Goal: Task Accomplishment & Management: Complete application form

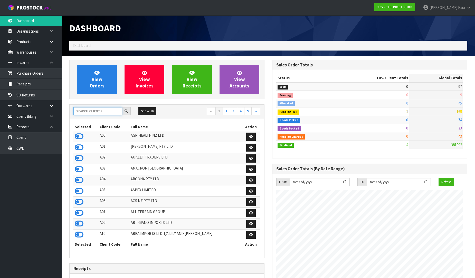
scroll to position [389, 203]
click at [86, 114] on input "text" at bounding box center [97, 111] width 49 height 8
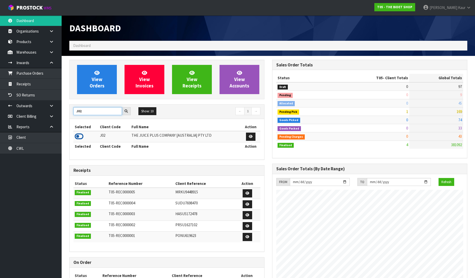
type input "J02"
click at [78, 138] on icon at bounding box center [79, 137] width 9 height 8
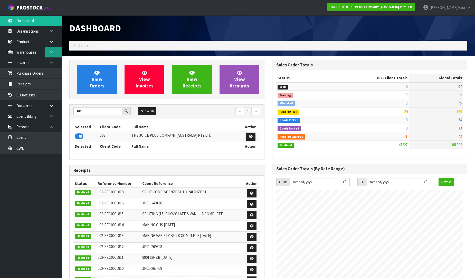
click at [51, 52] on icon at bounding box center [51, 52] width 5 height 4
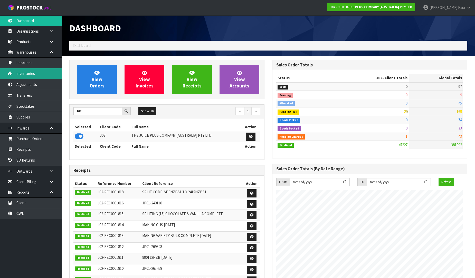
click at [35, 76] on link "Inventories" at bounding box center [31, 73] width 62 height 11
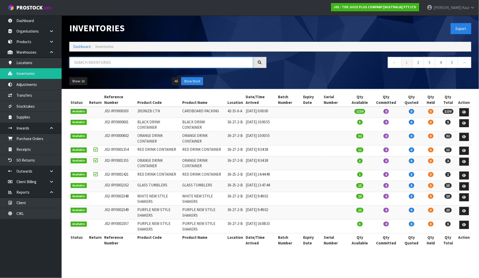
click at [85, 66] on input "text" at bounding box center [161, 62] width 184 height 11
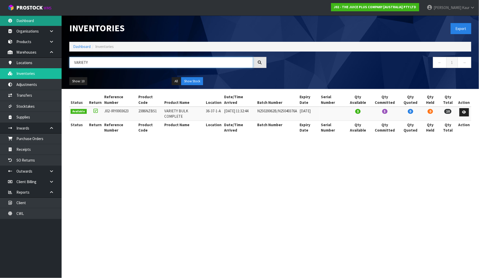
type input "VARIETY"
click at [35, 18] on link "Dashboard" at bounding box center [31, 20] width 62 height 11
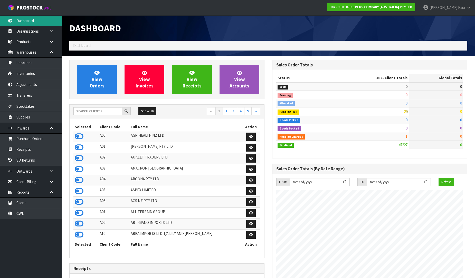
scroll to position [389, 203]
click at [80, 136] on icon at bounding box center [79, 137] width 9 height 8
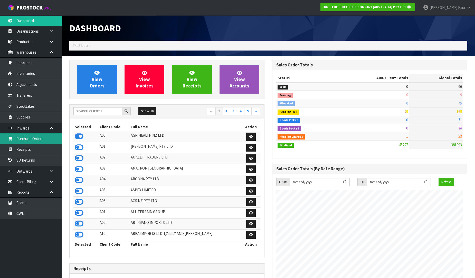
scroll to position [256497, 256614]
click at [25, 141] on link "Purchase Orders" at bounding box center [31, 139] width 62 height 11
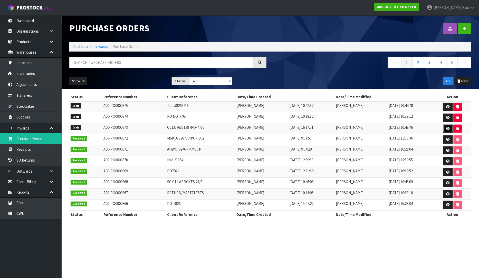
click at [447, 129] on icon at bounding box center [448, 128] width 4 height 3
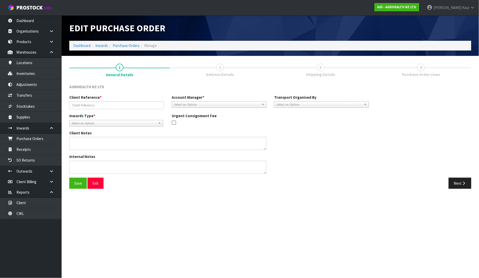
type input "CCLU7635129 /PO-7736"
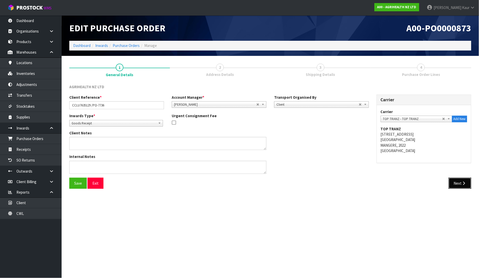
click at [460, 189] on div "Save Exit Next" at bounding box center [270, 185] width 410 height 15
click at [459, 190] on div "Save Exit Next" at bounding box center [270, 185] width 410 height 15
click at [463, 184] on icon "button" at bounding box center [464, 184] width 5 height 4
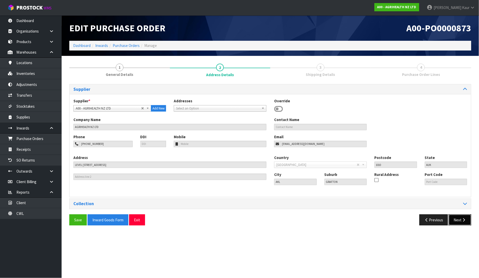
click at [460, 220] on button "Next" at bounding box center [460, 220] width 23 height 11
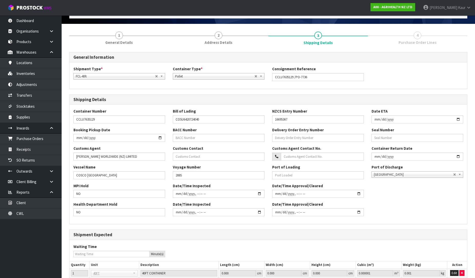
scroll to position [76, 0]
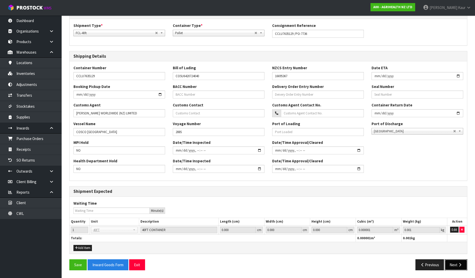
click at [459, 265] on icon "button" at bounding box center [460, 265] width 5 height 4
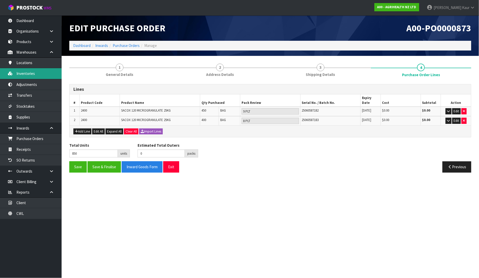
click at [35, 73] on link "Inventories" at bounding box center [31, 73] width 62 height 11
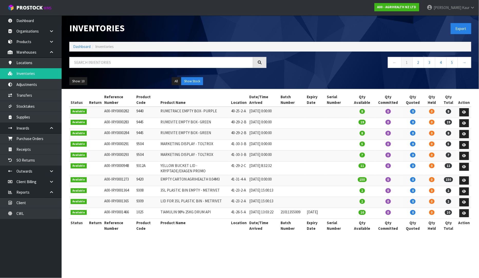
click at [149, 68] on div at bounding box center [167, 64] width 205 height 15
click at [145, 61] on input "text" at bounding box center [161, 62] width 184 height 11
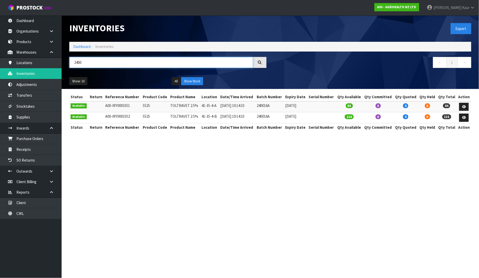
type input "2400"
click at [189, 83] on button "Show Stock" at bounding box center [192, 81] width 22 height 8
click at [187, 83] on button "Show Stock" at bounding box center [192, 81] width 22 height 8
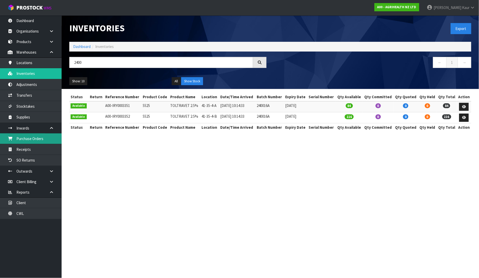
click at [38, 138] on link "Purchase Orders" at bounding box center [31, 139] width 62 height 11
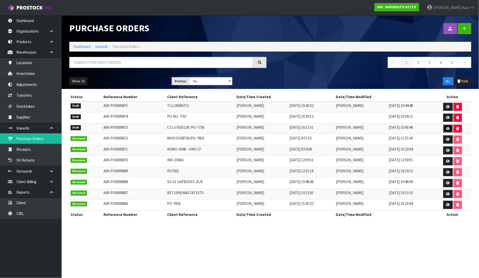
click at [451, 127] on link at bounding box center [449, 129] width 10 height 8
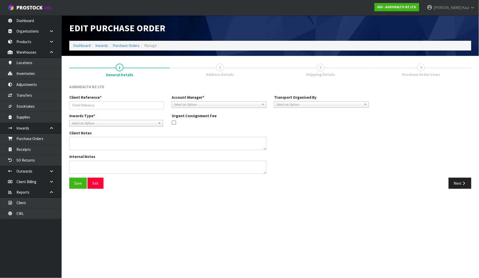
type input "CCLU7635129 /PO-7736"
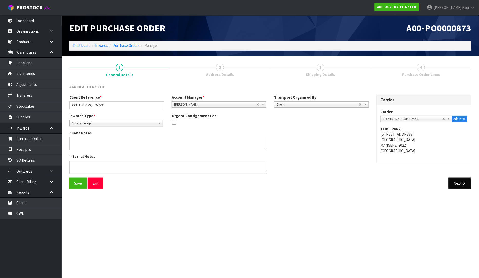
click at [460, 178] on button "Next" at bounding box center [460, 183] width 23 height 11
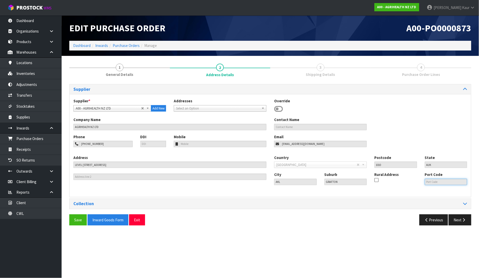
click at [459, 183] on input "text" at bounding box center [446, 182] width 43 height 6
click at [461, 222] on button "Next" at bounding box center [460, 220] width 23 height 11
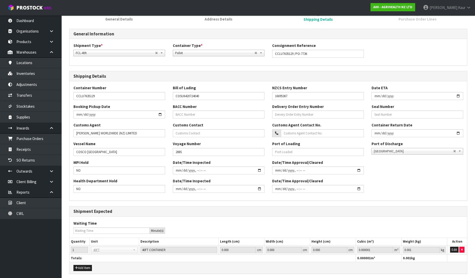
scroll to position [76, 0]
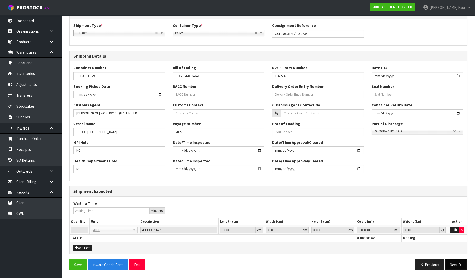
click at [458, 270] on button "Next" at bounding box center [456, 265] width 23 height 11
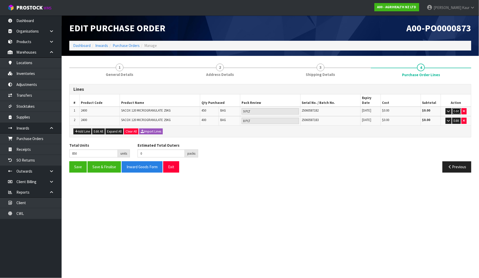
click at [460, 108] on button "Edit" at bounding box center [457, 111] width 8 height 6
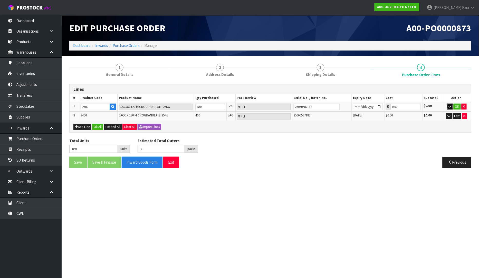
click at [450, 105] on icon "button" at bounding box center [450, 106] width 3 height 3
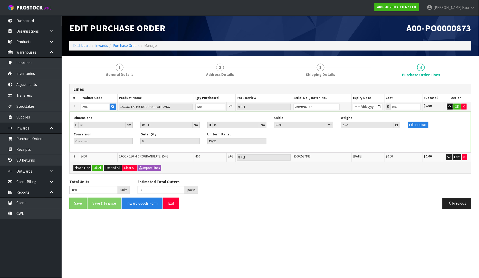
click at [451, 106] on button "button" at bounding box center [450, 107] width 6 height 6
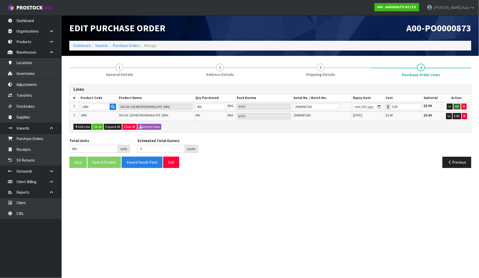
click at [454, 106] on button "OK" at bounding box center [457, 107] width 7 height 6
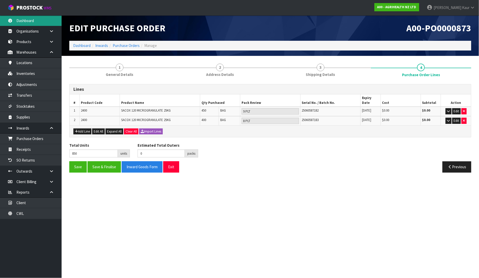
click at [29, 25] on link "Dashboard" at bounding box center [31, 20] width 62 height 11
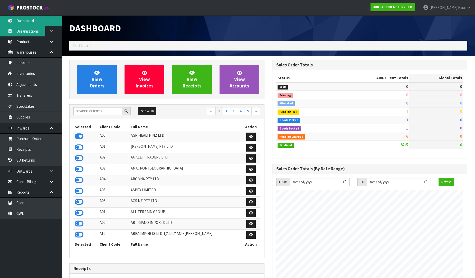
scroll to position [389, 203]
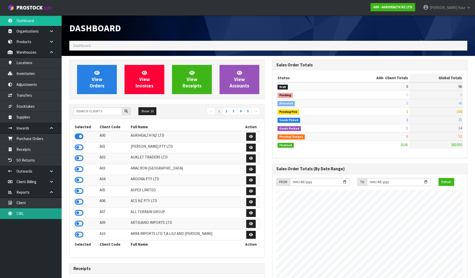
click at [24, 215] on link "CWL" at bounding box center [31, 214] width 62 height 11
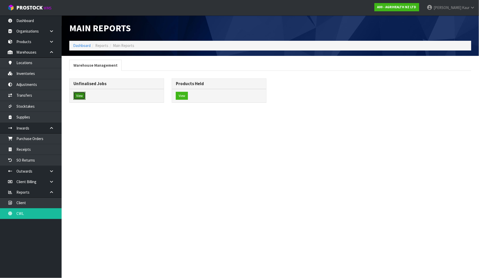
click at [76, 98] on button "View" at bounding box center [79, 96] width 12 height 8
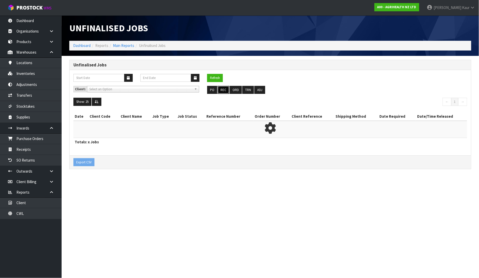
click at [220, 90] on button "REC" at bounding box center [224, 90] width 12 height 8
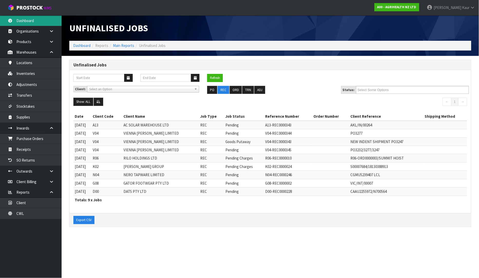
click at [25, 23] on link "Dashboard" at bounding box center [31, 20] width 62 height 11
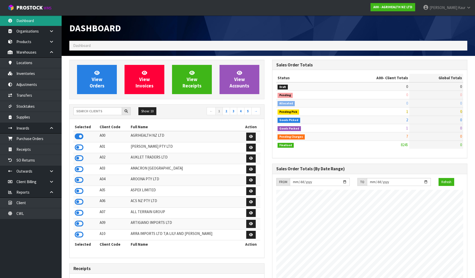
scroll to position [389, 203]
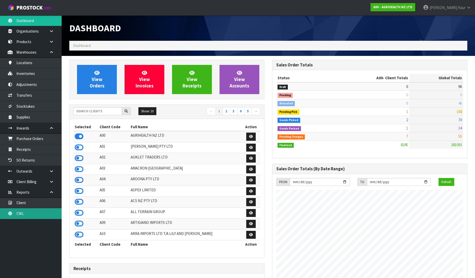
click at [37, 217] on link "CWL" at bounding box center [31, 214] width 62 height 11
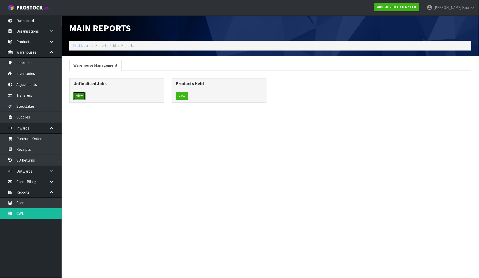
click at [76, 94] on button "View" at bounding box center [79, 96] width 12 height 8
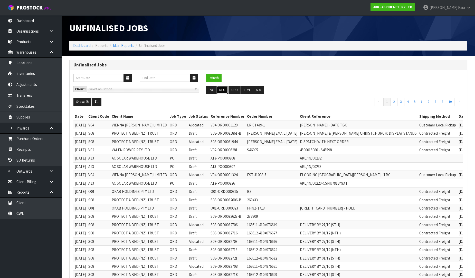
click at [222, 92] on button "REC" at bounding box center [222, 90] width 12 height 8
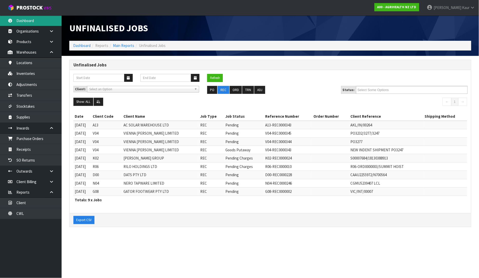
click at [45, 21] on link "Dashboard" at bounding box center [31, 20] width 62 height 11
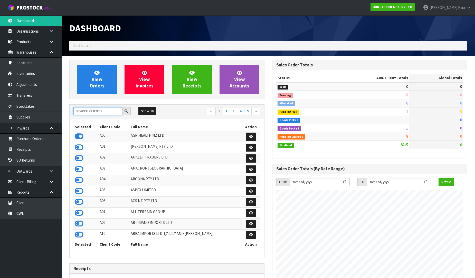
scroll to position [389, 203]
click at [84, 111] on input "text" at bounding box center [97, 111] width 49 height 8
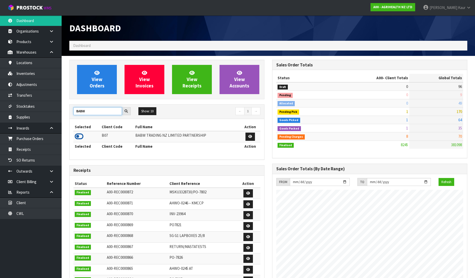
type input "BABW"
click at [77, 138] on icon at bounding box center [79, 137] width 9 height 8
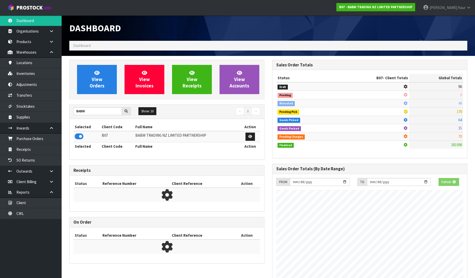
scroll to position [320, 203]
click at [58, 137] on link "Purchase Orders" at bounding box center [31, 139] width 62 height 11
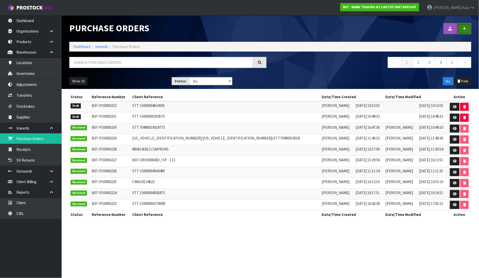
click at [463, 27] on icon at bounding box center [465, 29] width 4 height 4
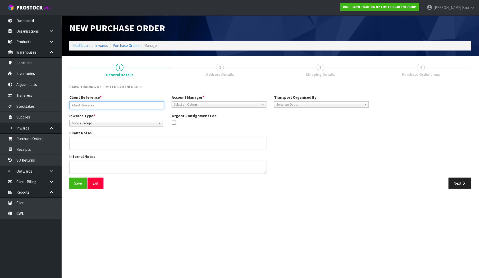
click at [95, 107] on input "text" at bounding box center [116, 105] width 95 height 8
click at [108, 102] on input "AU-20250911/" at bounding box center [116, 105] width 95 height 8
paste input "884310504893"
type input "AU-20250911/884310504893"
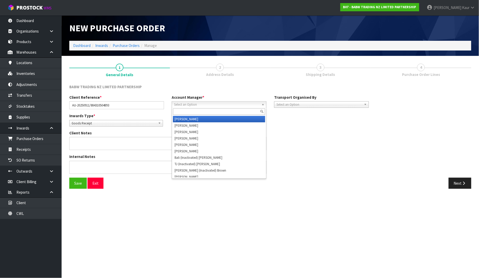
click at [208, 104] on span "Select an Option" at bounding box center [217, 105] width 86 height 6
type input "V"
click at [207, 121] on li "V [PERSON_NAME]" at bounding box center [219, 119] width 92 height 6
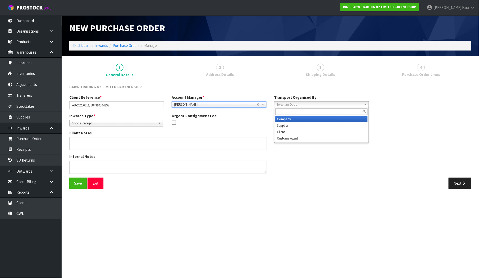
click at [280, 103] on span "Select an Option" at bounding box center [320, 105] width 86 height 6
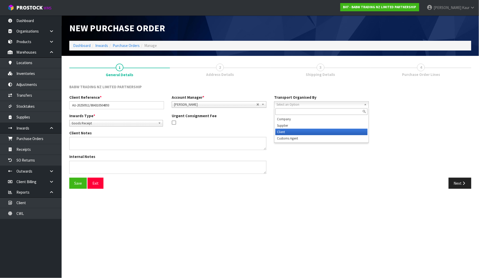
drag, startPoint x: 290, startPoint y: 132, endPoint x: 295, endPoint y: 132, distance: 4.9
click at [291, 132] on li "Client" at bounding box center [322, 132] width 92 height 6
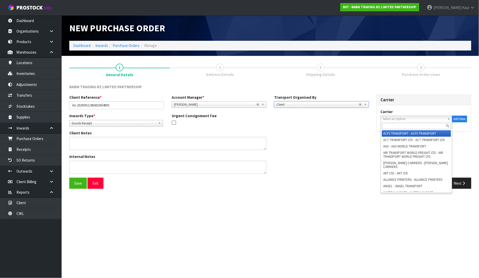
click at [385, 118] on span "Select an Option" at bounding box center [414, 119] width 62 height 6
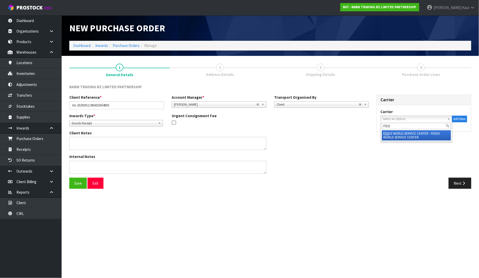
type input "FED"
click at [398, 133] on li "FED EX WORLD SERVICE CENTER - FEDEX WORLD SERVICE CENTER" at bounding box center [416, 135] width 69 height 10
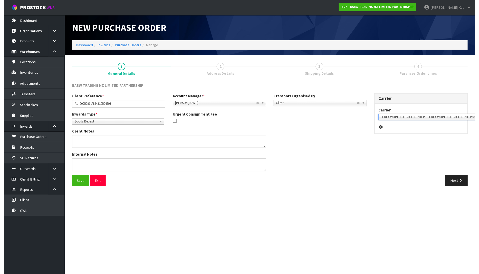
scroll to position [0, 4]
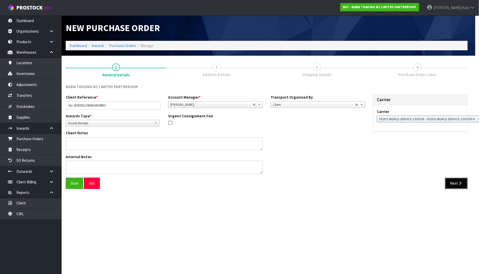
drag, startPoint x: 449, startPoint y: 183, endPoint x: 437, endPoint y: 191, distance: 14.2
click at [448, 183] on button "Next" at bounding box center [456, 183] width 23 height 11
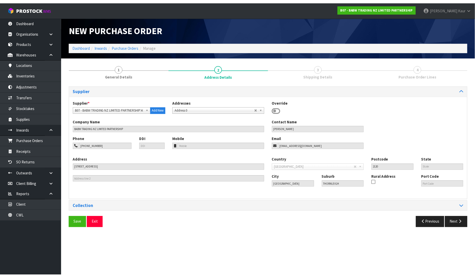
scroll to position [0, 0]
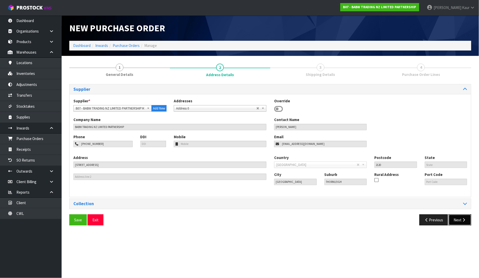
click at [459, 219] on button "Next" at bounding box center [460, 220] width 23 height 11
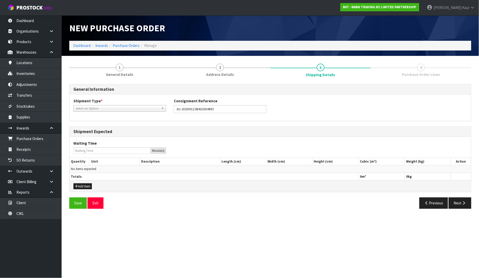
click at [88, 107] on span "Select an Option" at bounding box center [117, 109] width 83 height 6
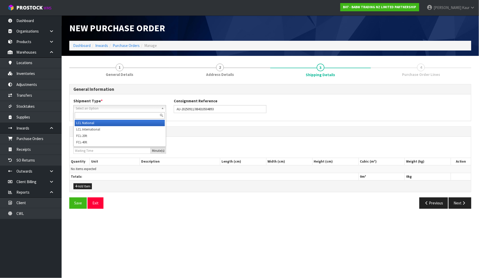
click at [91, 124] on li "LCL National" at bounding box center [120, 123] width 90 height 6
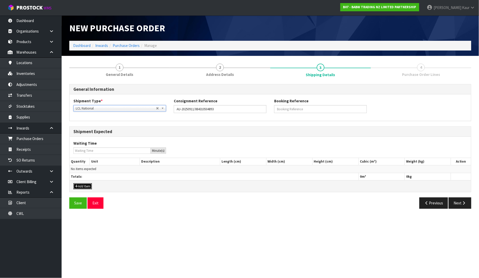
click at [84, 184] on button "Add Item" at bounding box center [82, 187] width 18 height 6
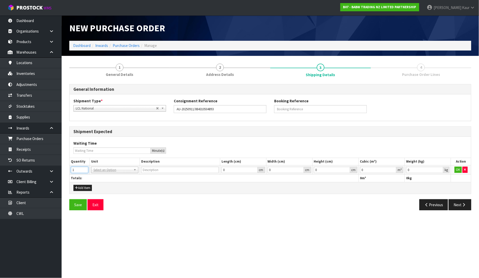
type input "1"
click at [86, 169] on input "1" at bounding box center [79, 170] width 17 height 6
click at [99, 179] on input "text" at bounding box center [114, 177] width 45 height 6
type input "CTN"
type input "CARTON"
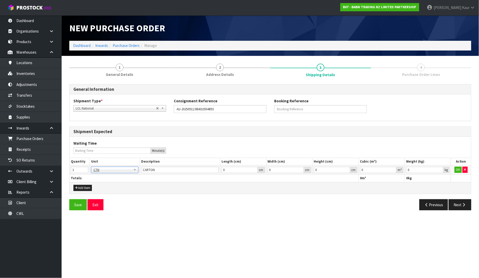
click at [112, 109] on span "LCL National" at bounding box center [116, 109] width 80 height 6
click at [106, 126] on li "LCL International" at bounding box center [120, 129] width 90 height 6
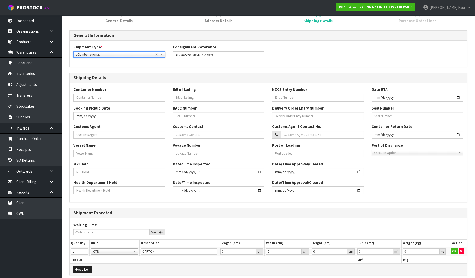
scroll to position [76, 0]
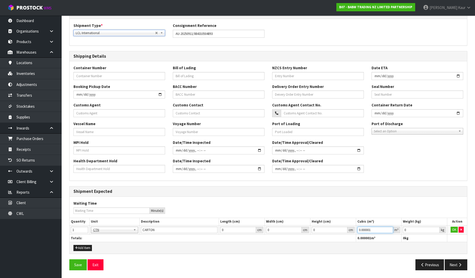
type input "0.000001"
click at [389, 228] on input "0.000001" at bounding box center [375, 230] width 36 height 6
type input "0.001"
click at [437, 229] on input "0.001" at bounding box center [421, 230] width 37 height 6
click at [455, 229] on button "OK" at bounding box center [454, 230] width 7 height 6
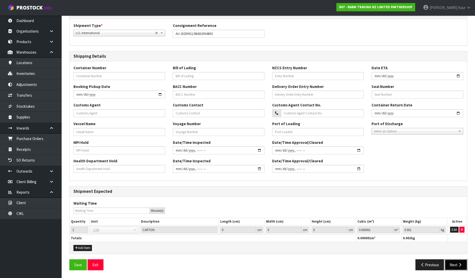
click at [460, 264] on icon "button" at bounding box center [460, 265] width 5 height 4
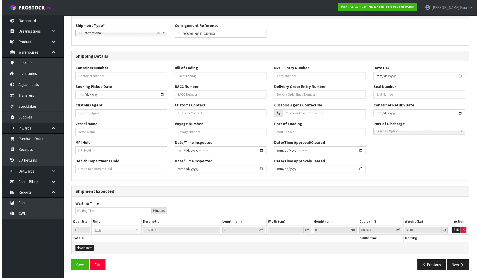
scroll to position [0, 0]
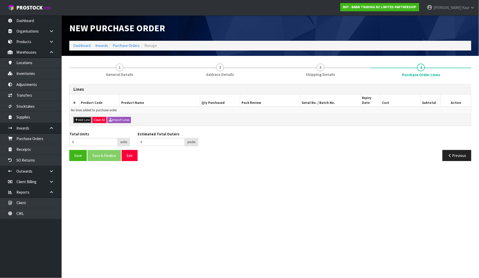
click at [90, 117] on button "Add Line" at bounding box center [82, 120] width 18 height 6
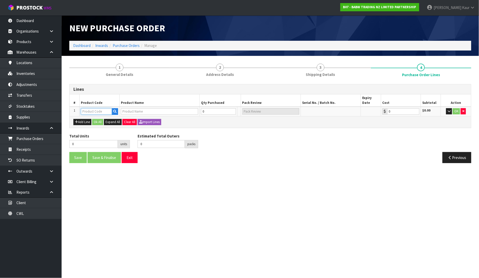
click at [93, 108] on input "text" at bounding box center [96, 111] width 31 height 6
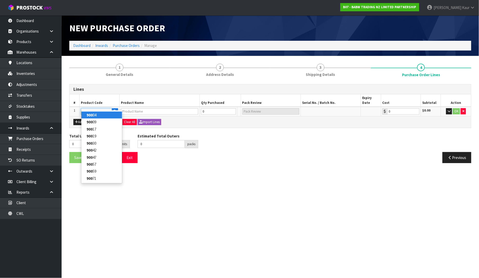
type input "90017"
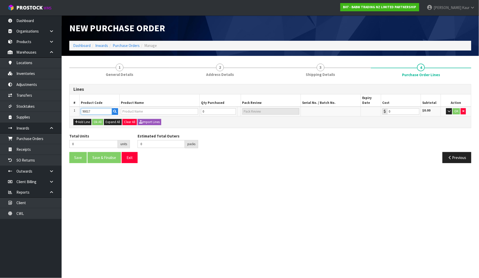
type input "RED HEARTS (BAG OF 200)"
type input "0.00"
type input "90017"
click at [189, 108] on tr "1 90017 RED HEARTS (BAG OF 200) 0 PCE 0.00 $0.00 OK" at bounding box center [271, 112] width 402 height 10
type input "4"
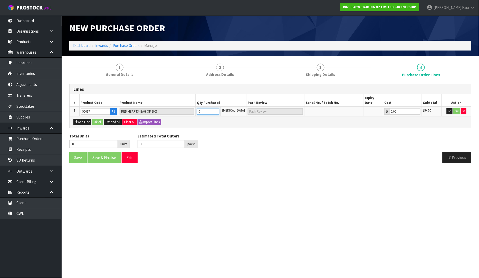
type input "4"
type input "4 PCE"
type input "40"
type input "40 PCE"
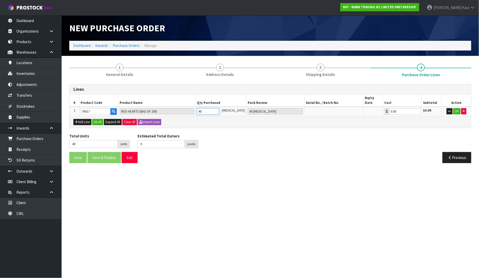
type input "400"
type input "2 BAG"
type input "4000"
type input "1"
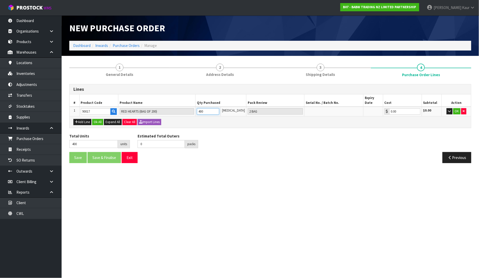
type input "4000"
type input "1 CTN"
type input "4000"
click at [450, 108] on button "button" at bounding box center [450, 111] width 6 height 6
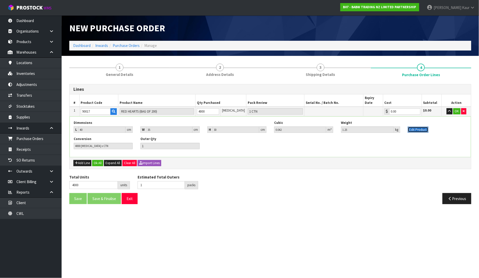
click at [419, 127] on button "Edit Product" at bounding box center [418, 130] width 21 height 6
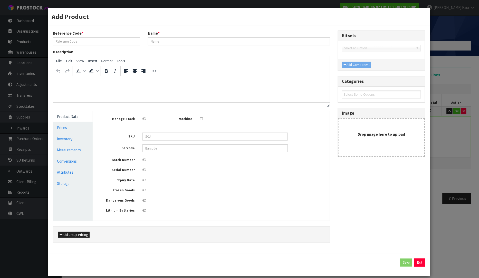
type input "90017"
type input "RED HEARTS (BAG OF 200)"
type input "2"
type input "1"
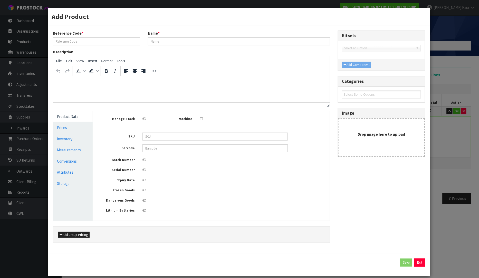
type input "0.000004"
type input "0.001"
click at [70, 150] on link "Measurements" at bounding box center [73, 150] width 40 height 11
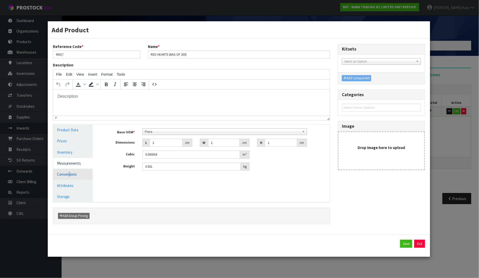
click at [69, 176] on link "Conversions" at bounding box center [73, 174] width 40 height 11
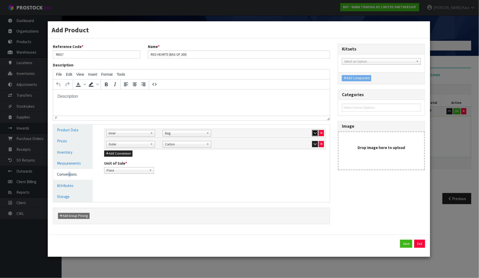
click at [315, 133] on icon "button" at bounding box center [315, 132] width 3 height 3
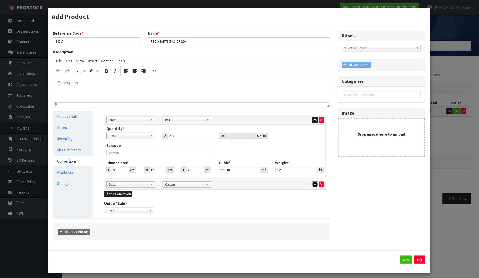
click at [314, 185] on icon "button" at bounding box center [315, 184] width 3 height 3
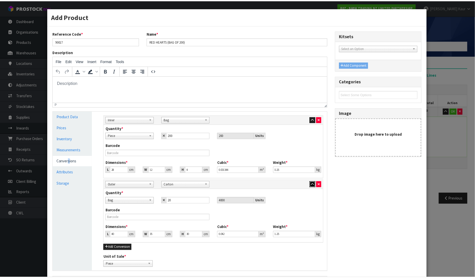
scroll to position [56, 0]
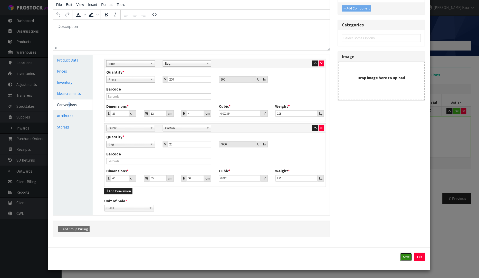
click at [403, 259] on button "Save" at bounding box center [406, 257] width 12 height 8
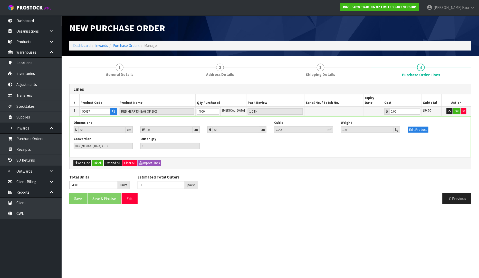
click at [437, 131] on div "Dimensions L 40 cm W 35 cm H 30 cm Cubic 0.042 m³ Weight 1.25 kg Edit Product" at bounding box center [270, 129] width 401 height 16
click at [448, 110] on icon "button" at bounding box center [449, 111] width 3 height 3
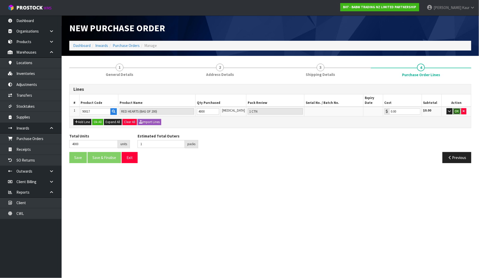
click at [458, 108] on button "OK" at bounding box center [457, 111] width 7 height 6
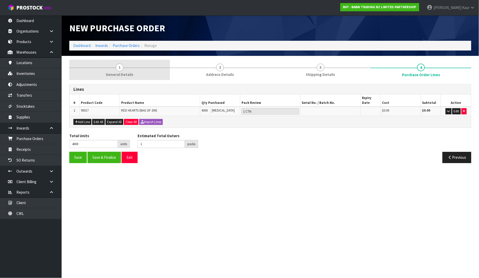
click at [112, 72] on span "General Details" at bounding box center [119, 74] width 27 height 5
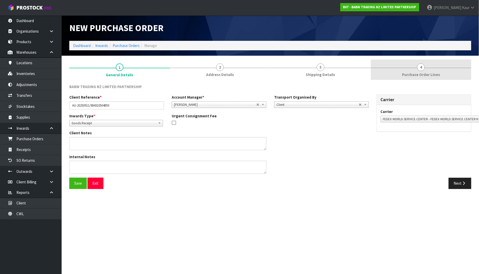
click at [422, 67] on span "4" at bounding box center [421, 67] width 8 height 8
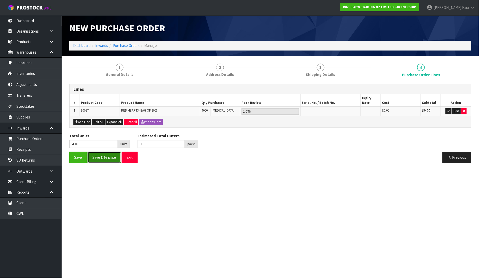
click at [107, 154] on button "Save & Finalise" at bounding box center [104, 157] width 33 height 11
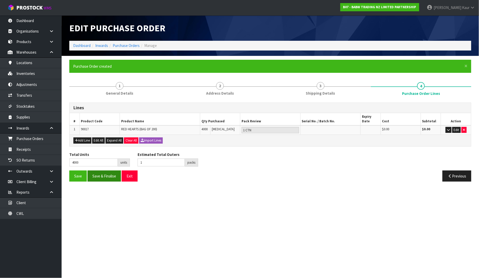
type input "0"
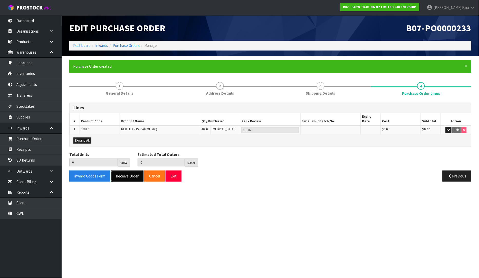
click at [121, 171] on button "Receive Order" at bounding box center [127, 176] width 33 height 11
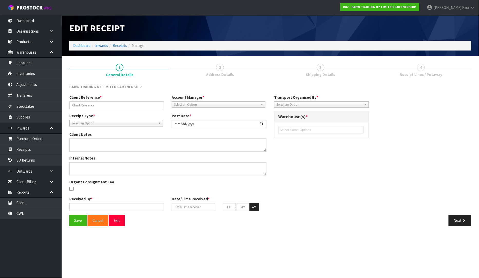
type input "AU-20250911/884310504893"
type input "[DATE]"
type input "[PERSON_NAME]"
type input "[DATE]"
type input "01"
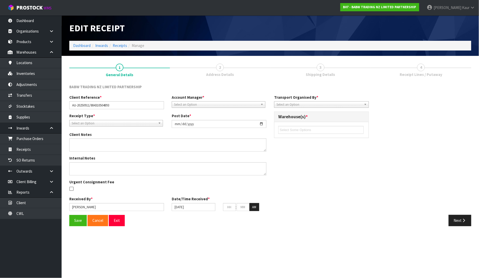
type input "10"
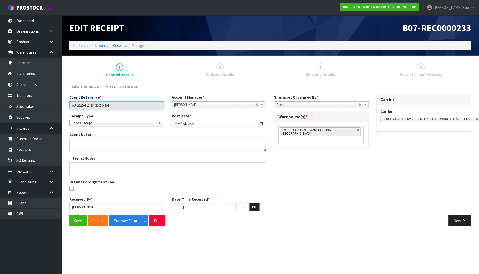
drag, startPoint x: 117, startPoint y: 107, endPoint x: 65, endPoint y: 103, distance: 52.0
click at [65, 103] on section "1 General Details 2 Address Details 3 Shipping Details 4 Receipt Lines / Putawa…" at bounding box center [271, 145] width 418 height 178
drag, startPoint x: 28, startPoint y: 146, endPoint x: 321, endPoint y: 142, distance: 292.8
click at [28, 146] on link "Receipts" at bounding box center [31, 149] width 62 height 11
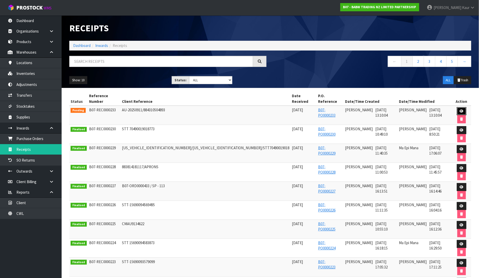
click at [460, 110] on icon at bounding box center [462, 111] width 4 height 3
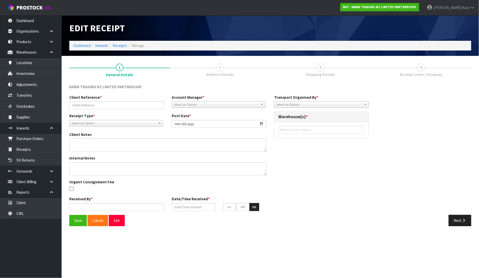
type input "AU-20250911/884310504893"
type input "[DATE]"
type input "[PERSON_NAME]"
type input "[DATE]"
type input "01"
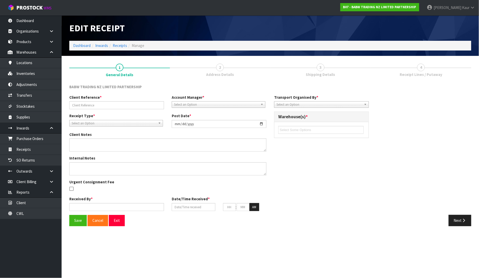
type input "10"
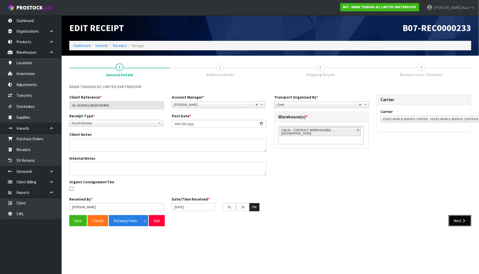
click at [457, 219] on button "Next" at bounding box center [460, 220] width 23 height 11
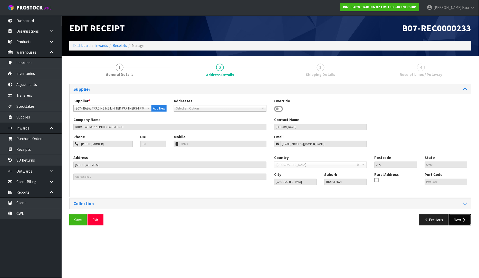
click at [460, 219] on button "Next" at bounding box center [460, 220] width 23 height 11
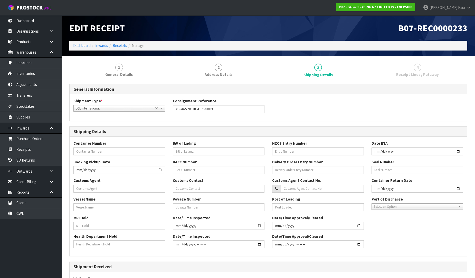
scroll to position [80, 0]
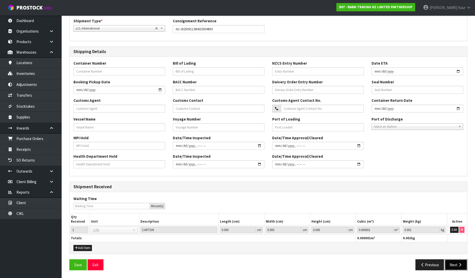
click at [455, 268] on button "Next" at bounding box center [456, 265] width 23 height 11
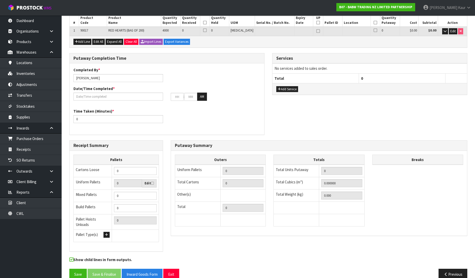
scroll to position [0, 0]
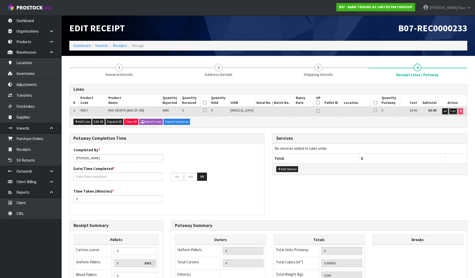
click at [454, 113] on span "Edit" at bounding box center [452, 111] width 5 height 4
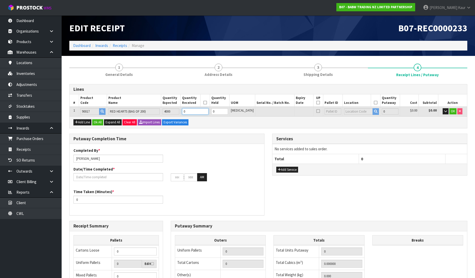
click at [179, 111] on tr "1 90017 RED HEARTS (BAG OF 200) 4000 0 0 PCE 0 $0.00 $0.00 OK" at bounding box center [269, 112] width 398 height 10
type input "0.000016"
type input "0.004"
type input "4"
type input "0.00016"
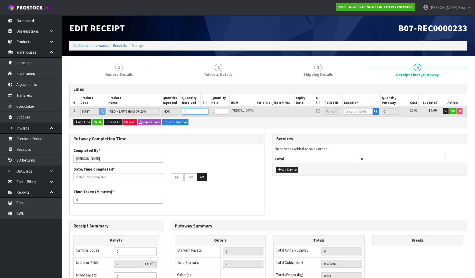
type input "0.04"
type input "40"
type input "0.002688"
type input "0.5"
type input "400"
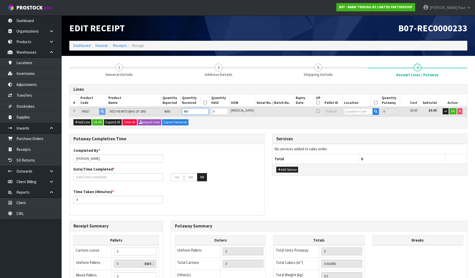
type input "1"
type input "0.042"
type input "1.25"
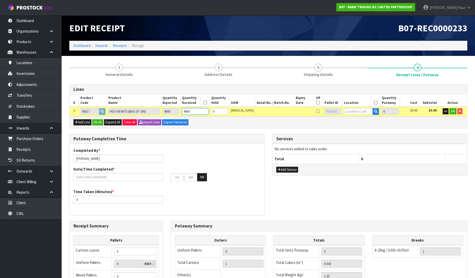
type input "4000"
click at [362, 112] on input "text" at bounding box center [358, 111] width 29 height 6
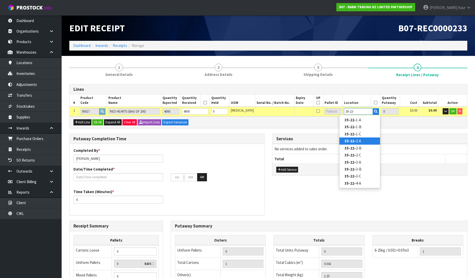
type input "35-22-"
click at [362, 140] on link "35-22- 2-A" at bounding box center [360, 141] width 41 height 7
type input "4000"
type input "35-22-2-A"
type input "4000"
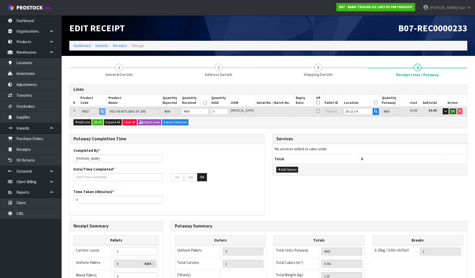
click at [451, 111] on span "OK" at bounding box center [453, 111] width 4 height 4
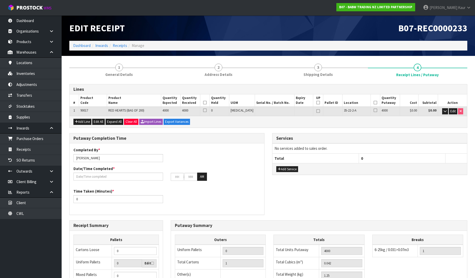
click at [207, 103] on icon at bounding box center [205, 103] width 4 height 0
click at [374, 103] on icon at bounding box center [376, 103] width 4 height 0
click at [97, 178] on input "text" at bounding box center [118, 177] width 90 height 8
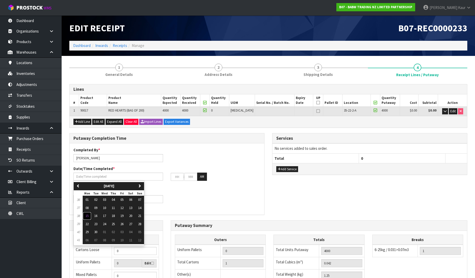
drag, startPoint x: 88, startPoint y: 215, endPoint x: 82, endPoint y: 199, distance: 17.1
click at [88, 215] on span "15" at bounding box center [87, 216] width 3 height 4
type input "[DATE]"
type input "12"
type input "00"
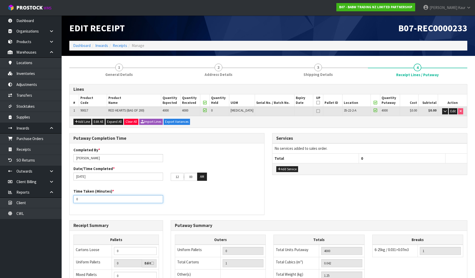
click at [70, 200] on div "Time Taken (Minutes) * 0" at bounding box center [118, 196] width 97 height 15
type input "15"
type input "1"
click at [152, 250] on input "1" at bounding box center [135, 251] width 43 height 8
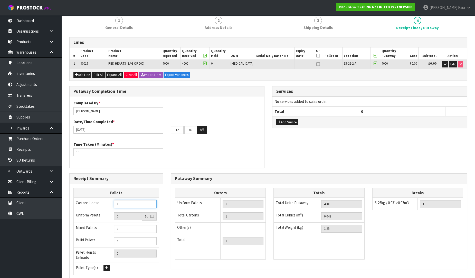
scroll to position [86, 0]
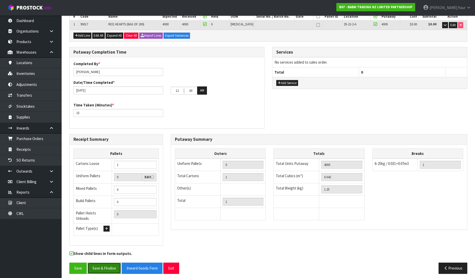
click at [111, 264] on button "Save & Finalise" at bounding box center [104, 268] width 33 height 11
click at [173, 91] on input "12" at bounding box center [177, 91] width 13 height 8
type input "01"
drag, startPoint x: 196, startPoint y: 91, endPoint x: 185, endPoint y: 91, distance: 11.0
click at [185, 91] on input "00" at bounding box center [190, 91] width 13 height 8
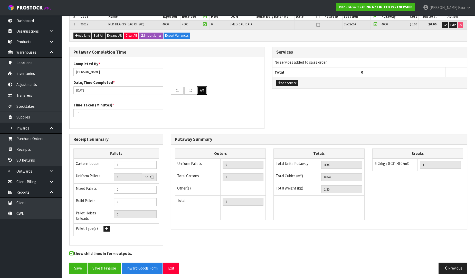
click at [200, 90] on button "AM" at bounding box center [202, 91] width 10 height 8
click at [105, 263] on button "Save & Finalise" at bounding box center [104, 268] width 33 height 11
click at [195, 92] on input "10" at bounding box center [190, 91] width 13 height 8
type input "11"
click at [109, 264] on button "Save & Finalise" at bounding box center [104, 268] width 33 height 11
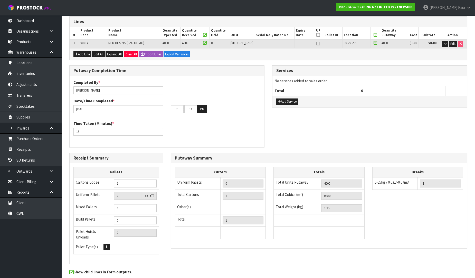
scroll to position [0, 0]
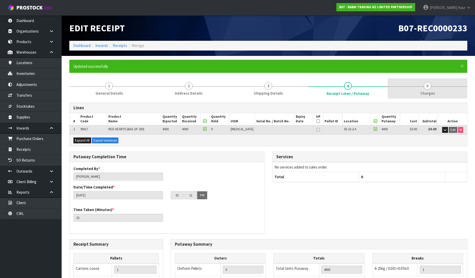
click at [424, 92] on span "Charges" at bounding box center [427, 93] width 15 height 5
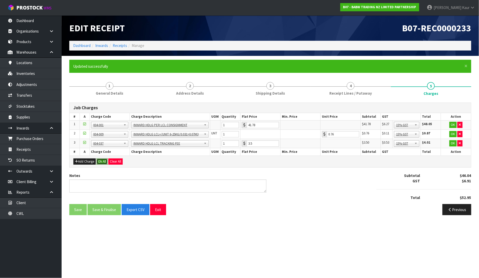
click at [102, 163] on button "Ok All" at bounding box center [102, 162] width 11 height 6
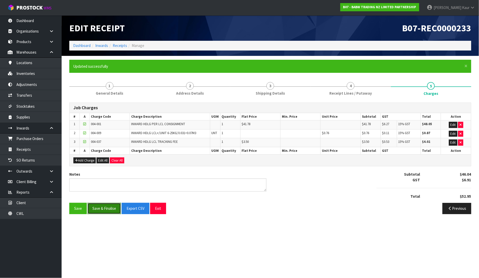
click at [95, 211] on button "Save & Finalise" at bounding box center [104, 208] width 33 height 11
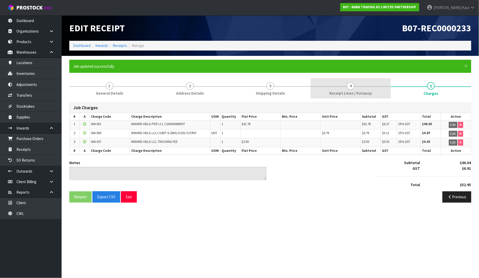
click at [329, 94] on link "4 Receipt Lines / Putaway" at bounding box center [351, 88] width 80 height 20
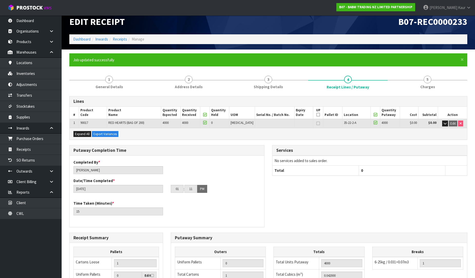
scroll to position [105, 0]
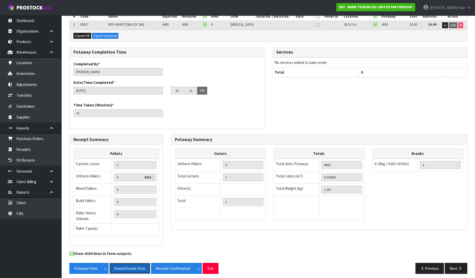
click at [129, 265] on button "Inward Goods Form" at bounding box center [129, 268] width 41 height 11
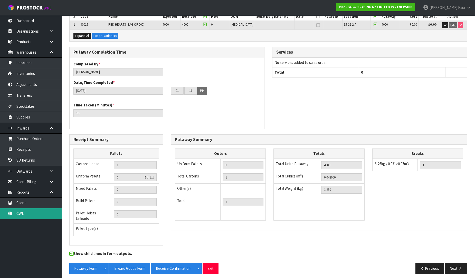
click at [22, 216] on link "CWL" at bounding box center [31, 214] width 62 height 11
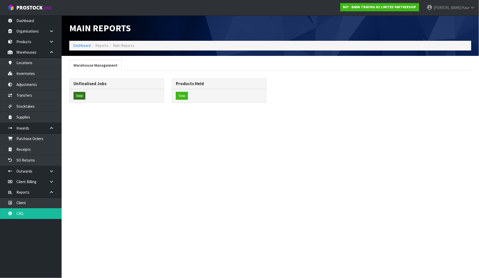
click at [83, 98] on button "View" at bounding box center [79, 96] width 12 height 8
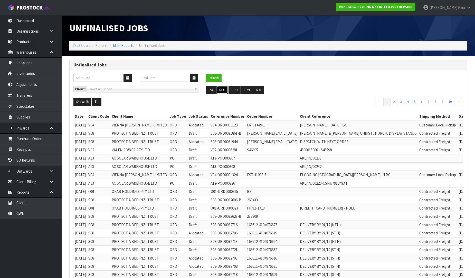
click at [224, 89] on button "REC" at bounding box center [222, 90] width 12 height 8
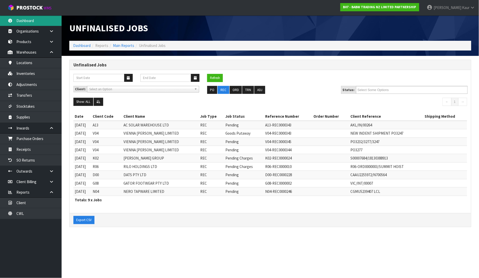
click at [23, 23] on link "Dashboard" at bounding box center [31, 20] width 62 height 11
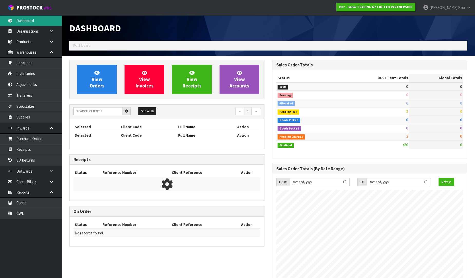
scroll to position [389, 203]
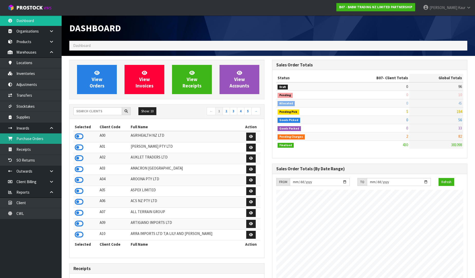
drag, startPoint x: 81, startPoint y: 137, endPoint x: 57, endPoint y: 137, distance: 23.9
click at [80, 137] on icon at bounding box center [79, 137] width 9 height 8
click at [44, 137] on link "Purchase Orders" at bounding box center [31, 139] width 62 height 11
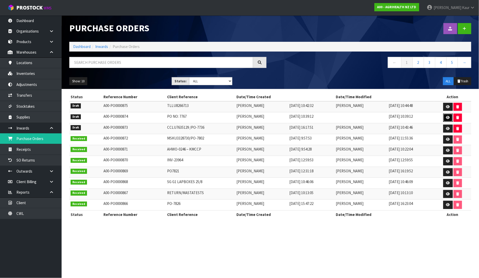
click at [447, 119] on icon at bounding box center [448, 117] width 4 height 3
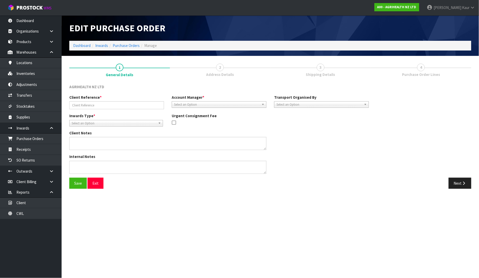
type input "PO NO: 7767"
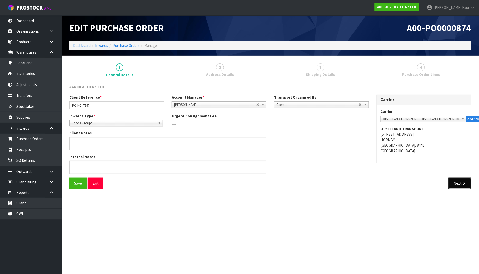
click at [465, 185] on icon "button" at bounding box center [464, 183] width 5 height 4
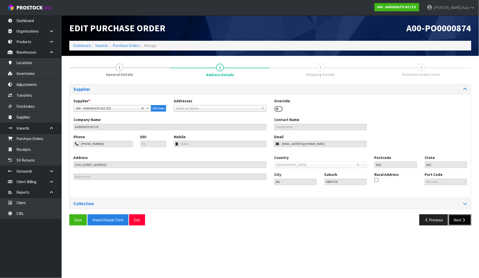
click at [465, 217] on button "Next" at bounding box center [460, 220] width 23 height 11
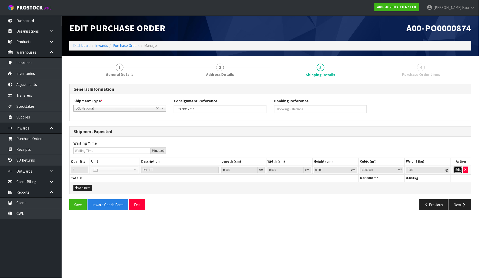
click at [458, 171] on button "Edit" at bounding box center [458, 170] width 8 height 6
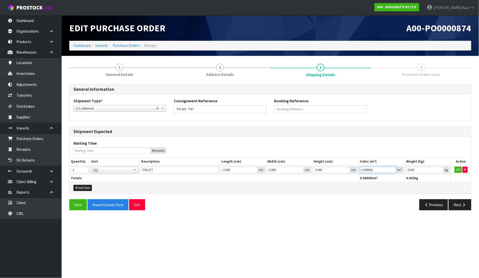
drag, startPoint x: 377, startPoint y: 171, endPoint x: 347, endPoint y: 169, distance: 29.8
click at [347, 170] on tr "2 BAG BAR BSK BIN BTL BOX BDL CAB CGE CTN CSE COI CRA CRT CBE CYL DRM JAR MTR P…" at bounding box center [271, 170] width 402 height 9
type input "2.06"
drag, startPoint x: 419, startPoint y: 168, endPoint x: 391, endPoint y: 171, distance: 28.6
click at [391, 171] on tr "2 BAG BAR BSK BIN BTL BOX BDL CAB CGE CTN CSE COI CRA CRT CBE CYL DRM JAR MTR P…" at bounding box center [271, 170] width 402 height 9
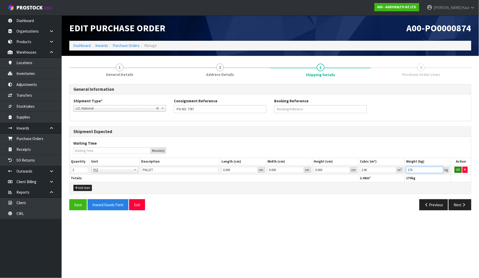
type input "170"
click at [458, 168] on button "OK" at bounding box center [458, 170] width 7 height 6
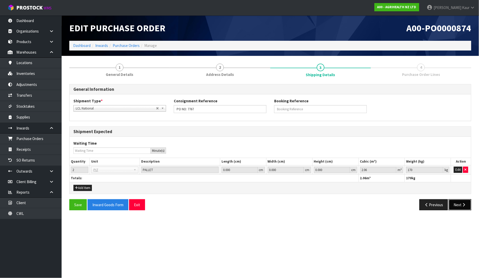
click at [460, 206] on button "Next" at bounding box center [460, 205] width 23 height 11
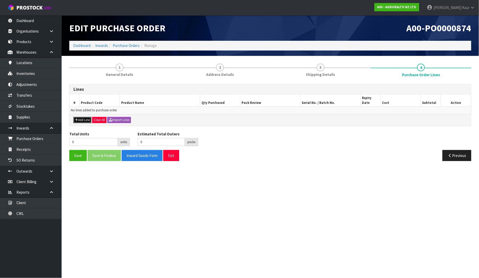
drag, startPoint x: 90, startPoint y: 114, endPoint x: 91, endPoint y: 111, distance: 2.9
click at [89, 117] on button "Add Line" at bounding box center [82, 120] width 18 height 6
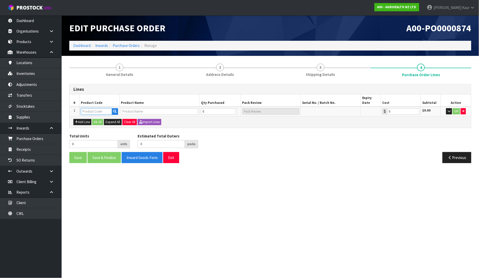
click at [92, 108] on input "text" at bounding box center [96, 111] width 31 height 6
type input "9102"
type input "MASTATEST NZP2 PACK (BP, CLX, L/N)"
type input "0.00"
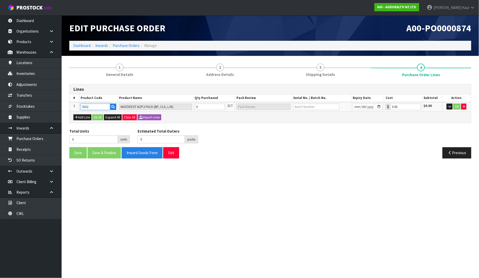
type input "9102"
click at [187, 106] on tr "1 9102 MASTATEST NZP2 PACK (BP, CLX, L/N) 0 SCT 0.00 $0.00 OK" at bounding box center [271, 107] width 402 height 10
type input "4"
type input "4 SCT"
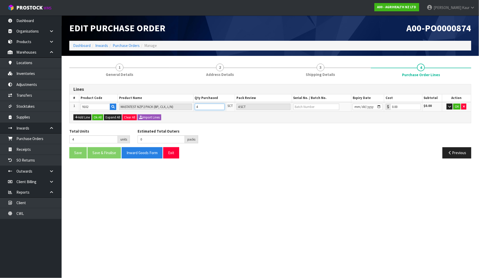
type input "48"
type input "8"
type input "48"
type input "8 CTN"
type input "480"
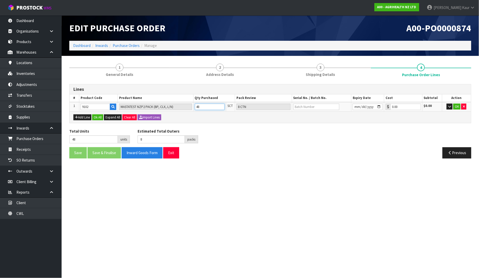
type input "80"
type input "480"
type input "80 CTN"
type input "480"
click at [305, 106] on input "text" at bounding box center [317, 107] width 46 height 6
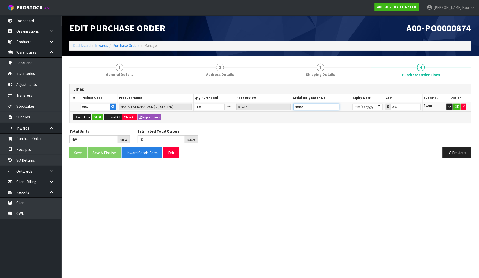
type input "M0156"
click at [356, 104] on input "date" at bounding box center [368, 107] width 30 height 6
type input "2027-08-31"
click at [378, 105] on input "2027-08-31" at bounding box center [368, 107] width 30 height 6
click at [459, 104] on button "OK" at bounding box center [457, 107] width 7 height 6
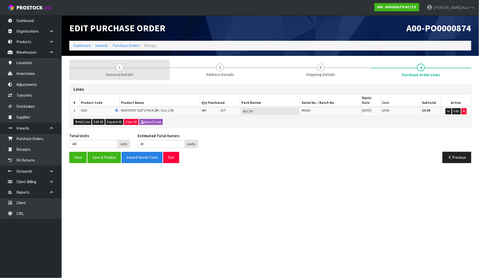
click at [119, 69] on span "1" at bounding box center [120, 68] width 8 height 8
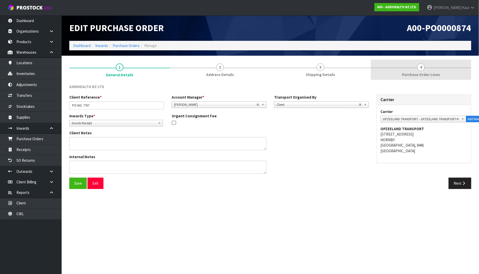
click at [419, 72] on span "Purchase Order Lines" at bounding box center [421, 74] width 38 height 5
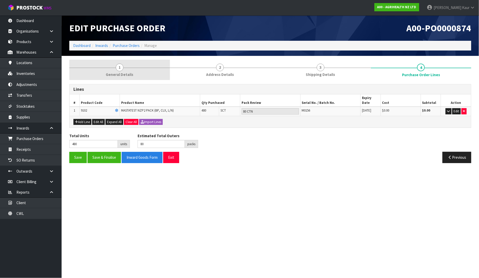
click at [109, 73] on span "General Details" at bounding box center [119, 74] width 27 height 5
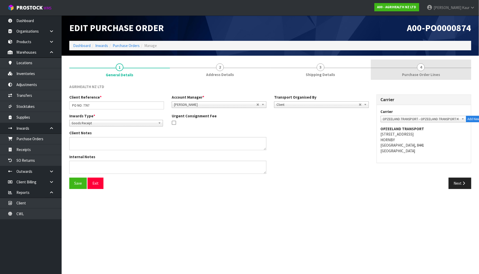
click at [418, 70] on link "4 Purchase Order Lines" at bounding box center [421, 70] width 101 height 20
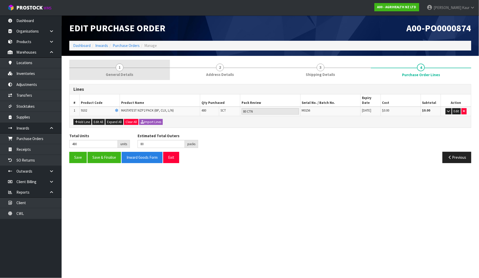
click at [118, 73] on span "General Details" at bounding box center [119, 74] width 27 height 5
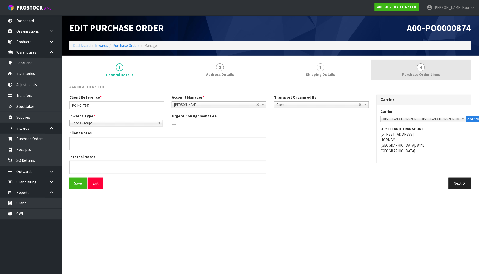
click at [419, 75] on span "Purchase Order Lines" at bounding box center [421, 74] width 38 height 5
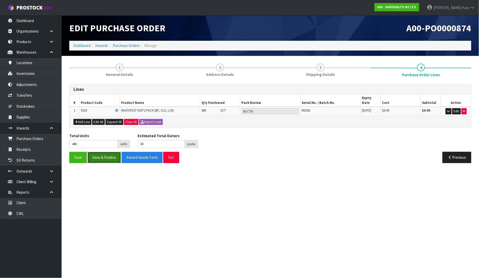
click at [103, 155] on button "Save & Finalise" at bounding box center [104, 157] width 33 height 11
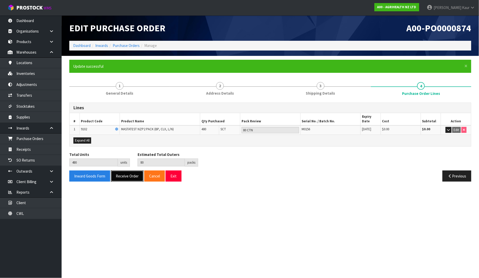
click at [119, 172] on button "Receive Order" at bounding box center [127, 176] width 33 height 11
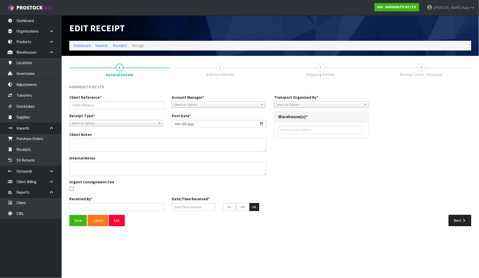
type input "PO NO: 7767"
type input "[DATE]"
type input "[PERSON_NAME]"
type input "[DATE]"
type input "01"
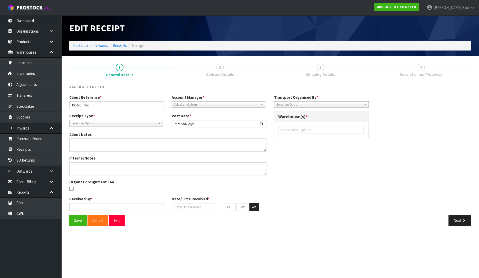
type input "27"
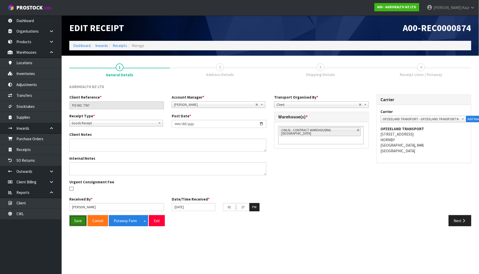
click at [81, 219] on button "Save" at bounding box center [77, 220] width 17 height 11
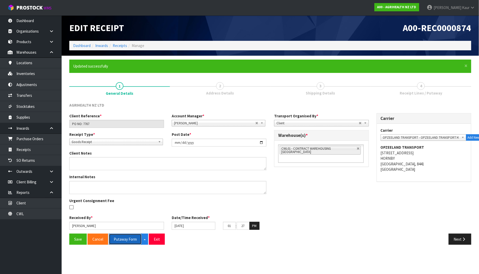
click at [126, 240] on button "Putaway Form" at bounding box center [125, 239] width 33 height 11
click at [121, 240] on button "Putaway Form" at bounding box center [128, 239] width 39 height 11
click at [30, 21] on link "Dashboard" at bounding box center [31, 20] width 62 height 11
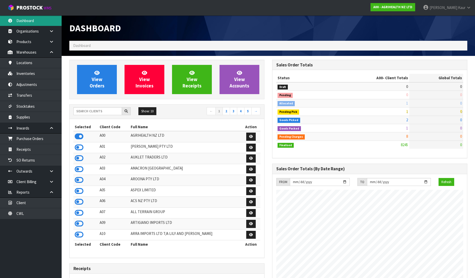
scroll to position [389, 203]
click at [104, 110] on input "text" at bounding box center [97, 111] width 49 height 8
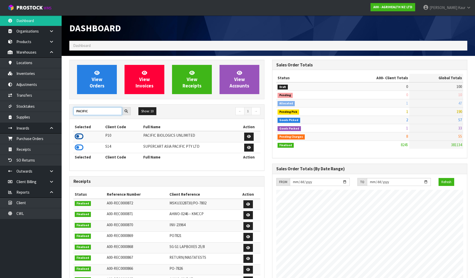
type input "PACIFIC"
click at [78, 137] on icon at bounding box center [79, 137] width 9 height 8
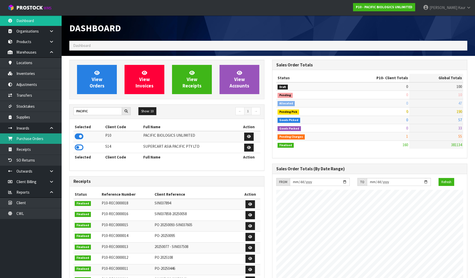
click at [49, 139] on link "Purchase Orders" at bounding box center [31, 139] width 62 height 11
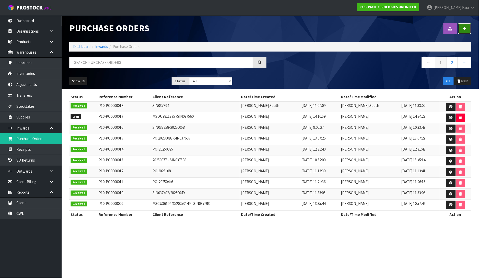
click at [462, 32] on link at bounding box center [464, 28] width 13 height 11
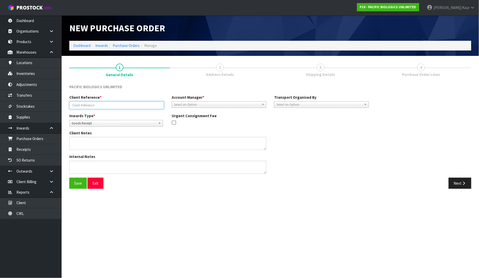
click at [73, 104] on input "text" at bounding box center [116, 105] width 95 height 8
type input "APPLICATOR/EJ342429465 AU"
click at [209, 107] on span "Select an Option" at bounding box center [217, 105] width 86 height 6
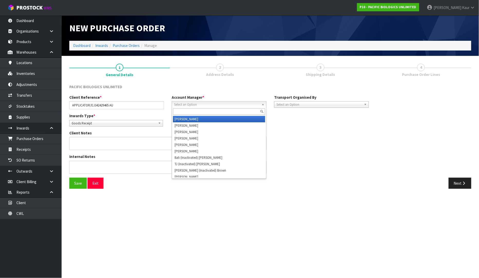
click at [228, 104] on span "Select an Option" at bounding box center [217, 105] width 86 height 6
type input "V"
click at [215, 119] on li "V [PERSON_NAME]" at bounding box center [219, 119] width 92 height 6
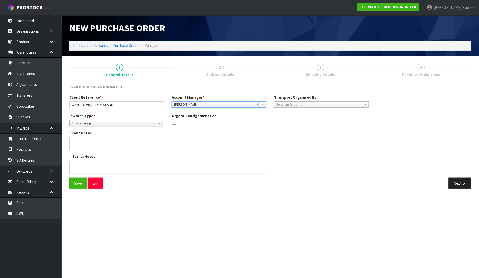
click at [306, 104] on span "Select an Option" at bounding box center [320, 105] width 86 height 6
click at [297, 130] on li "Client" at bounding box center [322, 132] width 92 height 6
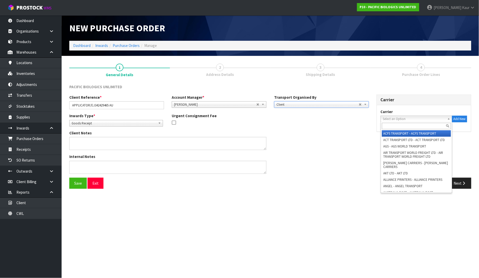
click at [413, 117] on span "Select an Option" at bounding box center [414, 119] width 62 height 6
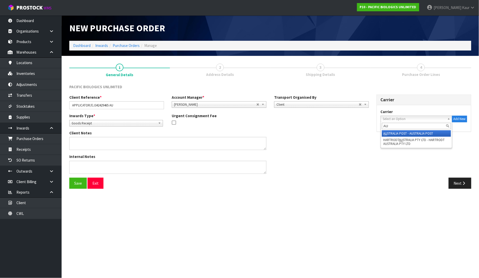
type input "AU"
click at [408, 135] on li "AU STRALIA POST - AUSTRALIA POST" at bounding box center [416, 133] width 69 height 6
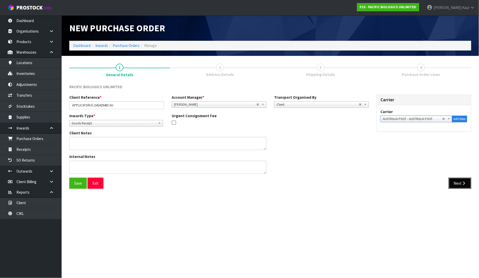
click at [453, 183] on button "Next" at bounding box center [460, 183] width 23 height 11
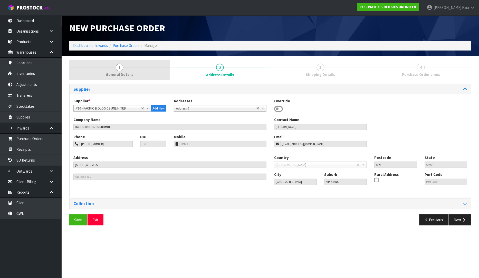
click at [128, 73] on span "General Details" at bounding box center [119, 74] width 27 height 5
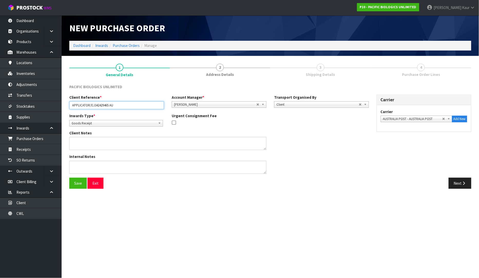
drag, startPoint x: 120, startPoint y: 106, endPoint x: 68, endPoint y: 111, distance: 52.6
click at [68, 111] on div "Client Reference * APPLICATOR/EJ342429465 AU Account Manager * Zubair Moolla Ro…" at bounding box center [218, 104] width 307 height 18
click at [459, 181] on button "Next" at bounding box center [460, 183] width 23 height 11
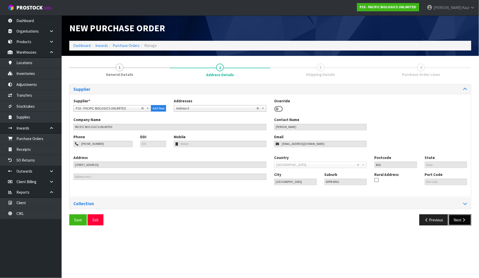
click at [463, 223] on button "Next" at bounding box center [460, 220] width 23 height 11
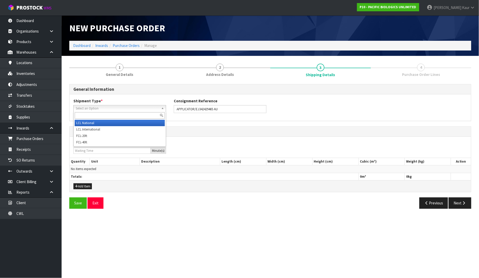
drag, startPoint x: 98, startPoint y: 106, endPoint x: 97, endPoint y: 111, distance: 4.9
click at [97, 106] on span "Select an Option" at bounding box center [117, 109] width 83 height 6
click at [95, 122] on li "LCL National" at bounding box center [120, 123] width 90 height 6
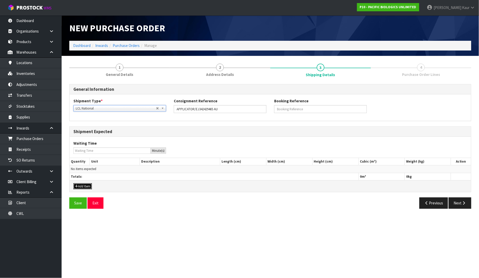
click at [81, 184] on button "Add Item" at bounding box center [82, 187] width 18 height 6
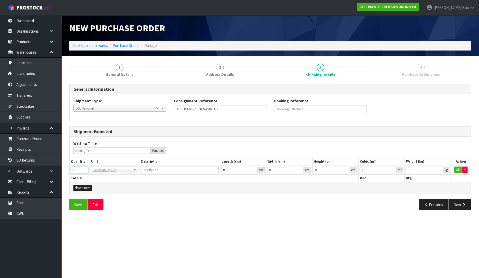
click at [84, 168] on input "1" at bounding box center [79, 170] width 17 height 6
type input "2"
click at [84, 168] on input "2" at bounding box center [79, 170] width 17 height 6
click at [99, 175] on input "text" at bounding box center [114, 177] width 45 height 6
type input "CTN"
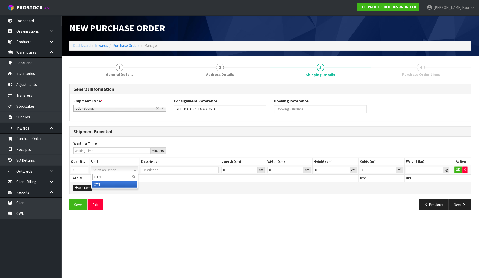
type input "CARTON"
type input "0.000001"
click at [395, 170] on input "0.000001" at bounding box center [378, 170] width 36 height 6
type input "0.001"
click at [441, 168] on input "0.001" at bounding box center [424, 170] width 37 height 6
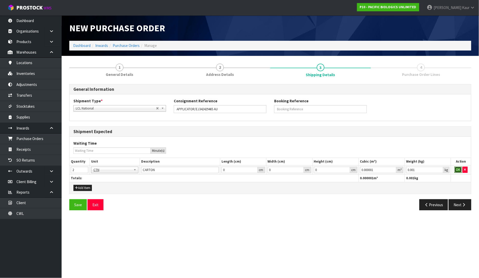
click at [460, 168] on button "OK" at bounding box center [458, 170] width 7 height 6
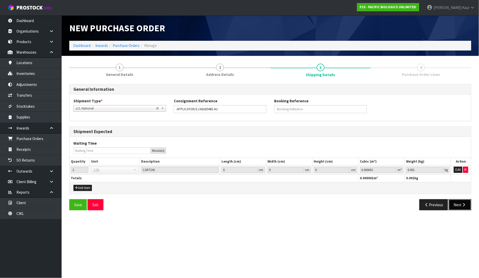
click at [460, 203] on button "Next" at bounding box center [460, 205] width 23 height 11
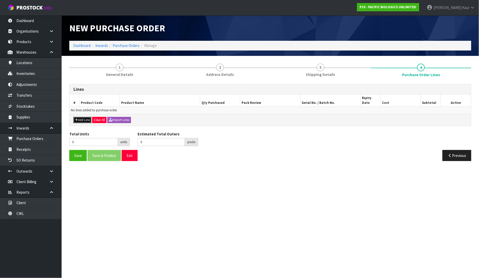
click at [77, 117] on button "Add Line" at bounding box center [82, 120] width 18 height 6
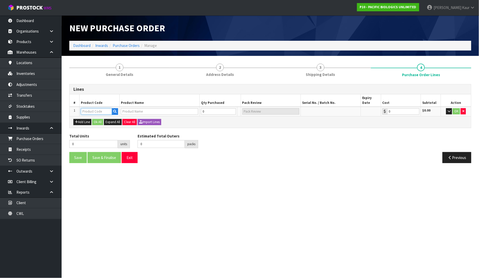
click at [87, 108] on input "text" at bounding box center [96, 111] width 31 height 6
type input "A AGR SHEE"
click at [94, 115] on strong "A AGR SHEE" at bounding box center [97, 115] width 20 height 5
type input "A AGR SHEEP APP A"
type input "SHEEP APPLICATOR A"
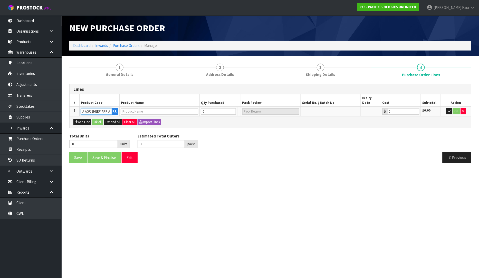
type input "0.00"
click at [199, 110] on tr "1 A AGR SHEEP APP A SHEEP APPLICATOR A 0 SCT 0.00 $0.00 OK" at bounding box center [271, 112] width 402 height 10
type input "2"
type input "2 SCT"
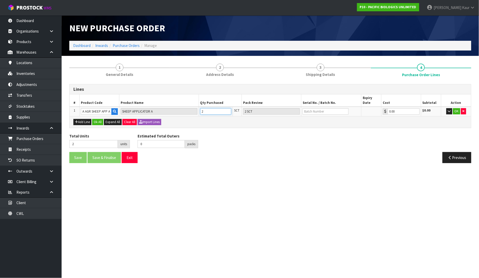
type input "20"
type input "20 SCT"
type input "20"
click at [231, 121] on div "Add Line Ok All Expand All Clear All Import Lines" at bounding box center [271, 122] width 402 height 12
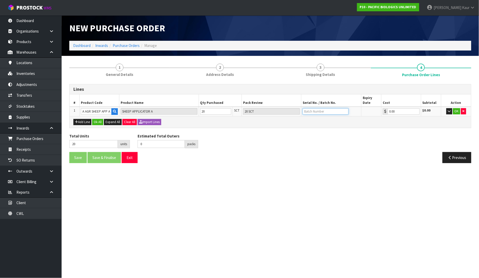
click at [303, 109] on input "text" at bounding box center [326, 111] width 46 height 6
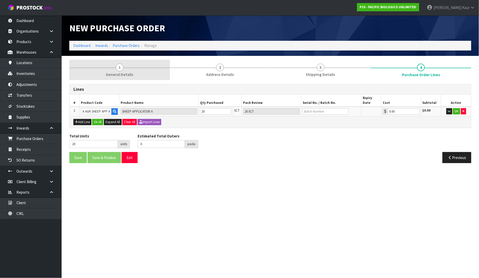
click at [121, 69] on span "1" at bounding box center [120, 68] width 8 height 8
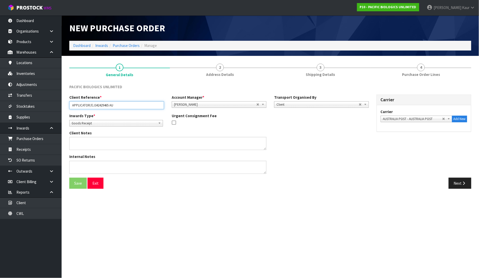
click at [128, 108] on input "APPLICATOR/EJ342429465 AU" at bounding box center [116, 105] width 95 height 8
click at [90, 104] on input "APPLICATOR/AU-15/9/25" at bounding box center [116, 105] width 95 height 8
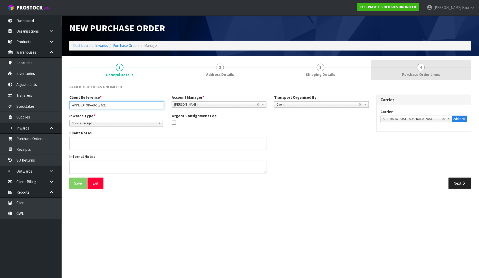
type input "APPLICATOR-AU-15/9/25"
click at [429, 68] on div at bounding box center [421, 68] width 101 height 0
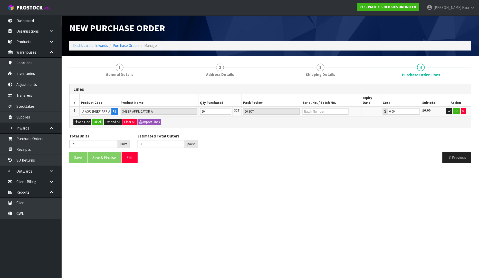
click at [315, 110] on td at bounding box center [332, 112] width 60 height 10
click at [316, 108] on input "text" at bounding box center [326, 111] width 46 height 6
type input "181221"
click at [457, 108] on button "OK" at bounding box center [456, 111] width 7 height 6
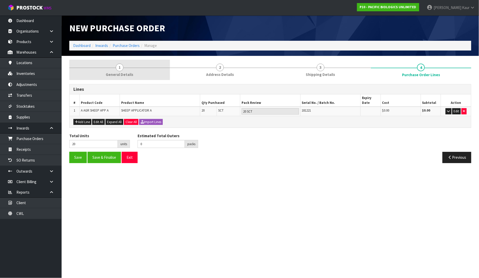
click at [119, 68] on span "1" at bounding box center [120, 68] width 8 height 8
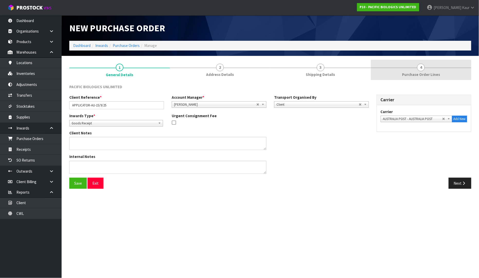
click at [426, 77] on span "Purchase Order Lines" at bounding box center [421, 74] width 38 height 5
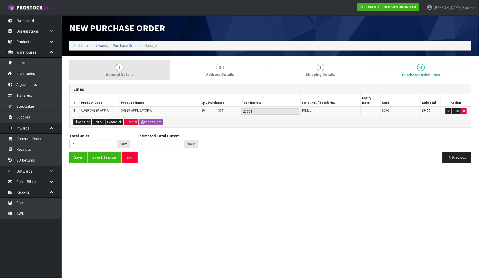
click at [118, 71] on link "1 General Details" at bounding box center [119, 70] width 101 height 20
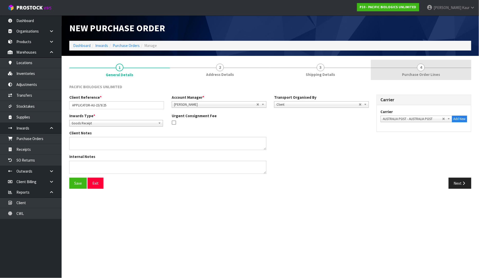
click at [418, 74] on span "Purchase Order Lines" at bounding box center [421, 74] width 38 height 5
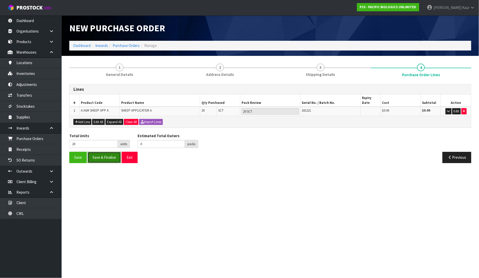
click at [98, 155] on button "Save & Finalise" at bounding box center [104, 157] width 33 height 11
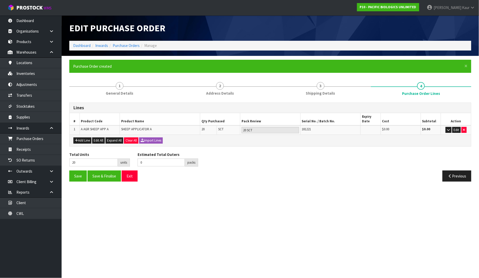
type input "0"
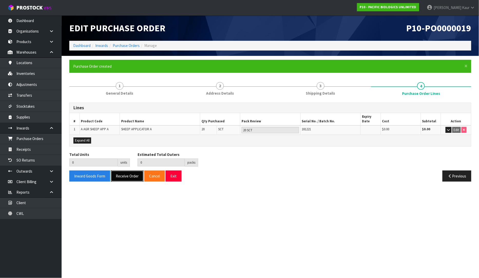
click at [125, 174] on button "Receive Order" at bounding box center [127, 176] width 33 height 11
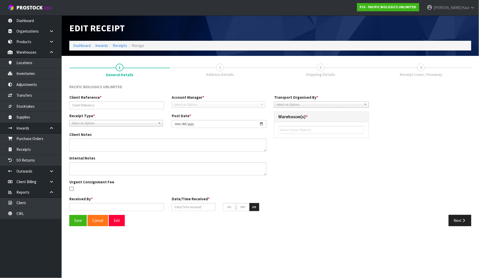
type input "APPLICATOR-AU-15/9/25"
type input "[DATE]"
type input "[PERSON_NAME]"
type input "[DATE]"
type input "02"
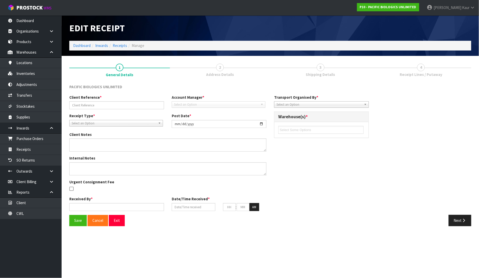
type input "12"
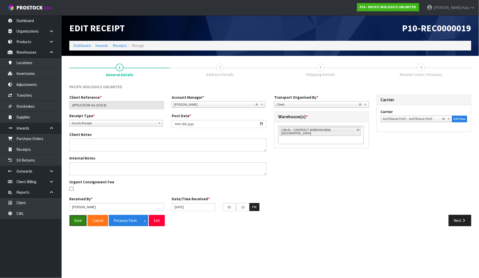
click at [76, 221] on button "Save" at bounding box center [77, 220] width 17 height 11
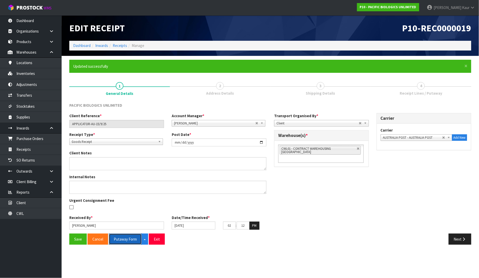
drag, startPoint x: 118, startPoint y: 241, endPoint x: 204, endPoint y: 210, distance: 91.6
click at [119, 241] on button "Putaway Form" at bounding box center [125, 239] width 33 height 11
click at [134, 237] on button "Putaway Form" at bounding box center [128, 239] width 39 height 11
drag, startPoint x: 111, startPoint y: 127, endPoint x: 71, endPoint y: 128, distance: 39.8
click at [71, 128] on input "APPLICATOR-AU-15/9/25" at bounding box center [116, 124] width 95 height 8
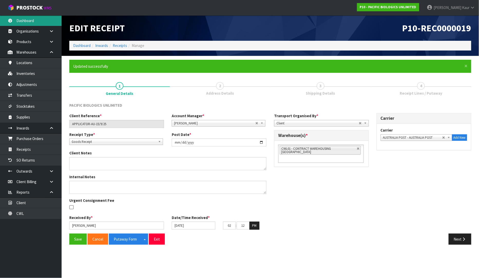
click at [35, 19] on link "Dashboard" at bounding box center [31, 20] width 62 height 11
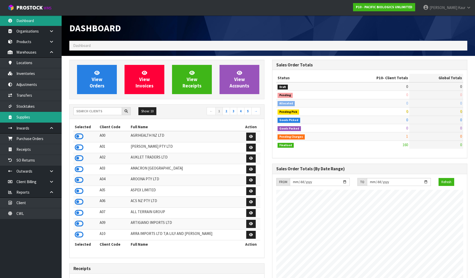
scroll to position [389, 203]
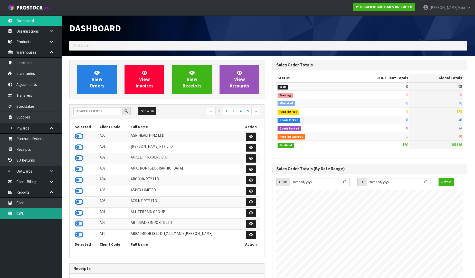
click at [33, 214] on link "CWL" at bounding box center [31, 214] width 62 height 11
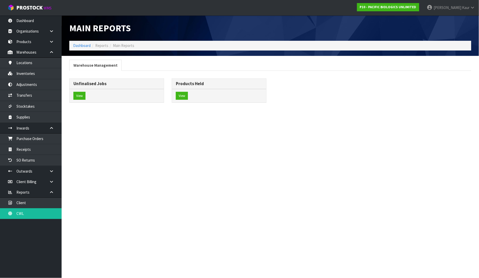
click at [72, 95] on div "View" at bounding box center [117, 96] width 94 height 14
click at [76, 96] on button "View" at bounding box center [79, 96] width 12 height 8
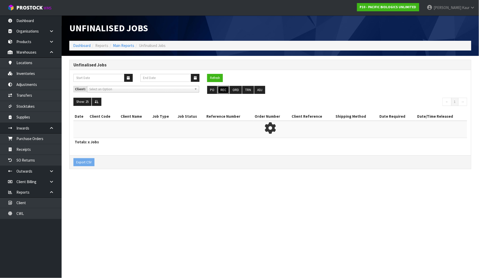
click at [223, 87] on button "REC" at bounding box center [224, 90] width 12 height 8
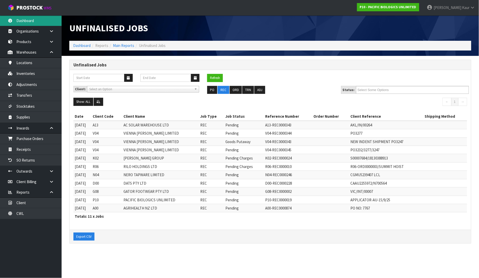
click at [37, 19] on link "Dashboard" at bounding box center [31, 20] width 62 height 11
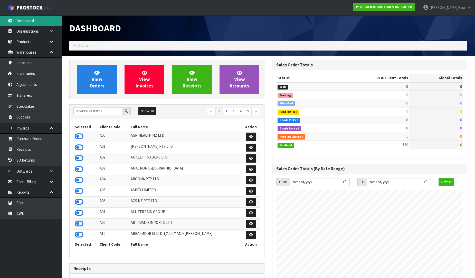
scroll to position [389, 203]
click at [78, 140] on icon at bounding box center [79, 137] width 9 height 8
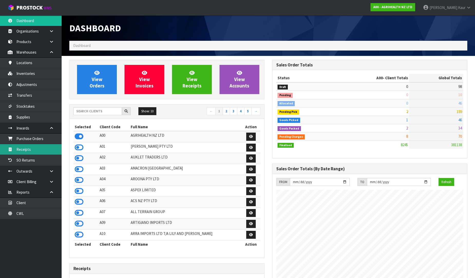
click at [41, 147] on link "Receipts" at bounding box center [31, 149] width 62 height 11
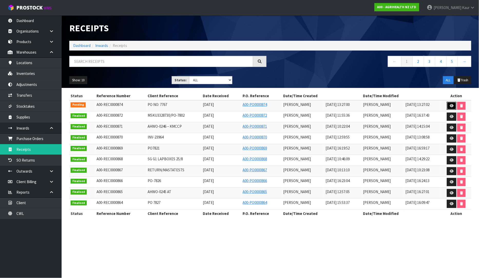
click at [450, 106] on icon at bounding box center [452, 105] width 4 height 3
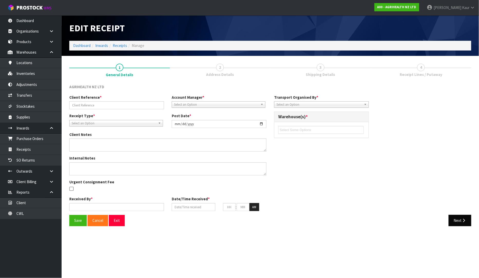
type input "PO NO: 7767"
type input "[DATE]"
type input "[PERSON_NAME]"
type input "[DATE]"
type input "01"
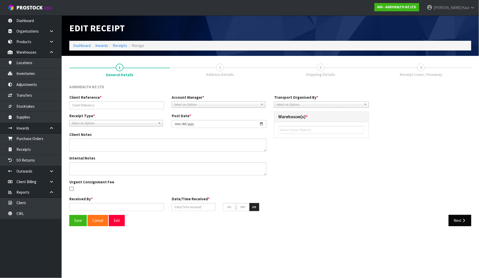
type input "27"
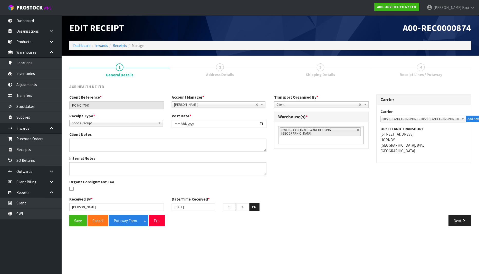
click at [457, 228] on div "Save Cancel Putaway Form Split button! CSV FORMAT Exit Next" at bounding box center [270, 222] width 410 height 15
click at [460, 222] on button "Next" at bounding box center [460, 220] width 23 height 11
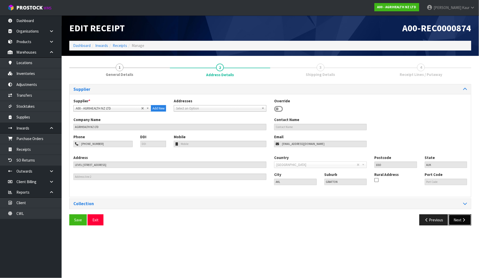
click at [460, 219] on button "Next" at bounding box center [460, 220] width 23 height 11
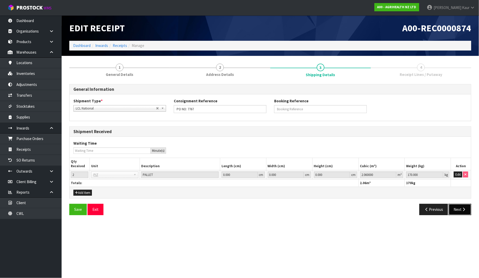
click at [461, 215] on button "Next" at bounding box center [460, 209] width 23 height 11
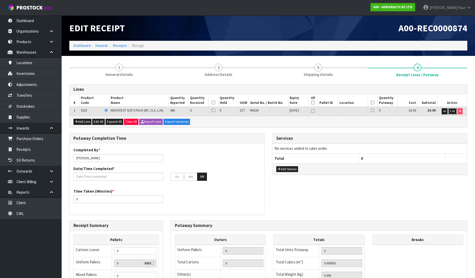
click at [453, 110] on span "Edit" at bounding box center [452, 111] width 5 height 4
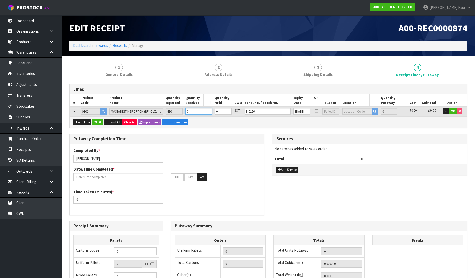
click at [181, 111] on tr "1 9102 MASTATEST NZP2 PACK (BP, CLX, L/N) 480 0 0 SCT M0156 31/08/2027 0 $0.00 …" at bounding box center [269, 112] width 398 height 10
type input "0.0152"
type input "1"
type input "4"
type input "7"
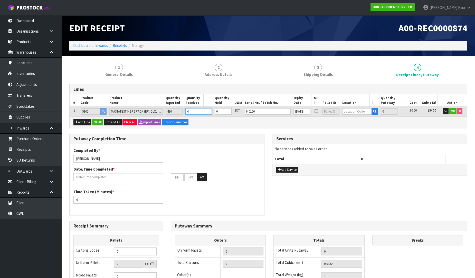
type input "7"
type input "0.20462"
type input "16.75"
type input "46"
type input "76"
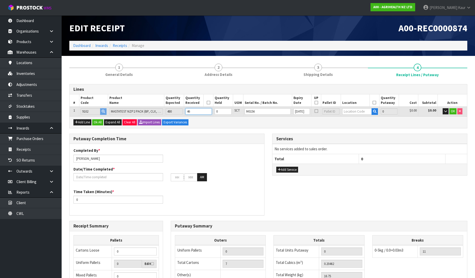
type input "76"
type input "2.07176"
type input "172"
type input "460"
click at [107, 163] on div "Completed By * Prabhneet Kaur Date/Time Completed * : : AM" at bounding box center [167, 166] width 195 height 37
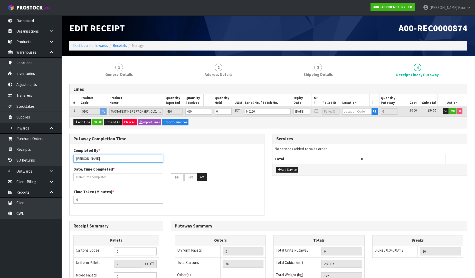
click at [109, 156] on input "[PERSON_NAME]" at bounding box center [118, 159] width 90 height 8
drag, startPoint x: 97, startPoint y: 159, endPoint x: 69, endPoint y: 157, distance: 28.0
click at [69, 157] on div "Putaway Completion Time Completed By * Prabhneet KaurRUSSELL Date/Time Complete…" at bounding box center [166, 177] width 203 height 87
type input "[PERSON_NAME]"
click at [79, 175] on input "text" at bounding box center [118, 177] width 90 height 8
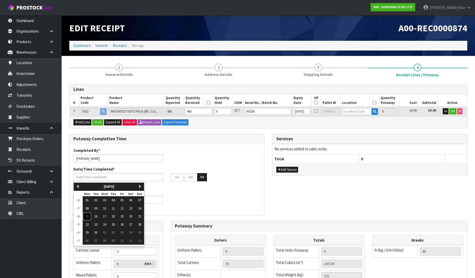
click at [90, 216] on button "15" at bounding box center [87, 217] width 9 height 8
type input "[DATE]"
type input "12"
type input "00"
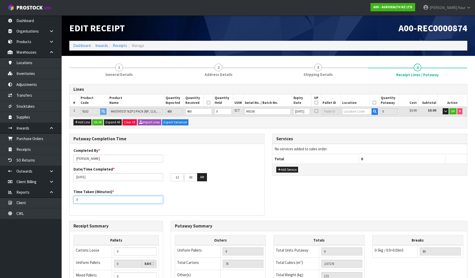
drag, startPoint x: 85, startPoint y: 201, endPoint x: 70, endPoint y: 201, distance: 14.6
click at [70, 201] on div "Time Taken (Minutes) * 0" at bounding box center [118, 196] width 97 height 15
type input "30"
click at [361, 112] on input "text" at bounding box center [357, 111] width 30 height 6
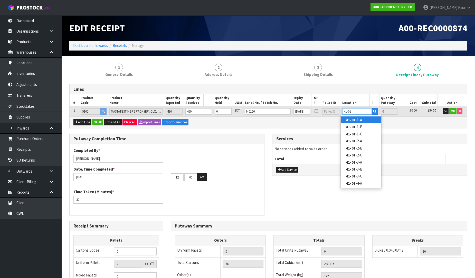
type input "41-01"
click at [351, 118] on strong "41-01" at bounding box center [351, 120] width 10 height 5
type input "460"
type input "41-01-1-A"
type input "460"
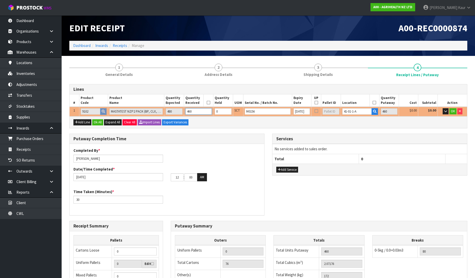
click at [183, 111] on tr "1 9102 MASTATEST NZP2 PACK (BP, CLX, L/N) 480 460 0 SCT M0156 31/08/2027 41-01-…" at bounding box center [269, 112] width 398 height 10
type input "0"
type input "0.0152"
type input "1"
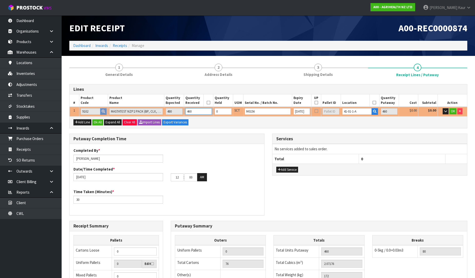
type input "4"
type input "8"
type input "0.21648"
type input "18"
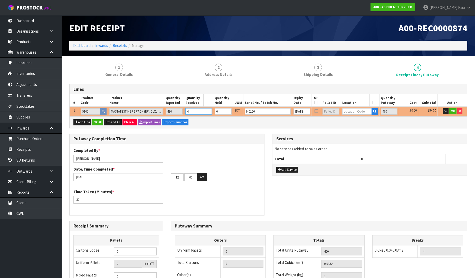
type input "48"
type input "80"
type input "2.1648"
type input "180"
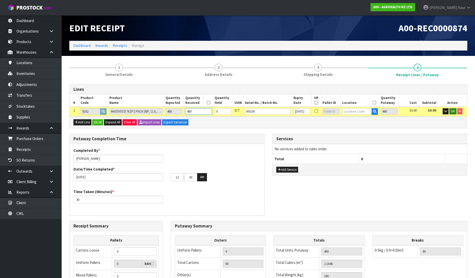
type input "480"
click at [449, 110] on button "OK" at bounding box center [452, 111] width 7 height 6
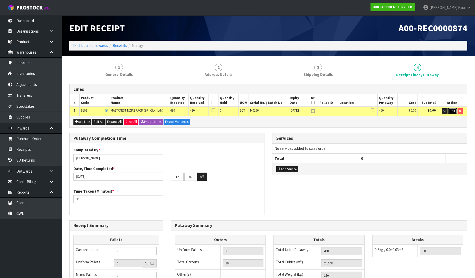
click at [457, 108] on button "Edit" at bounding box center [452, 111] width 8 height 6
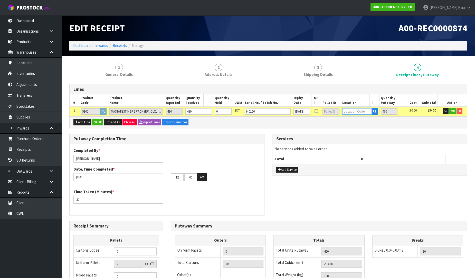
click at [361, 112] on input "text" at bounding box center [357, 111] width 30 height 6
type input "41"
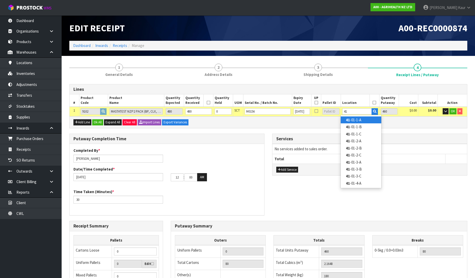
type input "0"
click at [362, 120] on link "41 -01-1-A" at bounding box center [361, 120] width 41 height 7
type input "480"
type input "41-01-1-A"
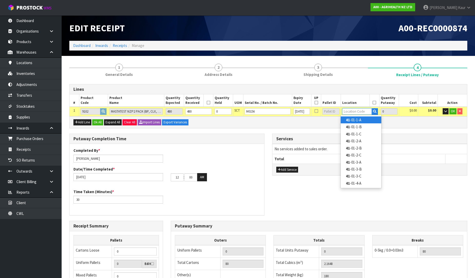
type input "480"
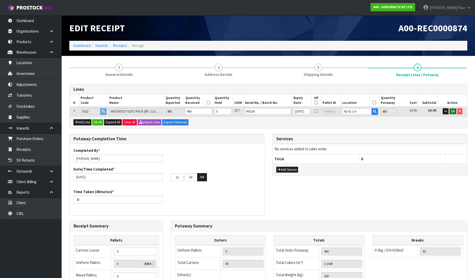
click at [449, 111] on button "OK" at bounding box center [452, 111] width 7 height 6
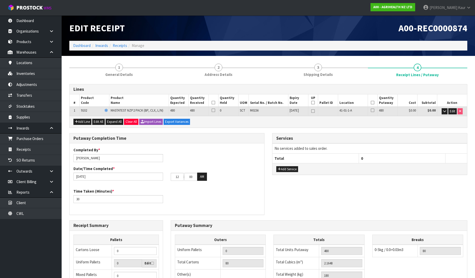
click at [214, 103] on icon at bounding box center [214, 103] width 4 height 0
click at [371, 103] on icon at bounding box center [373, 103] width 4 height 0
drag, startPoint x: 180, startPoint y: 178, endPoint x: 171, endPoint y: 176, distance: 9.7
click at [171, 176] on input "12" at bounding box center [177, 177] width 13 height 8
type input "02"
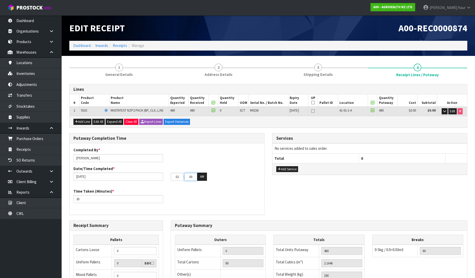
drag, startPoint x: 196, startPoint y: 178, endPoint x: 184, endPoint y: 176, distance: 12.2
click at [184, 176] on tr "02 : 00 : 00 AM" at bounding box center [189, 177] width 36 height 8
type input "17"
click at [204, 175] on button "AM" at bounding box center [202, 177] width 10 height 8
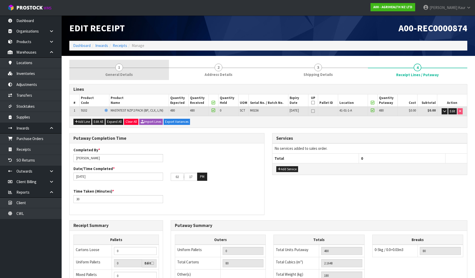
click at [125, 66] on link "1 General Details" at bounding box center [119, 70] width 100 height 20
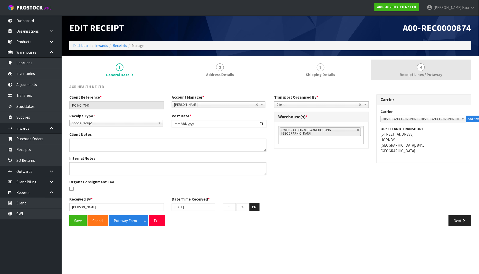
click at [413, 71] on link "4 Receipt Lines / Putaway" at bounding box center [421, 70] width 101 height 20
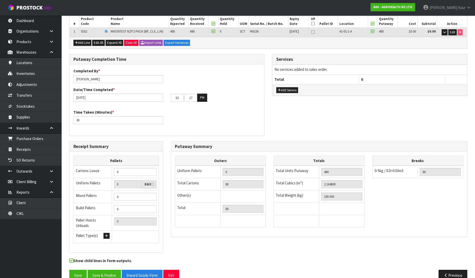
scroll to position [86, 0]
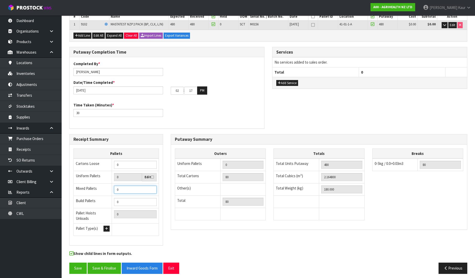
type input "1"
click at [152, 187] on input "1" at bounding box center [135, 190] width 43 height 8
click at [152, 187] on input "2" at bounding box center [135, 190] width 43 height 8
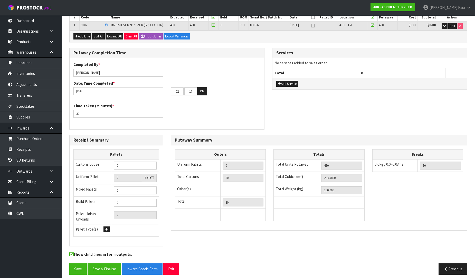
scroll to position [0, 0]
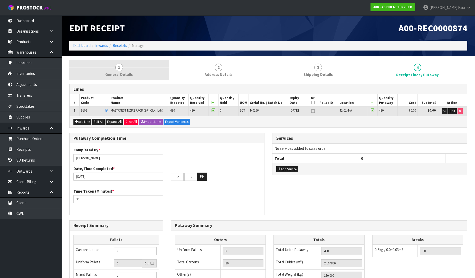
click at [118, 69] on span "1" at bounding box center [119, 68] width 8 height 8
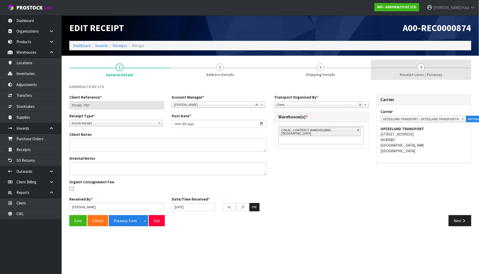
click at [405, 71] on link "4 Receipt Lines / Putaway" at bounding box center [421, 70] width 101 height 20
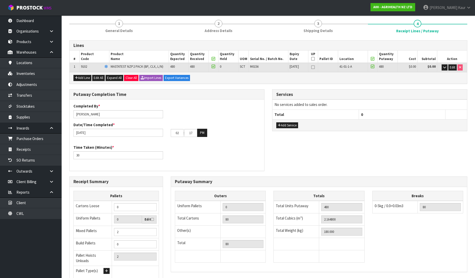
scroll to position [86, 0]
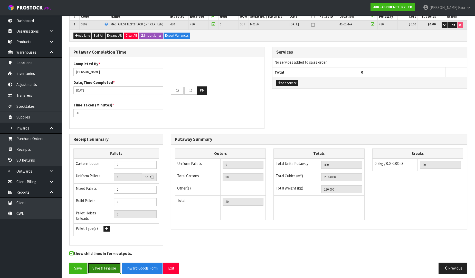
click at [99, 266] on button "Save & Finalise" at bounding box center [104, 268] width 33 height 11
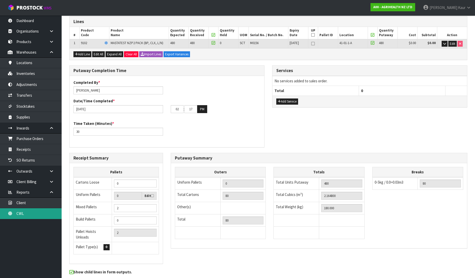
scroll to position [0, 0]
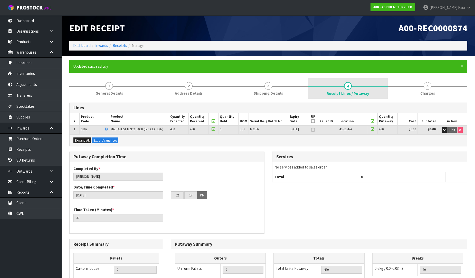
click at [331, 97] on link "4 Receipt Lines / Putaway" at bounding box center [348, 88] width 80 height 21
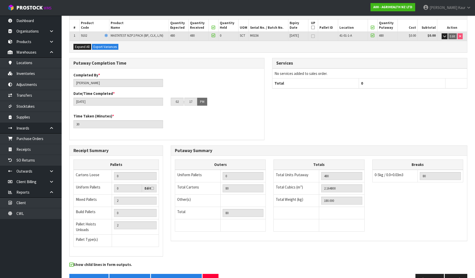
scroll to position [105, 0]
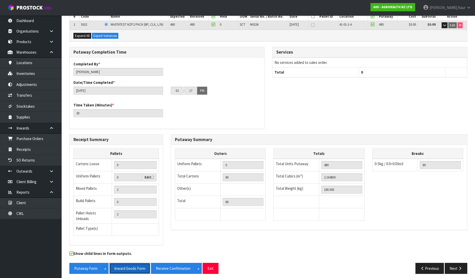
drag, startPoint x: 135, startPoint y: 268, endPoint x: 479, endPoint y: 76, distance: 394.1
click at [135, 267] on button "Inward Goods Form" at bounding box center [129, 268] width 41 height 11
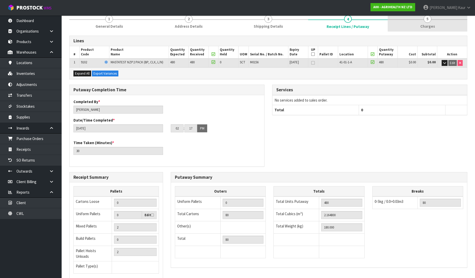
scroll to position [0, 0]
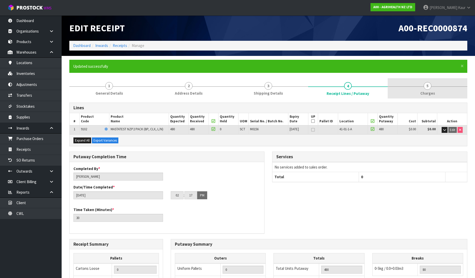
click at [426, 89] on span "5" at bounding box center [428, 86] width 8 height 8
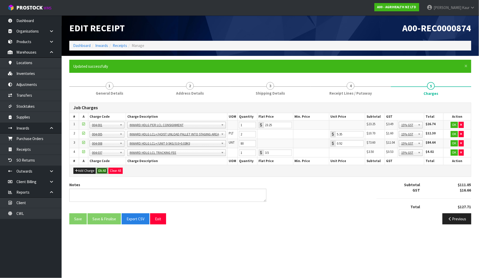
click at [102, 171] on button "Ok All" at bounding box center [102, 171] width 11 height 6
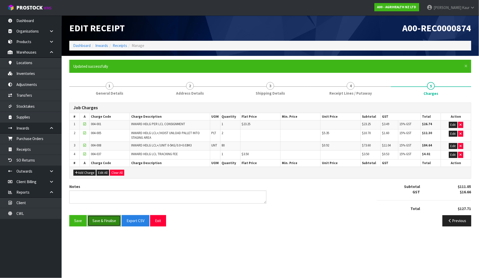
drag, startPoint x: 99, startPoint y: 221, endPoint x: 81, endPoint y: 210, distance: 21.3
click at [99, 221] on button "Save & Finalise" at bounding box center [104, 220] width 33 height 11
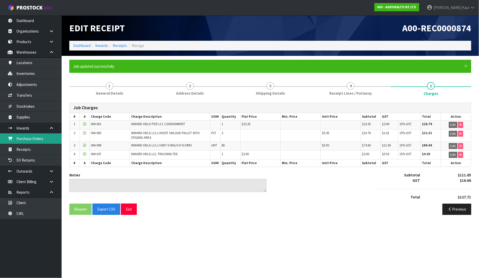
click at [44, 138] on link "Purchase Orders" at bounding box center [31, 139] width 62 height 11
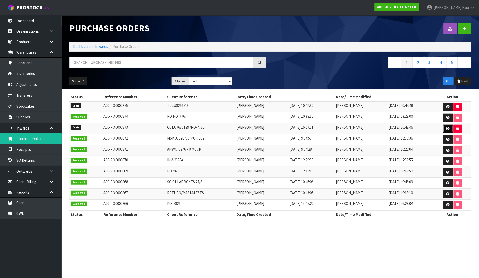
click at [448, 125] on link at bounding box center [449, 129] width 10 height 8
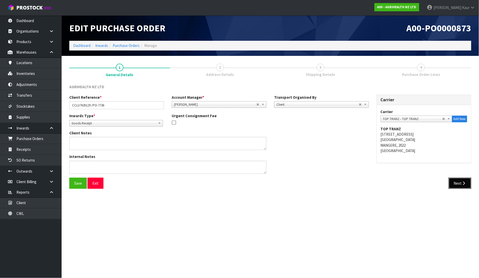
click at [464, 187] on button "Next" at bounding box center [460, 183] width 23 height 11
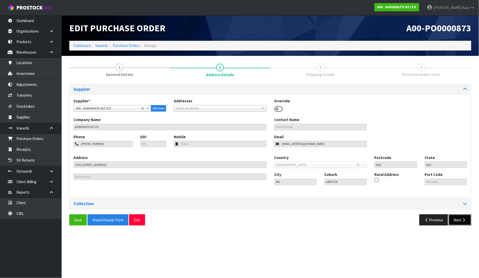
click at [459, 219] on button "Next" at bounding box center [460, 220] width 23 height 11
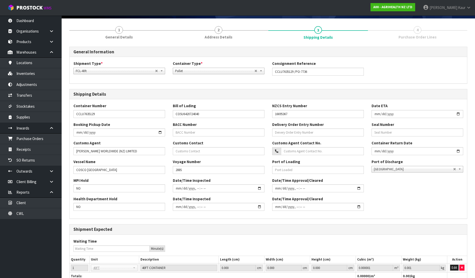
scroll to position [76, 0]
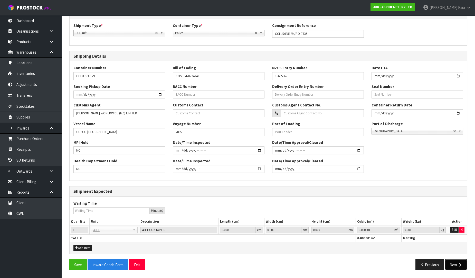
click at [448, 266] on button "Next" at bounding box center [456, 265] width 23 height 11
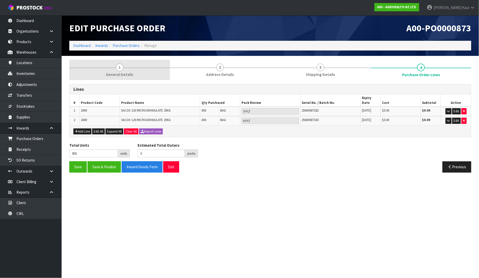
click at [120, 72] on span "General Details" at bounding box center [119, 74] width 27 height 5
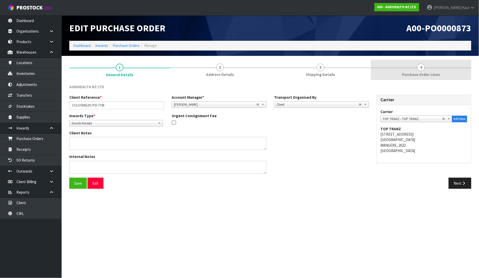
click at [425, 73] on span "Purchase Order Lines" at bounding box center [421, 74] width 38 height 5
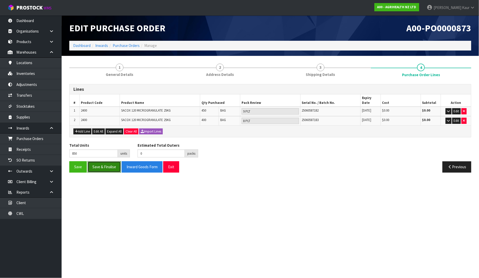
click at [101, 162] on button "Save & Finalise" at bounding box center [104, 167] width 33 height 11
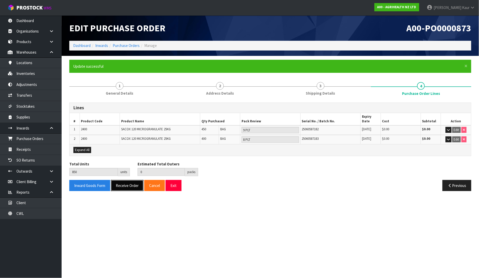
click at [132, 184] on button "Receive Order" at bounding box center [127, 185] width 33 height 11
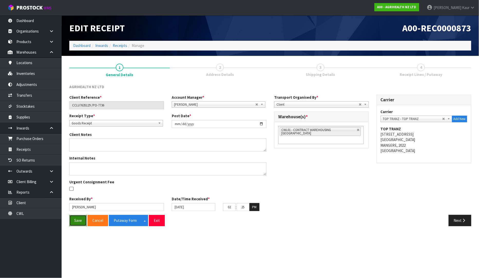
click at [81, 219] on button "Save" at bounding box center [77, 220] width 17 height 11
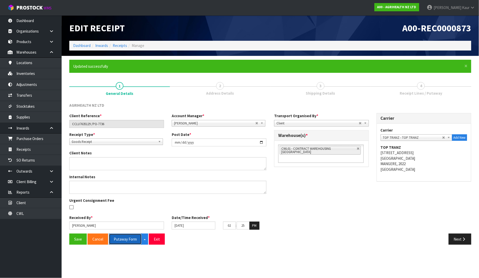
click at [126, 242] on button "Putaway Form" at bounding box center [125, 239] width 33 height 11
click at [25, 22] on link "Dashboard" at bounding box center [31, 20] width 62 height 11
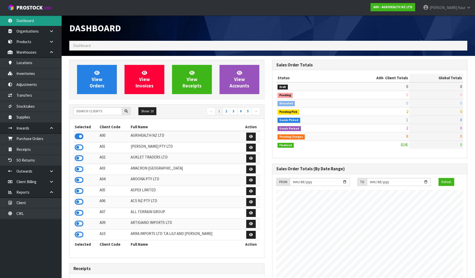
scroll to position [389, 203]
click at [81, 112] on input "text" at bounding box center [97, 111] width 49 height 8
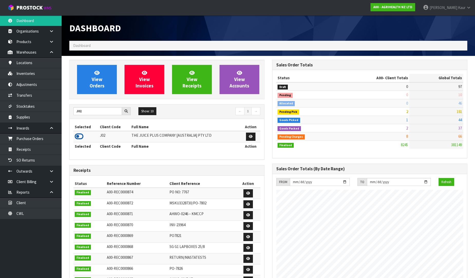
click at [80, 135] on icon at bounding box center [79, 137] width 9 height 8
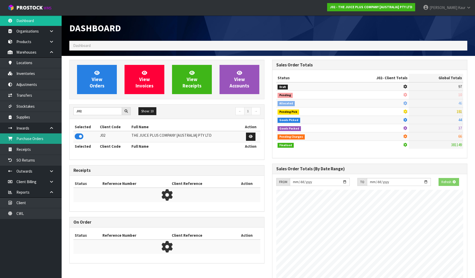
scroll to position [320, 203]
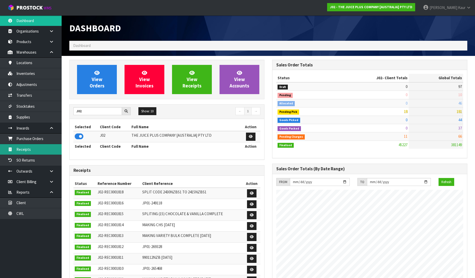
click at [23, 147] on link "Receipts" at bounding box center [31, 149] width 62 height 11
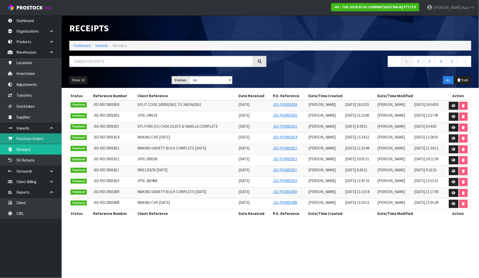
click at [42, 142] on link "Purchase Orders" at bounding box center [31, 139] width 62 height 11
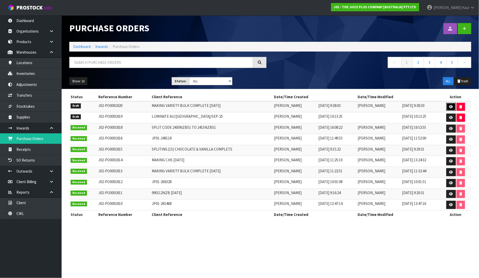
click at [453, 106] on icon at bounding box center [451, 106] width 4 height 3
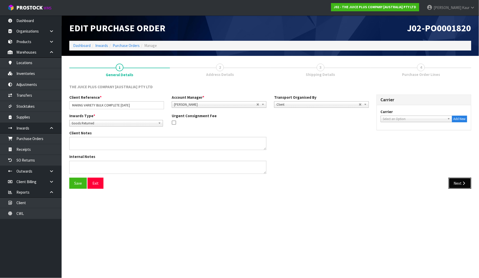
click at [463, 181] on button "Next" at bounding box center [460, 183] width 23 height 11
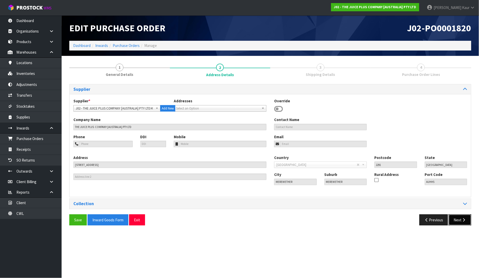
click at [463, 220] on icon "button" at bounding box center [464, 220] width 5 height 4
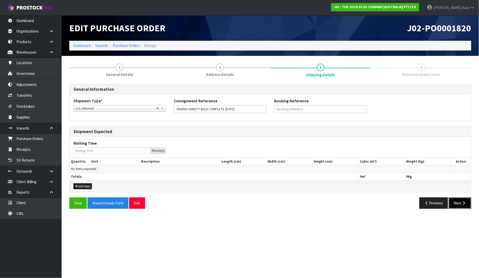
click at [461, 202] on button "Next" at bounding box center [460, 203] width 23 height 11
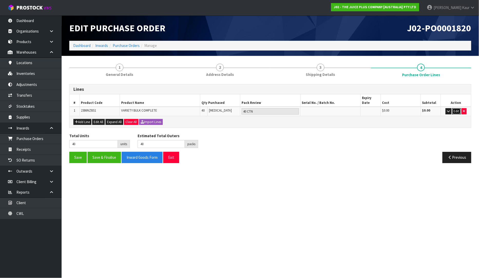
click at [457, 108] on button "Edit" at bounding box center [457, 111] width 8 height 6
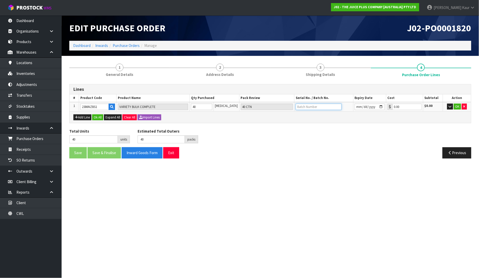
click at [316, 105] on input "text" at bounding box center [319, 107] width 46 height 6
click at [355, 105] on input "date" at bounding box center [370, 107] width 30 height 6
click at [456, 106] on button "OK" at bounding box center [457, 107] width 7 height 6
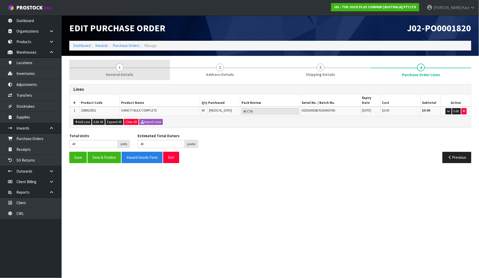
click at [114, 68] on div at bounding box center [119, 68] width 101 height 0
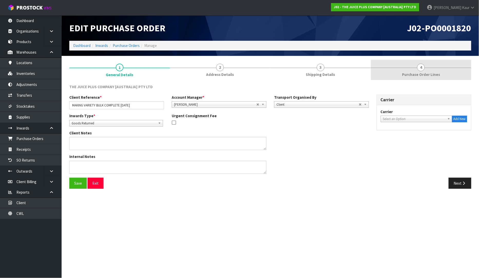
click at [433, 74] on span "Purchase Order Lines" at bounding box center [421, 74] width 38 height 5
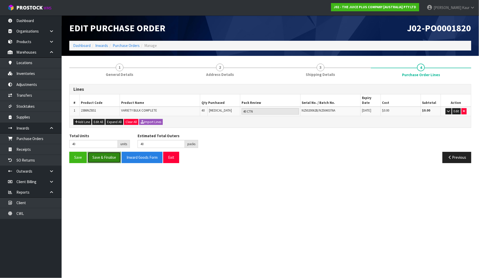
click at [100, 154] on button "Save & Finalise" at bounding box center [104, 157] width 33 height 11
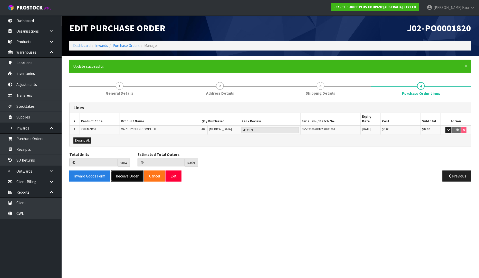
click at [122, 171] on button "Receive Order" at bounding box center [127, 176] width 33 height 11
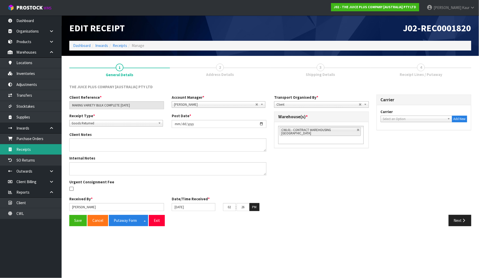
click at [29, 150] on link "Receipts" at bounding box center [31, 149] width 62 height 11
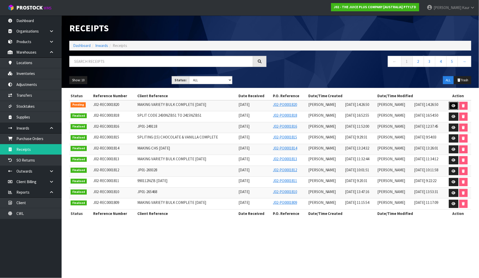
click at [451, 106] on link at bounding box center [454, 106] width 10 height 8
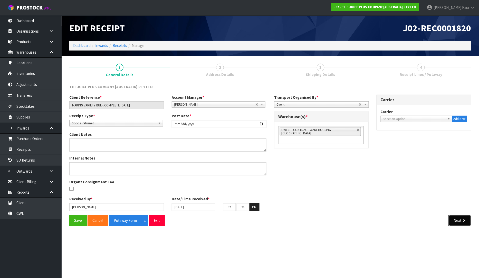
click at [461, 218] on button "Next" at bounding box center [460, 220] width 23 height 11
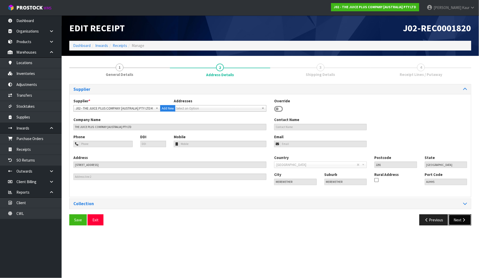
click at [461, 223] on button "Next" at bounding box center [460, 220] width 23 height 11
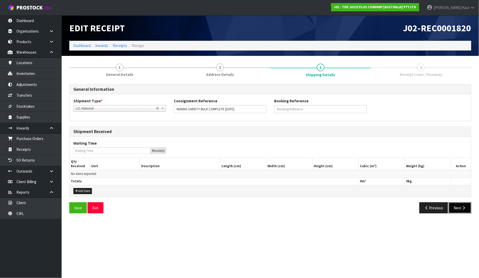
click at [456, 212] on button "Next" at bounding box center [460, 208] width 23 height 11
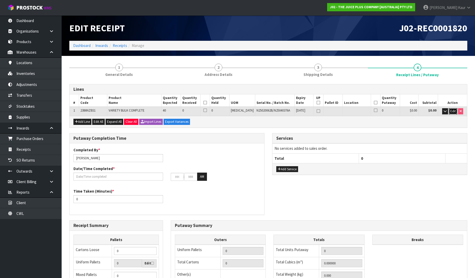
click at [454, 112] on span "Edit" at bounding box center [452, 111] width 5 height 4
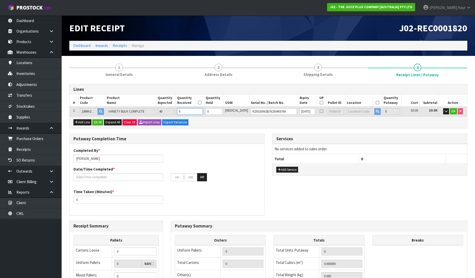
drag, startPoint x: 193, startPoint y: 110, endPoint x: 191, endPoint y: 107, distance: 3.3
click at [191, 108] on input "0" at bounding box center [190, 111] width 26 height 6
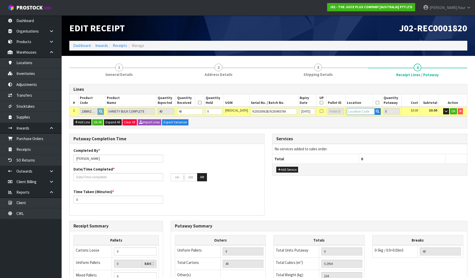
click at [352, 109] on input "text" at bounding box center [360, 111] width 27 height 6
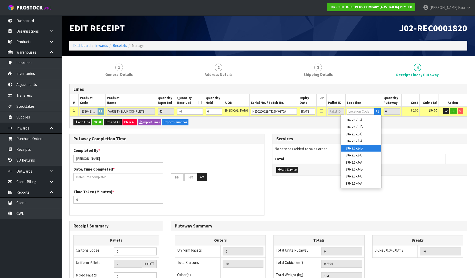
click at [360, 148] on link "36-25- 2-B" at bounding box center [361, 148] width 41 height 7
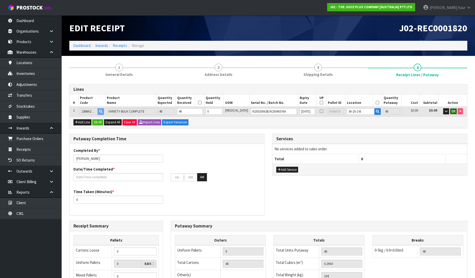
click at [451, 110] on span "OK" at bounding box center [453, 111] width 4 height 4
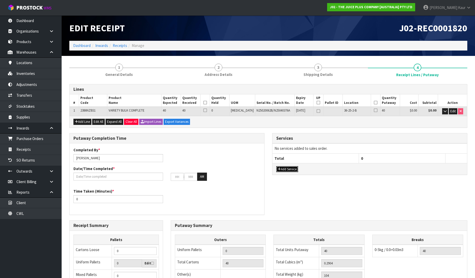
click at [281, 170] on button "Add Service" at bounding box center [287, 169] width 22 height 6
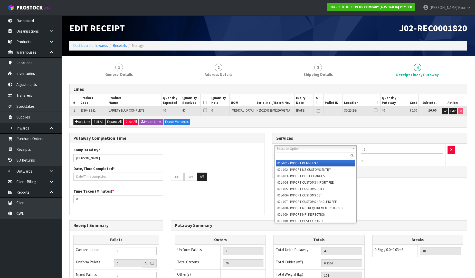
click at [288, 154] on input "text" at bounding box center [316, 156] width 80 height 6
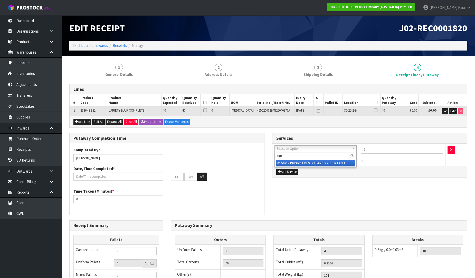
type input "bar"
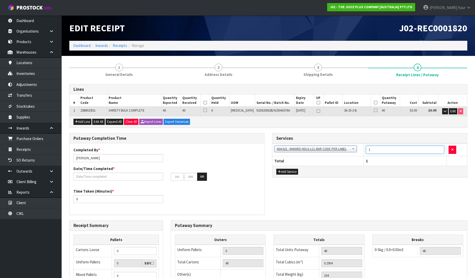
drag, startPoint x: 372, startPoint y: 152, endPoint x: 366, endPoint y: 151, distance: 6.2
click at [366, 151] on input "1" at bounding box center [405, 150] width 78 height 8
type input "40"
click at [89, 179] on input "text" at bounding box center [118, 177] width 90 height 8
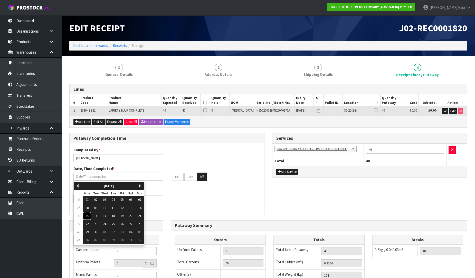
click at [89, 218] on button "15" at bounding box center [87, 216] width 9 height 8
type input "[DATE]"
type input "12"
type input "00"
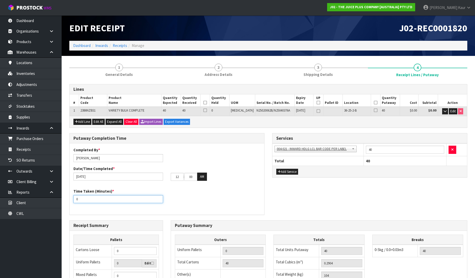
drag, startPoint x: 86, startPoint y: 200, endPoint x: 63, endPoint y: 200, distance: 22.9
click at [63, 200] on section "1 General Details 2 Address Details 3 Shipping Details 4 Receipt Lines / Putawa…" at bounding box center [268, 212] width 413 height 312
type input "30"
click at [207, 103] on icon at bounding box center [205, 103] width 4 height 0
click at [374, 103] on icon at bounding box center [376, 103] width 4 height 0
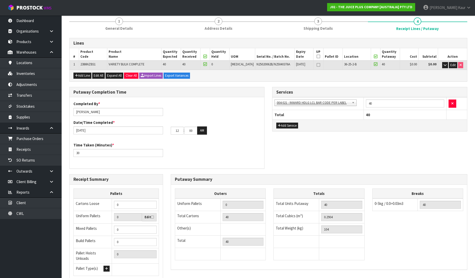
scroll to position [86, 0]
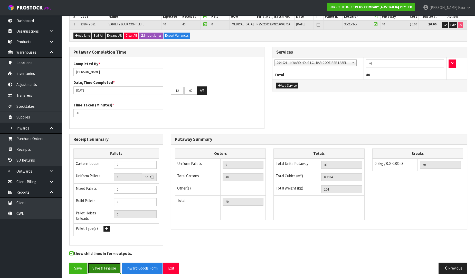
click at [102, 264] on button "Save & Finalise" at bounding box center [104, 268] width 33 height 11
drag, startPoint x: 181, startPoint y: 88, endPoint x: 172, endPoint y: 89, distance: 8.8
click at [172, 89] on input "12" at bounding box center [177, 91] width 13 height 8
type input "02"
drag, startPoint x: 193, startPoint y: 91, endPoint x: 184, endPoint y: 91, distance: 8.5
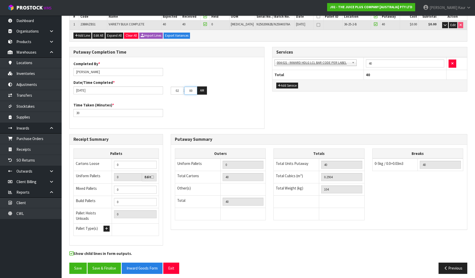
click at [184, 91] on input "00" at bounding box center [190, 91] width 13 height 8
type input "32"
click at [205, 90] on button "AM" at bounding box center [202, 91] width 10 height 8
click at [104, 267] on button "Save & Finalise" at bounding box center [104, 268] width 33 height 11
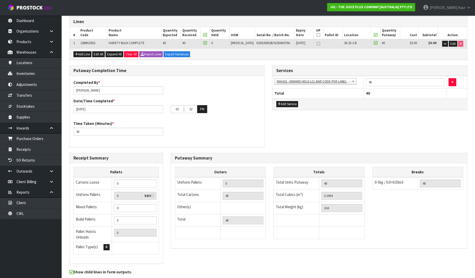
scroll to position [0, 0]
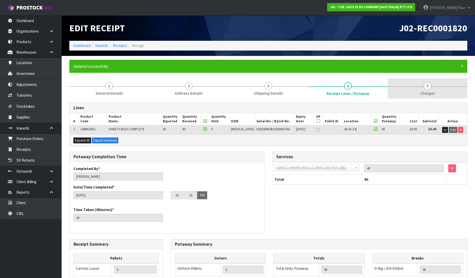
click at [426, 97] on link "5 [GEOGRAPHIC_DATA]" at bounding box center [428, 88] width 80 height 20
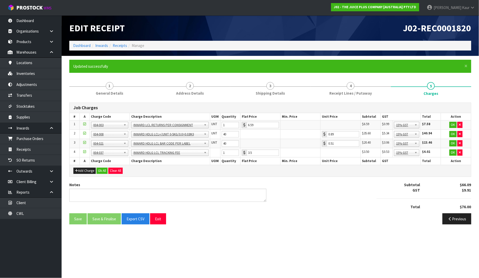
click at [461, 121] on td "OK" at bounding box center [456, 125] width 30 height 9
click at [460, 124] on icon "button" at bounding box center [460, 124] width 2 height 3
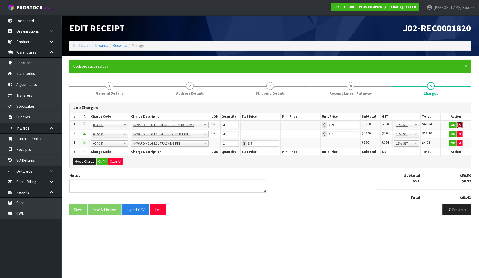
click at [460, 124] on icon "button" at bounding box center [460, 124] width 2 height 3
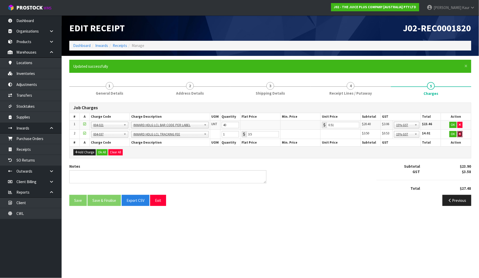
click at [462, 136] on button "button" at bounding box center [460, 134] width 5 height 6
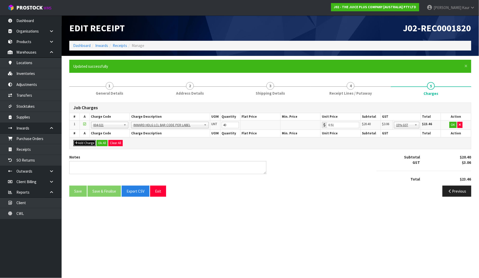
click at [79, 144] on button "Add Charge" at bounding box center [84, 143] width 22 height 6
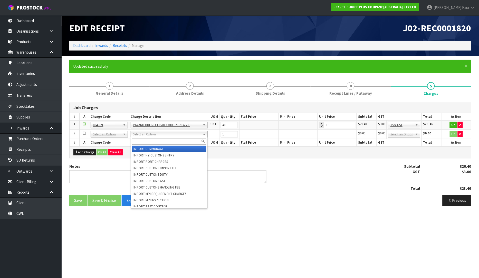
click at [137, 139] on input "text" at bounding box center [169, 141] width 74 height 6
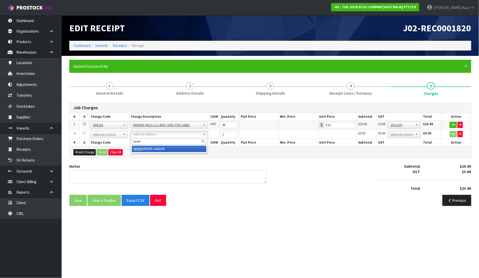
type input "work"
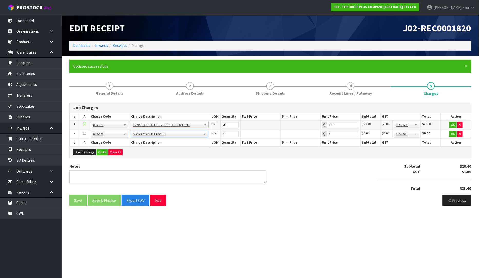
type input "0.89"
drag, startPoint x: 226, startPoint y: 135, endPoint x: 216, endPoint y: 135, distance: 10.0
click at [216, 135] on tr "2 001-001 001-002 001-003 001-004 001-005 001-006 001-007 001-008 001-009 001-0…" at bounding box center [271, 134] width 402 height 9
type input "30"
click at [103, 153] on button "Ok All" at bounding box center [102, 152] width 11 height 6
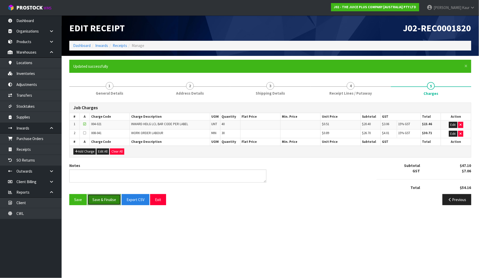
click at [101, 202] on button "Save & Finalise" at bounding box center [104, 199] width 33 height 11
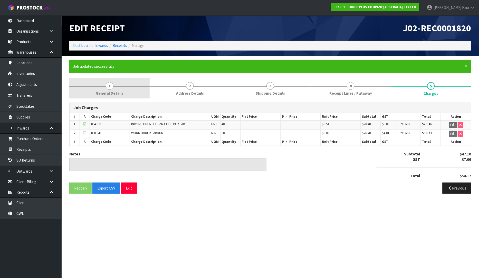
click at [119, 92] on span "General Details" at bounding box center [109, 93] width 27 height 5
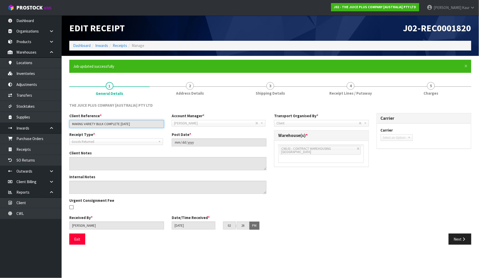
drag, startPoint x: 131, startPoint y: 125, endPoint x: 65, endPoint y: 134, distance: 66.7
click at [65, 134] on div "Client Reference * MAKING VARIETY BULK COMPLETE 15.09.25 Account Manager * Zuba…" at bounding box center [167, 173] width 205 height 120
drag, startPoint x: 331, startPoint y: 92, endPoint x: 325, endPoint y: 103, distance: 13.1
click at [331, 92] on span "Receipt Lines / Putaway" at bounding box center [350, 93] width 43 height 5
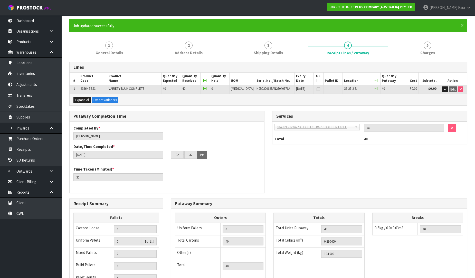
scroll to position [105, 0]
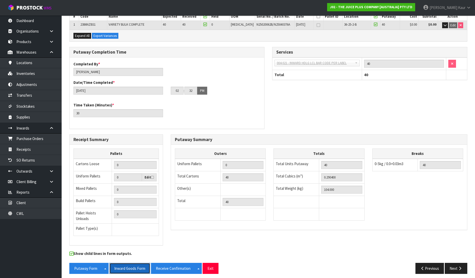
click at [140, 263] on button "Inward Goods Form" at bounding box center [129, 268] width 41 height 11
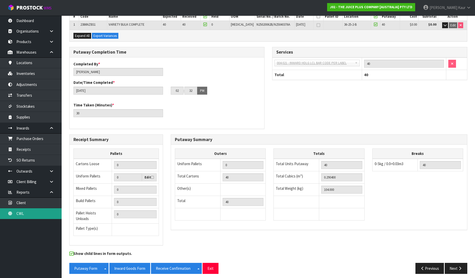
click at [16, 215] on link "CWL" at bounding box center [31, 214] width 62 height 11
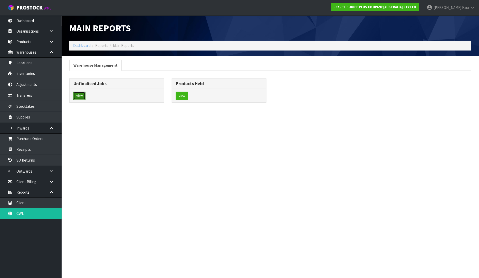
click at [79, 94] on button "View" at bounding box center [79, 96] width 12 height 8
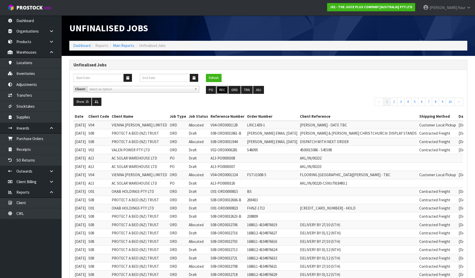
click at [223, 90] on button "REC" at bounding box center [222, 90] width 12 height 8
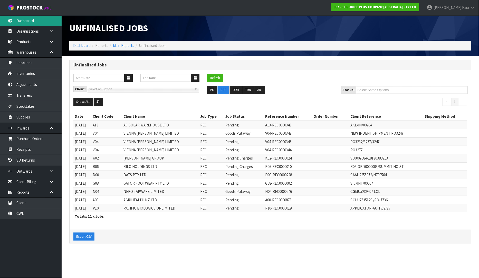
click at [22, 21] on link "Dashboard" at bounding box center [31, 20] width 62 height 11
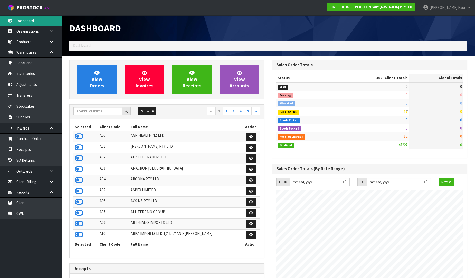
scroll to position [389, 203]
click at [100, 111] on input "text" at bounding box center [97, 111] width 49 height 8
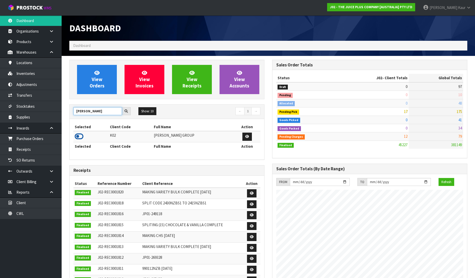
type input "KIRK"
click at [79, 136] on icon at bounding box center [79, 137] width 9 height 8
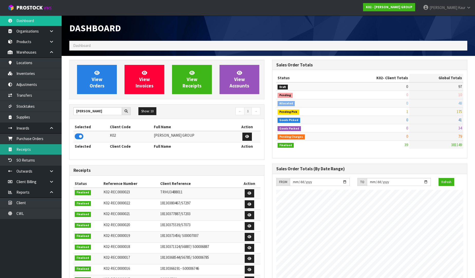
scroll to position [323, 203]
click at [11, 147] on link "Receipts" at bounding box center [31, 149] width 62 height 11
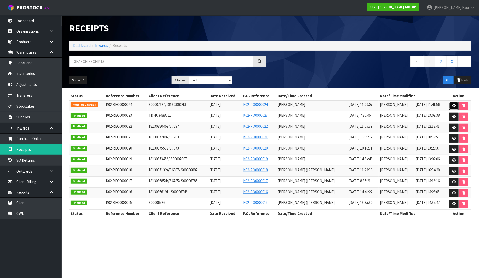
click at [456, 104] on icon at bounding box center [454, 105] width 4 height 3
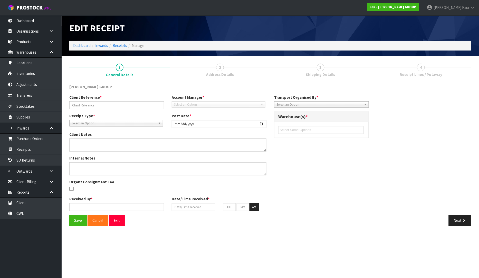
type input "S00007684/18130388913"
type input "2025-09-11"
type textarea "FEW DAMAGES FOUND, CRATE HAD FEW DAMAGES, AND OTHER PLT HAD 1 PLT ON TOP OF IT."
type input "[PERSON_NAME]"
type input "[DATE]"
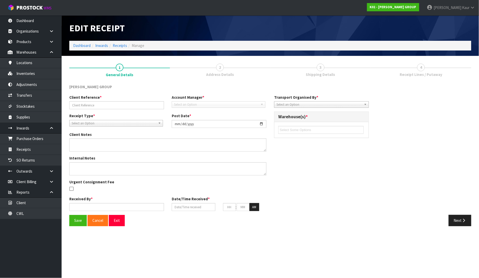
type input "11"
type input "29"
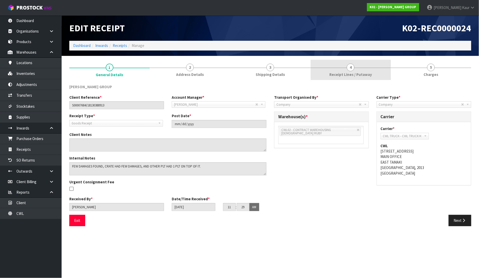
click at [343, 71] on link "4 Receipt Lines / Putaway" at bounding box center [351, 70] width 80 height 20
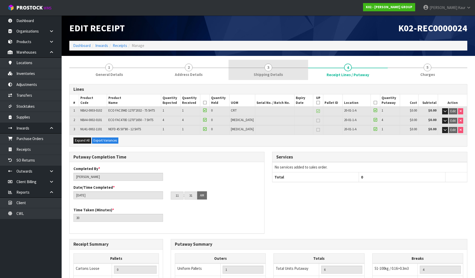
click at [273, 70] on link "3 Shipping Details" at bounding box center [269, 70] width 80 height 20
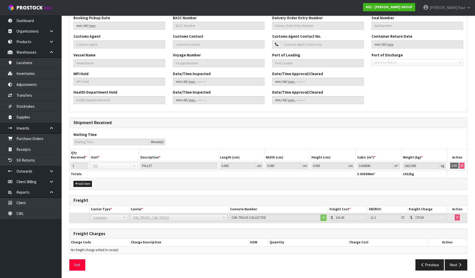
scroll to position [145, 0]
click at [458, 266] on icon "button" at bounding box center [460, 265] width 5 height 4
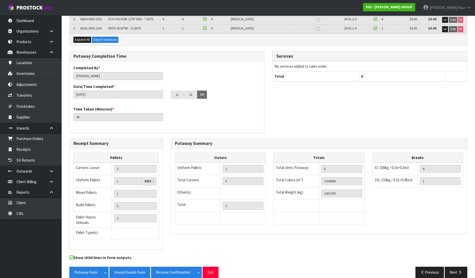
scroll to position [105, 0]
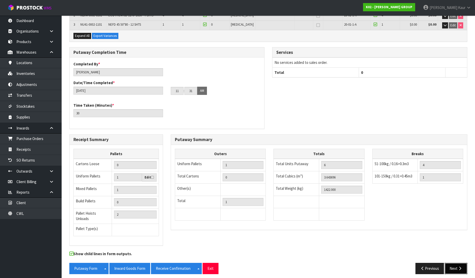
click at [459, 267] on icon "button" at bounding box center [460, 269] width 5 height 4
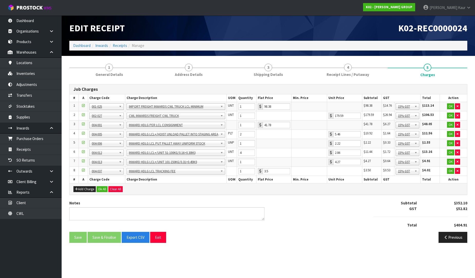
scroll to position [0, 0]
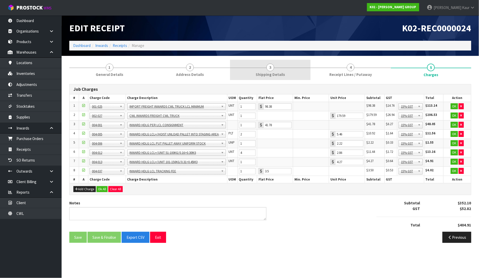
click at [280, 73] on span "Shipping Details" at bounding box center [270, 74] width 29 height 5
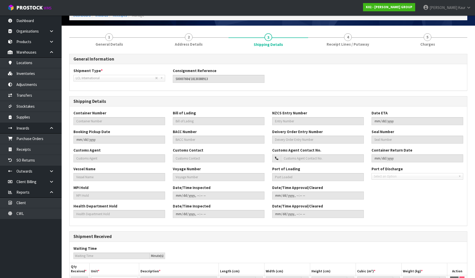
scroll to position [29, 0]
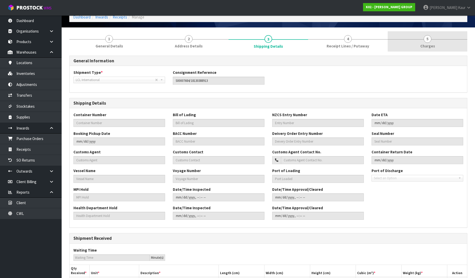
click at [430, 42] on link "5 [GEOGRAPHIC_DATA]" at bounding box center [428, 41] width 80 height 20
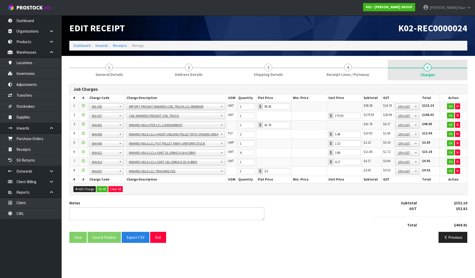
scroll to position [0, 0]
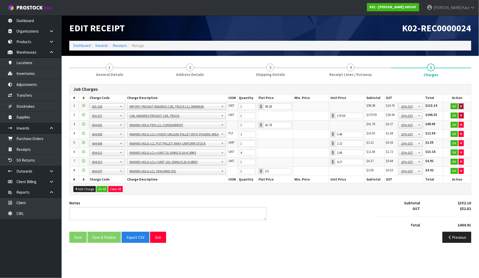
click at [463, 107] on button "button" at bounding box center [461, 106] width 5 height 6
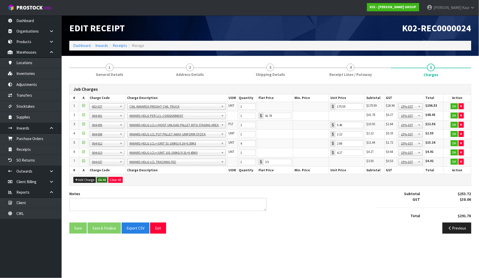
click at [103, 181] on button "Ok All" at bounding box center [102, 180] width 11 height 6
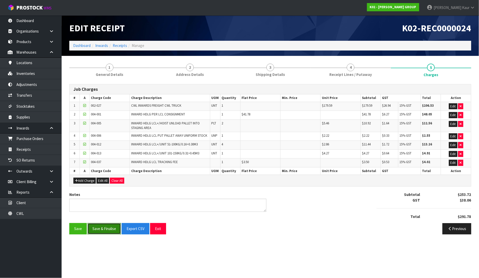
click at [107, 229] on button "Save & Finalise" at bounding box center [104, 228] width 33 height 11
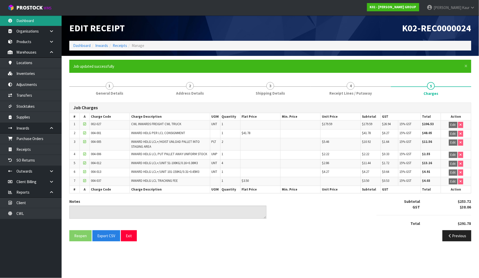
click at [30, 19] on link "Dashboard" at bounding box center [31, 20] width 62 height 11
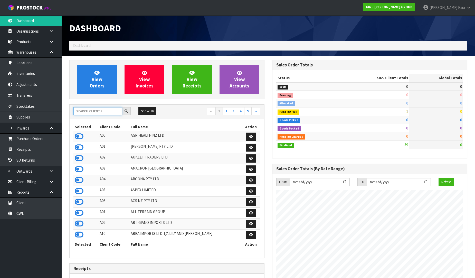
click at [91, 114] on input "text" at bounding box center [97, 111] width 49 height 8
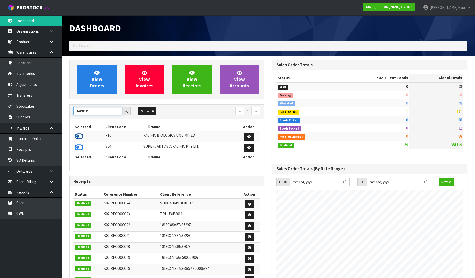
type input "PACIFIC"
click at [78, 136] on icon at bounding box center [79, 137] width 9 height 8
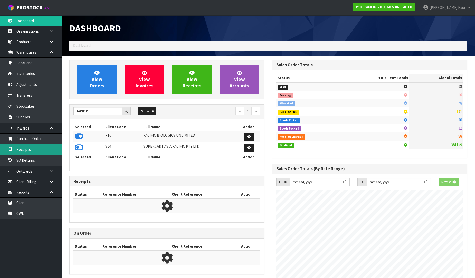
scroll to position [320, 203]
click at [38, 149] on link "Receipts" at bounding box center [31, 149] width 62 height 11
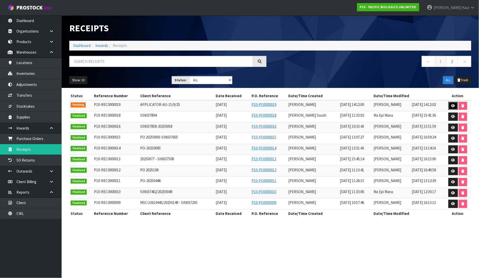
drag, startPoint x: 453, startPoint y: 104, endPoint x: 200, endPoint y: 155, distance: 257.8
click at [452, 104] on link at bounding box center [454, 106] width 10 height 8
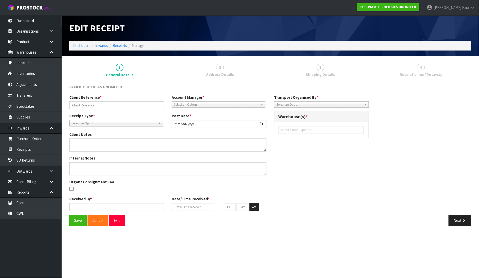
type input "APPLICATOR-AU-15/9/25"
type input "[DATE]"
type input "[PERSON_NAME]"
type input "[DATE]"
type input "02"
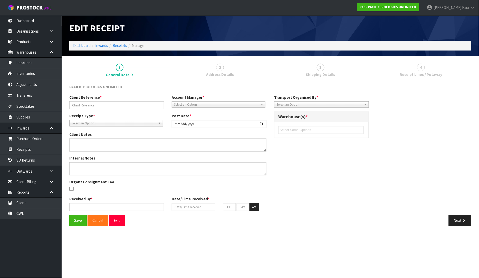
type input "12"
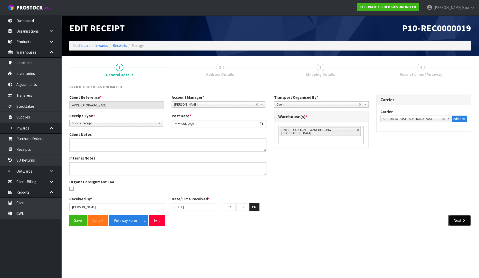
click at [458, 220] on button "Next" at bounding box center [460, 220] width 23 height 11
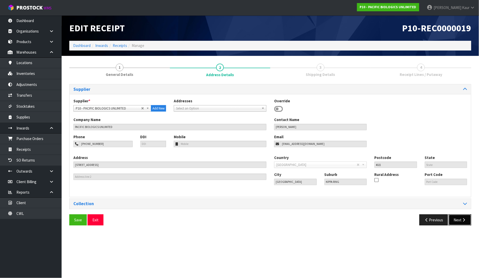
click at [459, 224] on button "Next" at bounding box center [460, 220] width 23 height 11
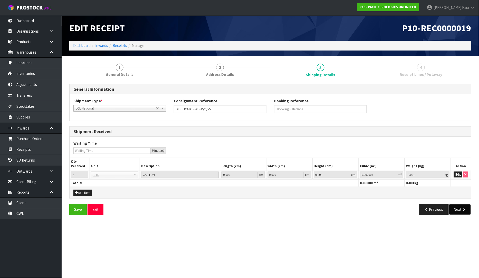
click at [465, 210] on icon "button" at bounding box center [464, 210] width 5 height 4
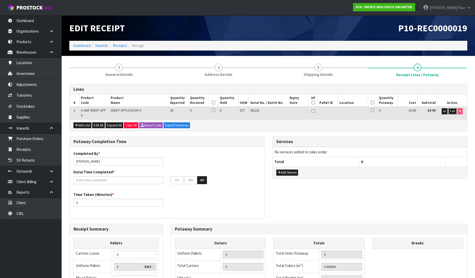
click at [453, 111] on span "Edit" at bounding box center [452, 111] width 5 height 4
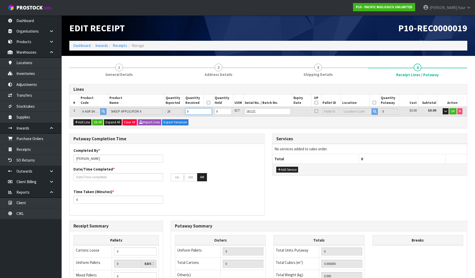
click at [178, 116] on tbody "1 A AGR SHEEP APP A SHEEP APPLICATOR A 20 0 0 SCT 181221 0 $0.00 $0.00 OK Dimen…" at bounding box center [269, 112] width 398 height 10
type input "0.00056"
type input "4"
type input "2"
type input "0.0056"
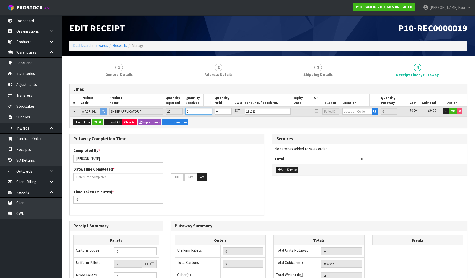
type input "40"
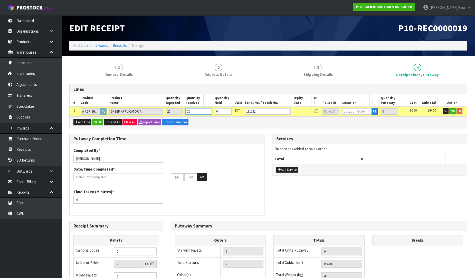
type input "20"
click at [107, 157] on input "[PERSON_NAME]" at bounding box center [118, 159] width 90 height 8
drag, startPoint x: 98, startPoint y: 158, endPoint x: 54, endPoint y: 159, distance: 43.7
click at [54, 159] on body "Toggle navigation ProStock WMS P10 - PACIFIC BIOLOGICS UNLIMITED Prabhneet Kaur…" at bounding box center [237, 139] width 475 height 278
type input "[PERSON_NAME]"
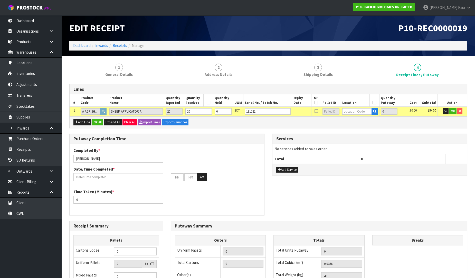
drag, startPoint x: 75, startPoint y: 171, endPoint x: 82, endPoint y: 180, distance: 10.6
click at [75, 172] on div "Date/Time Completed * : : AM" at bounding box center [167, 174] width 195 height 15
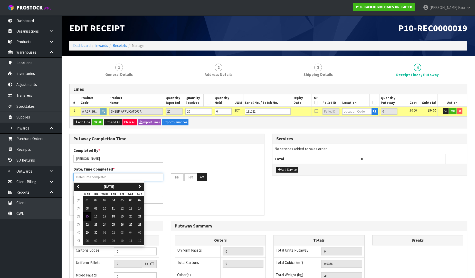
click at [82, 180] on input "text" at bounding box center [118, 177] width 90 height 8
click at [87, 218] on span "15" at bounding box center [87, 216] width 3 height 4
type input "[DATE]"
type input "12"
type input "00"
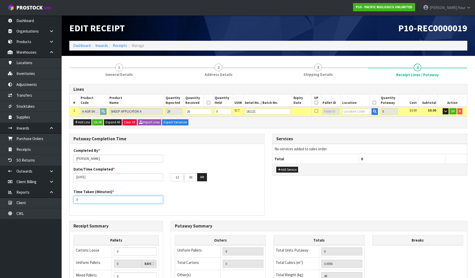
drag, startPoint x: 82, startPoint y: 201, endPoint x: 64, endPoint y: 199, distance: 18.8
click at [64, 199] on section "1 General Details 2 Address Details 3 Shipping Details 4 Receipt Lines / Putawa…" at bounding box center [268, 212] width 413 height 313
type input "15"
drag, startPoint x: 180, startPoint y: 178, endPoint x: 172, endPoint y: 176, distance: 8.3
click at [172, 176] on input "12" at bounding box center [177, 178] width 13 height 8
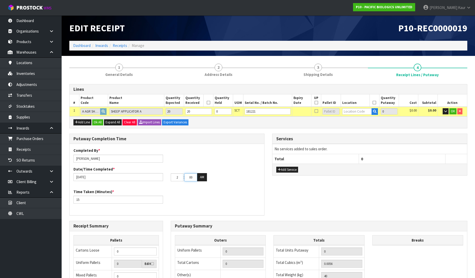
type input "02"
drag, startPoint x: 192, startPoint y: 179, endPoint x: 185, endPoint y: 179, distance: 6.7
click at [185, 179] on input "00" at bounding box center [190, 178] width 13 height 8
drag, startPoint x: 194, startPoint y: 178, endPoint x: 183, endPoint y: 177, distance: 10.8
click at [183, 177] on tr "02 : 00 : 00 AM" at bounding box center [189, 177] width 36 height 8
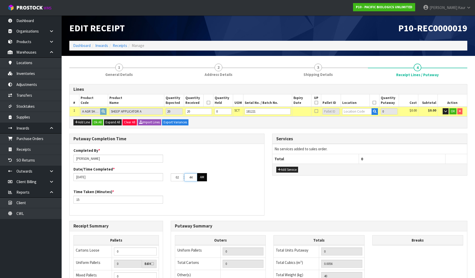
type input "44"
click at [201, 179] on button "AM" at bounding box center [202, 177] width 10 height 8
click at [351, 110] on input "text" at bounding box center [357, 111] width 30 height 6
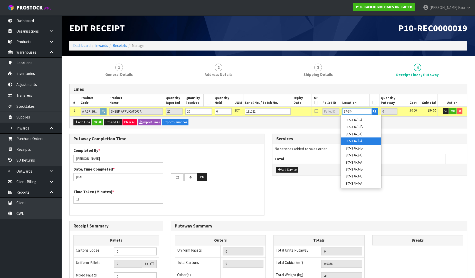
type input "37-34-"
click at [353, 141] on strong "37-34-" at bounding box center [351, 141] width 11 height 5
type input "20"
type input "37-34-2-A"
type input "20"
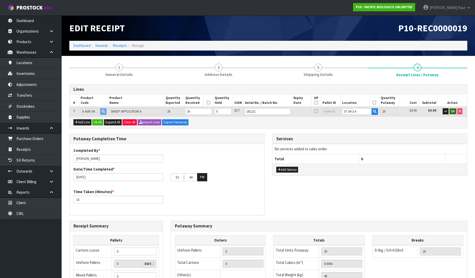
click at [451, 110] on span "OK" at bounding box center [453, 111] width 4 height 4
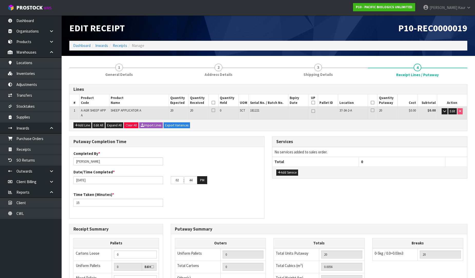
click at [212, 103] on icon at bounding box center [214, 103] width 4 height 0
click at [373, 103] on icon at bounding box center [373, 103] width 4 height 0
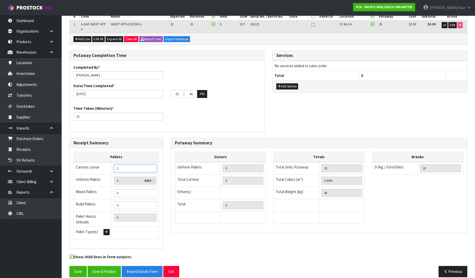
click at [150, 165] on input "1" at bounding box center [135, 169] width 43 height 8
type input "2"
click at [150, 165] on input "2" at bounding box center [135, 169] width 43 height 8
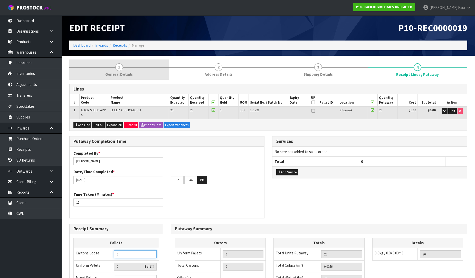
scroll to position [0, 0]
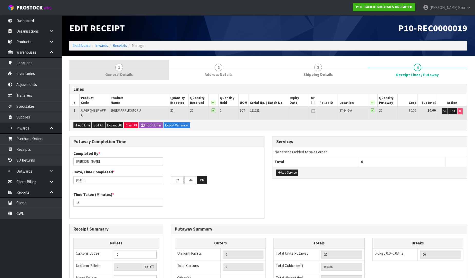
click at [110, 71] on link "1 General Details" at bounding box center [119, 70] width 100 height 20
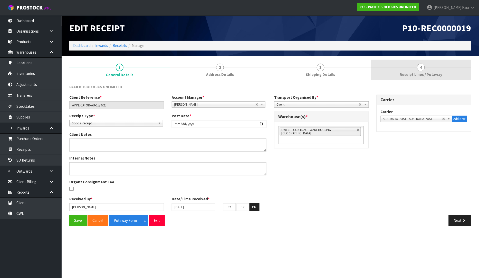
click at [439, 68] on div at bounding box center [421, 68] width 101 height 0
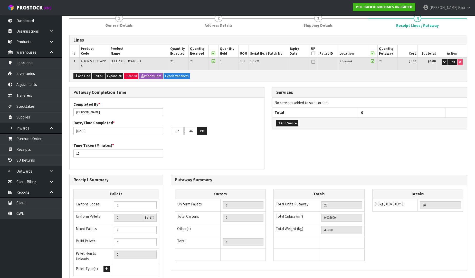
scroll to position [86, 0]
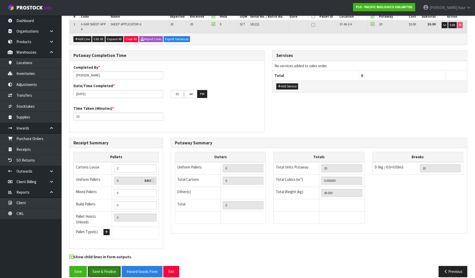
click at [102, 266] on button "Save & Finalise" at bounding box center [104, 271] width 33 height 11
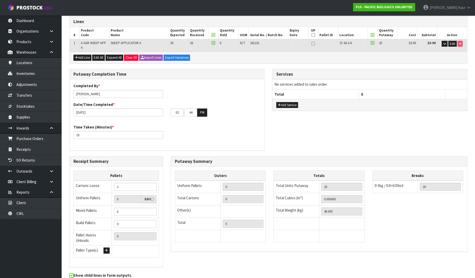
scroll to position [0, 0]
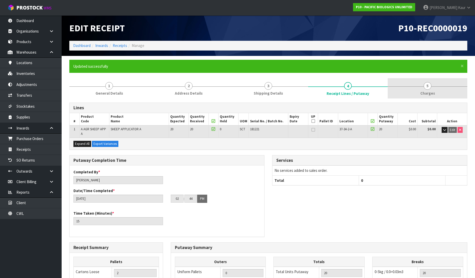
click at [427, 93] on span "Charges" at bounding box center [427, 93] width 15 height 5
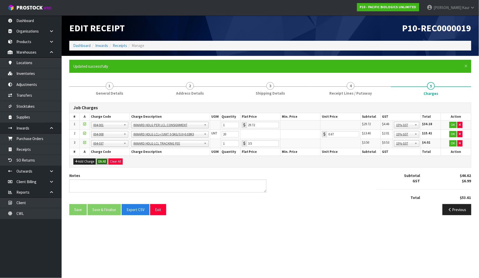
click at [104, 159] on button "Ok All" at bounding box center [102, 162] width 11 height 6
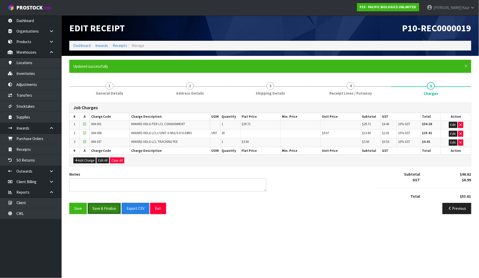
drag, startPoint x: 105, startPoint y: 211, endPoint x: 80, endPoint y: 201, distance: 26.5
click at [105, 211] on button "Save & Finalise" at bounding box center [104, 208] width 33 height 11
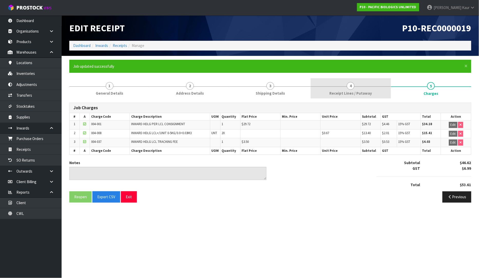
click at [329, 94] on link "4 Receipt Lines / Putaway" at bounding box center [351, 88] width 80 height 20
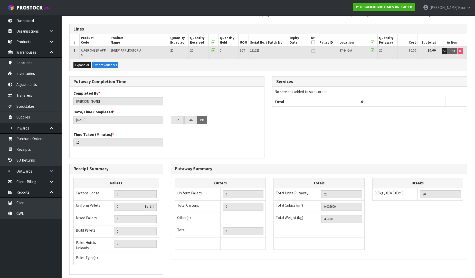
scroll to position [105, 0]
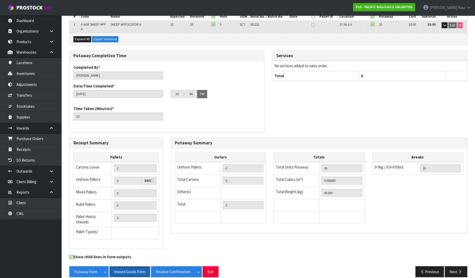
click at [135, 267] on button "Inward Goods Form" at bounding box center [129, 272] width 41 height 11
click at [29, 214] on link "CWL" at bounding box center [31, 214] width 62 height 11
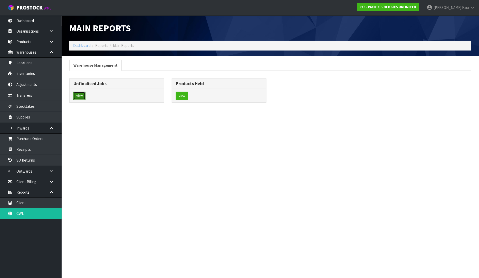
click at [82, 95] on button "View" at bounding box center [79, 96] width 12 height 8
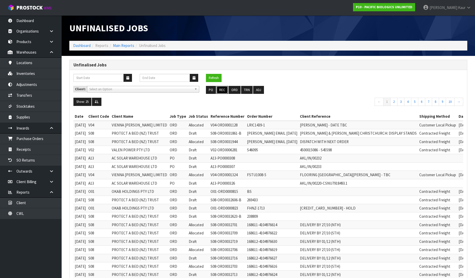
click at [224, 88] on button "REC" at bounding box center [222, 90] width 12 height 8
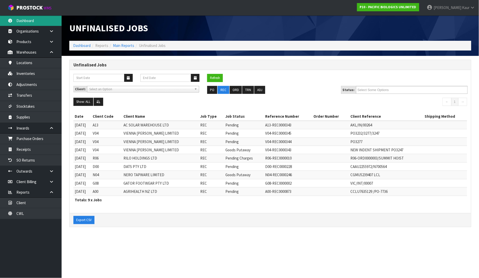
click at [30, 21] on link "Dashboard" at bounding box center [31, 20] width 62 height 11
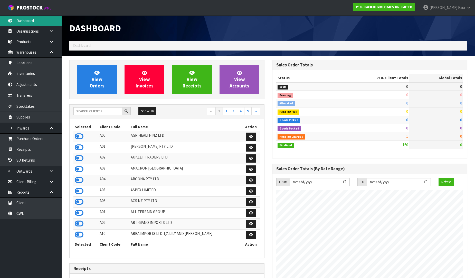
scroll to position [389, 203]
click at [94, 107] on div "Show: 10 5 10 25 50 ← 1 2 3 4 5 →" at bounding box center [167, 112] width 195 height 14
click at [92, 112] on input "text" at bounding box center [97, 111] width 49 height 8
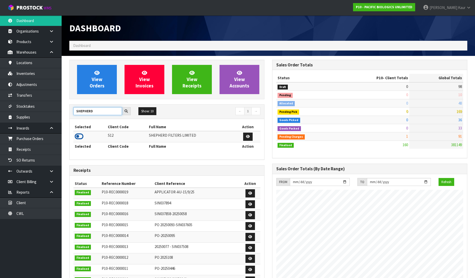
type input "SHEPHERD"
click at [79, 137] on icon at bounding box center [79, 137] width 9 height 8
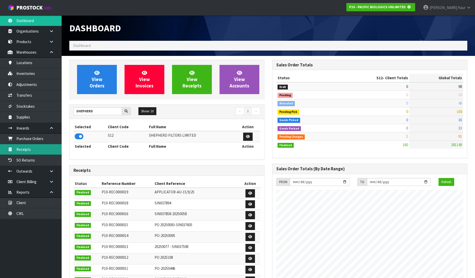
scroll to position [320, 203]
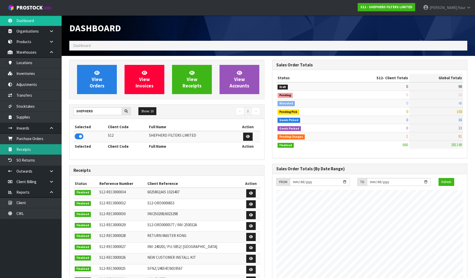
click at [50, 147] on link "Receipts" at bounding box center [31, 149] width 62 height 11
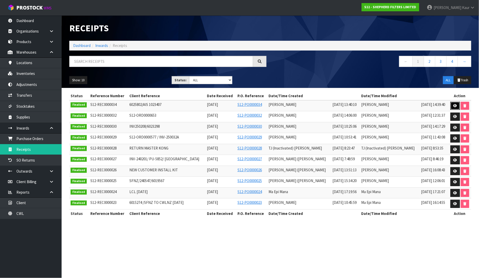
click at [458, 103] on link at bounding box center [456, 106] width 10 height 8
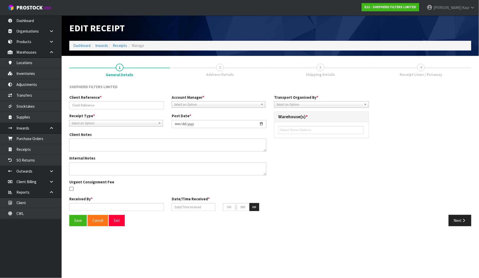
type input "6025802/AIS 1023407"
type input "2025-09-11"
type textarea "CHARGE MINIMUM FREIGHT AUTORATE RATE - 101.19"
type input "[PERSON_NAME]"
type input "[DATE]"
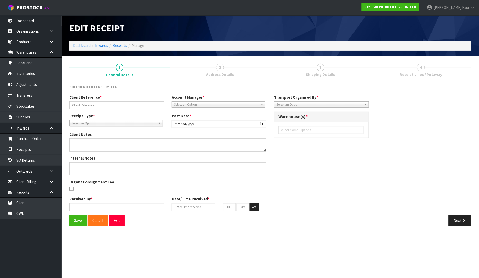
type input "01"
type input "40"
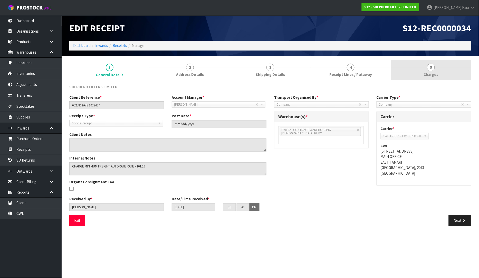
click at [427, 71] on link "5 [GEOGRAPHIC_DATA]" at bounding box center [431, 70] width 80 height 20
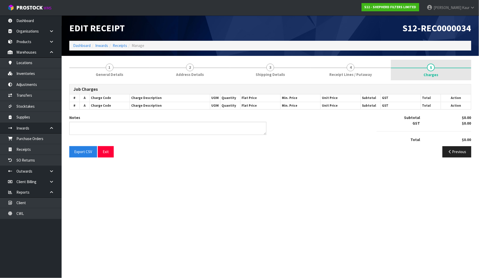
type textarea "MINIMUM FREIGHT CHARGES"
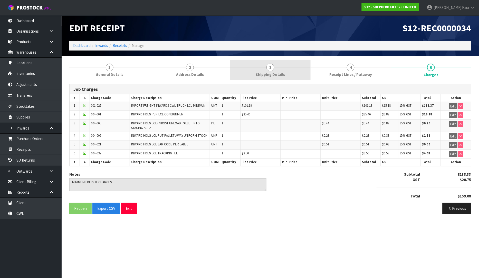
click at [266, 70] on link "3 Shipping Details" at bounding box center [270, 70] width 80 height 20
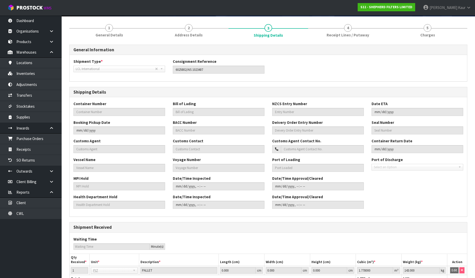
scroll to position [30, 0]
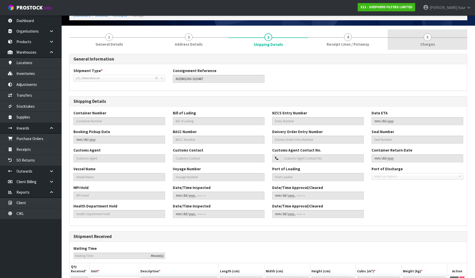
click at [425, 45] on span "Charges" at bounding box center [427, 44] width 15 height 5
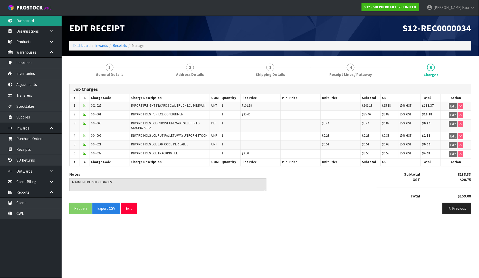
click at [31, 23] on link "Dashboard" at bounding box center [31, 20] width 62 height 11
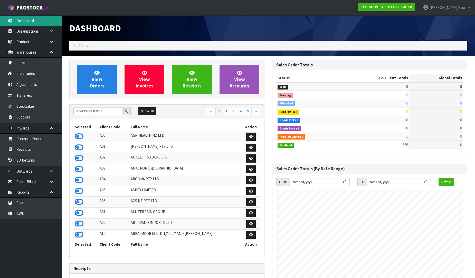
scroll to position [331, 203]
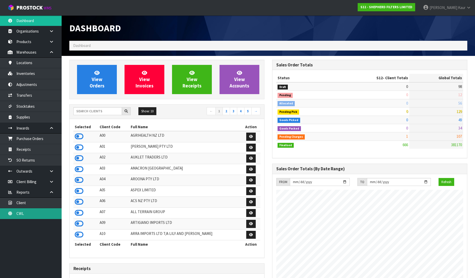
drag, startPoint x: 24, startPoint y: 214, endPoint x: 26, endPoint y: 211, distance: 3.3
click at [24, 214] on link "CWL" at bounding box center [31, 214] width 62 height 11
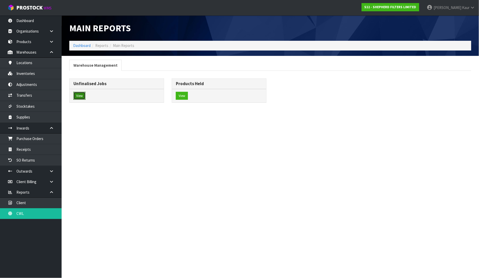
click at [81, 93] on button "View" at bounding box center [79, 96] width 12 height 8
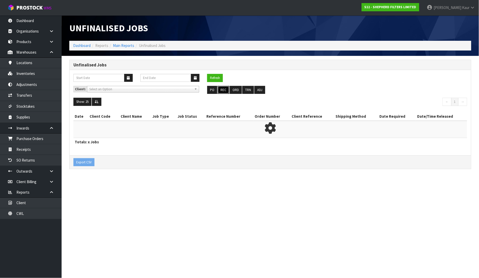
click at [222, 91] on button "REC" at bounding box center [224, 90] width 12 height 8
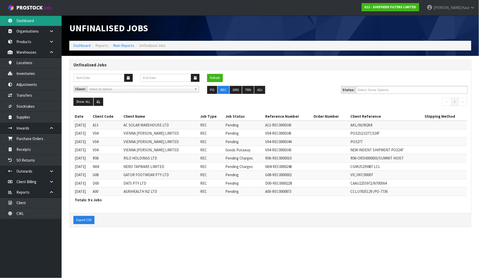
click at [33, 19] on link "Dashboard" at bounding box center [31, 20] width 62 height 11
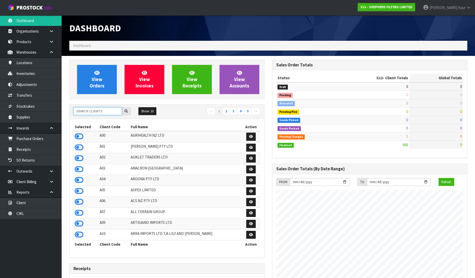
scroll to position [331, 203]
click at [80, 108] on input "text" at bounding box center [97, 111] width 49 height 8
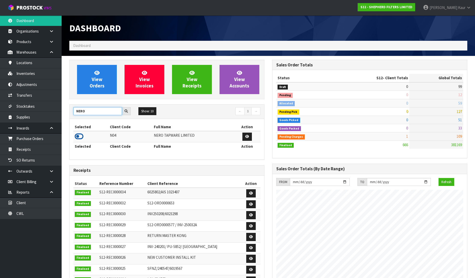
type input "NERO"
click at [80, 137] on icon at bounding box center [79, 137] width 9 height 8
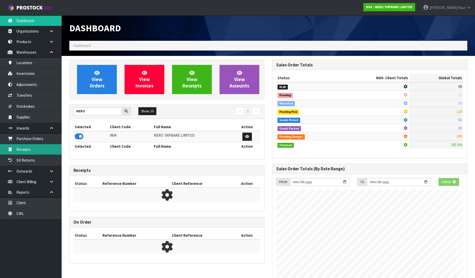
scroll to position [400, 203]
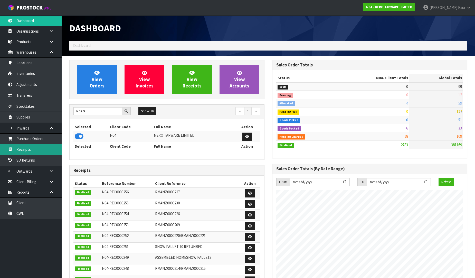
click at [50, 149] on link "Receipts" at bounding box center [31, 149] width 62 height 11
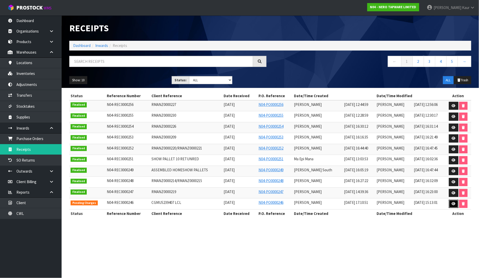
click at [456, 205] on link at bounding box center [454, 204] width 10 height 8
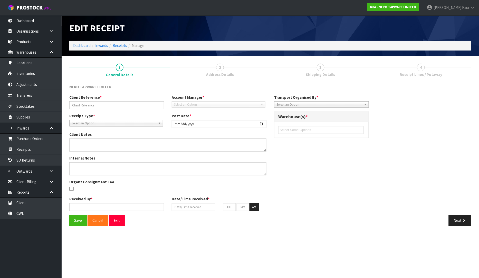
type input "CGMU5239407 LCL"
type input "2025-09-12"
type textarea "CODE SMART KITCHEN BROCHURES WE HAVE RECEIVED 3 CARTONS OF 300 PIECES, WE HAVE …"
type textarea "MEASUREMENTS DONE BY MEENA AND RUSSELL"
type input "[PERSON_NAME]"
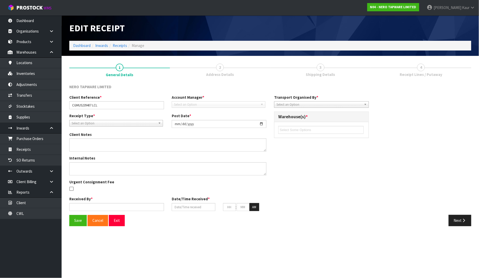
type input "[DATE]"
type input "05"
type input "10"
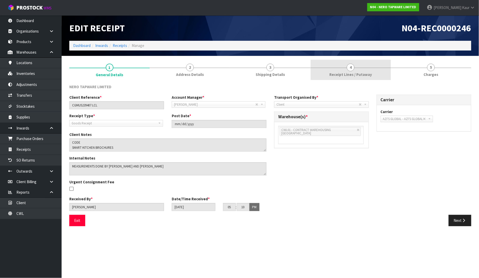
click at [345, 69] on link "4 Receipt Lines / Putaway" at bounding box center [351, 70] width 80 height 20
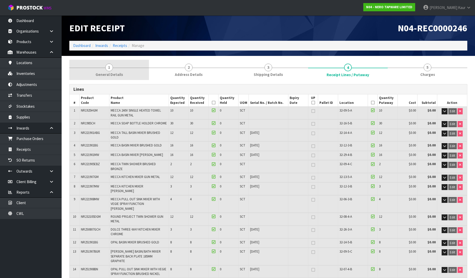
click at [105, 72] on span "General Details" at bounding box center [109, 74] width 27 height 5
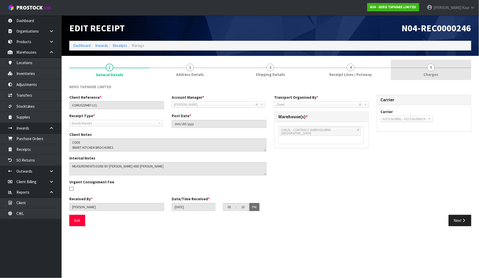
click at [436, 75] on span "Charges" at bounding box center [431, 74] width 15 height 5
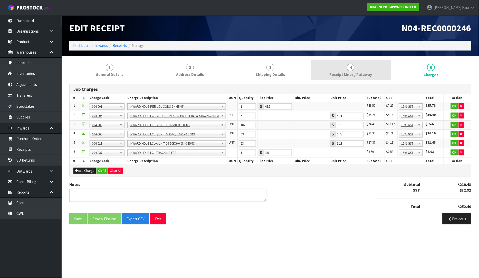
click at [340, 69] on link "4 Receipt Lines / Putaway" at bounding box center [351, 70] width 80 height 20
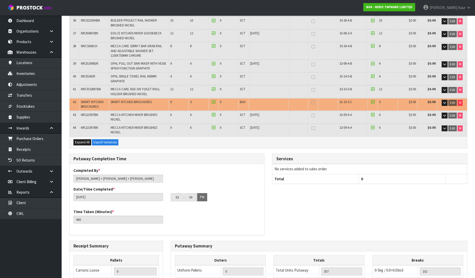
scroll to position [594, 0]
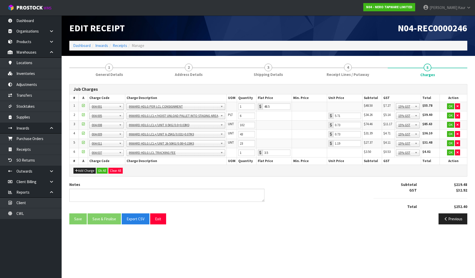
scroll to position [0, 0]
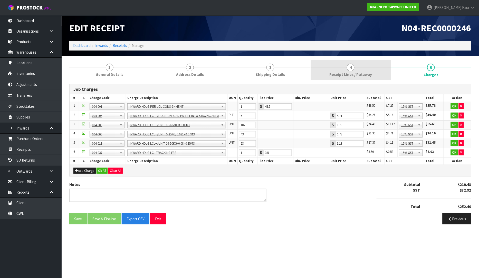
click at [363, 70] on link "4 Receipt Lines / Putaway" at bounding box center [351, 70] width 80 height 20
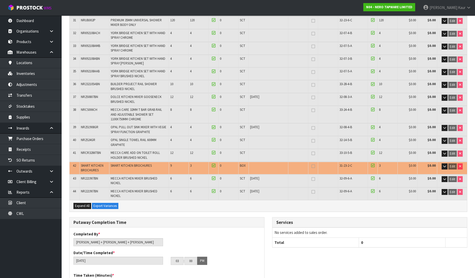
scroll to position [514, 0]
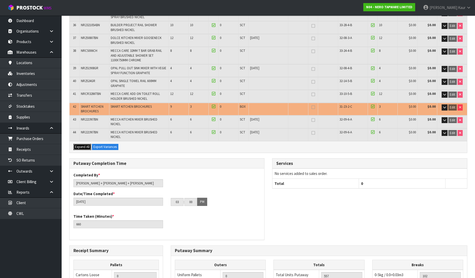
click at [83, 145] on span "Expand All" at bounding box center [82, 147] width 15 height 4
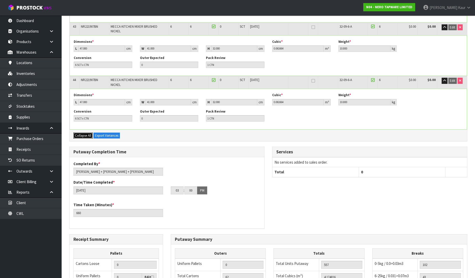
scroll to position [2391, 0]
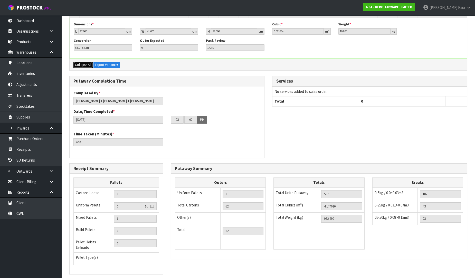
click at [88, 63] on span "Collapse All" at bounding box center [83, 65] width 16 height 4
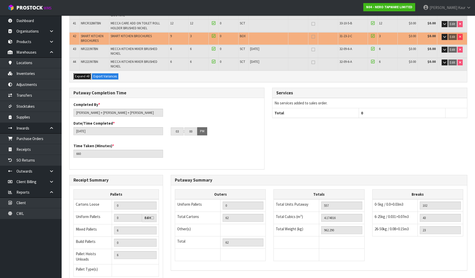
scroll to position [594, 0]
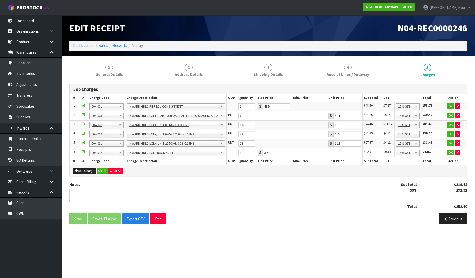
scroll to position [0, 0]
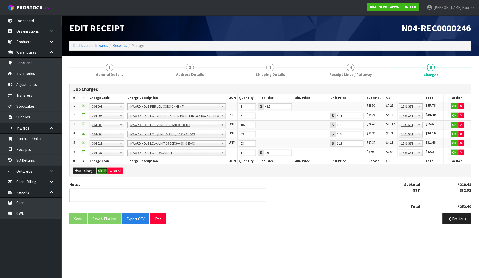
click at [100, 173] on button "Ok All" at bounding box center [102, 171] width 11 height 6
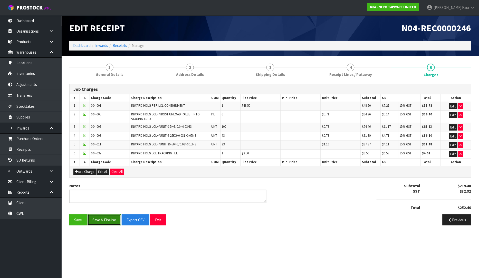
click at [109, 222] on button "Save & Finalise" at bounding box center [104, 220] width 33 height 11
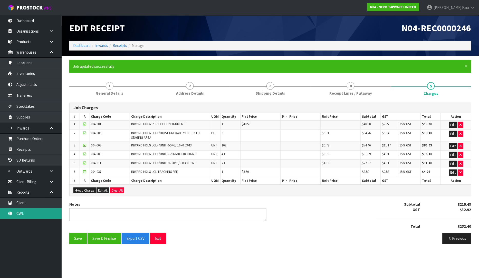
click at [27, 213] on link "CWL" at bounding box center [31, 214] width 62 height 11
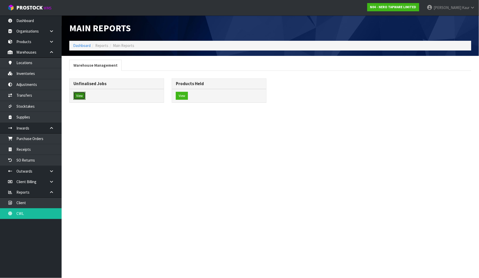
click at [82, 97] on button "View" at bounding box center [79, 96] width 12 height 8
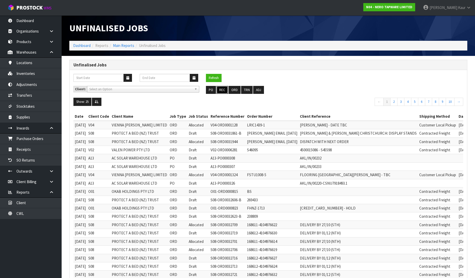
click at [221, 91] on button "REC" at bounding box center [222, 90] width 12 height 8
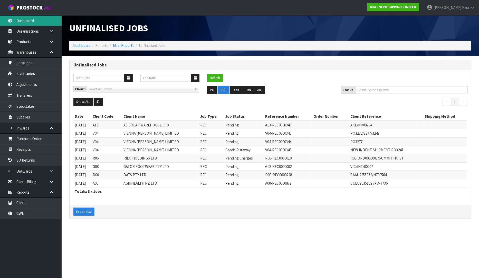
click at [36, 22] on link "Dashboard" at bounding box center [31, 20] width 62 height 11
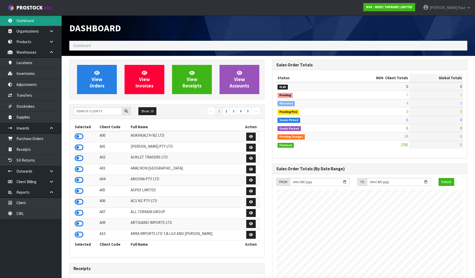
scroll to position [389, 203]
click at [107, 107] on input "text" at bounding box center [97, 111] width 49 height 8
click at [107, 113] on input "text" at bounding box center [97, 111] width 49 height 8
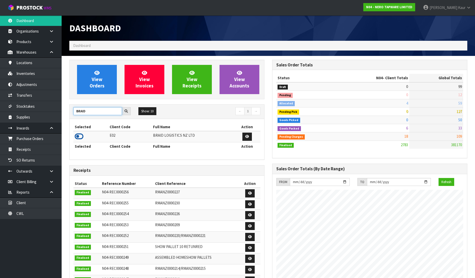
type input "BRAID"
click at [79, 138] on icon at bounding box center [79, 137] width 9 height 8
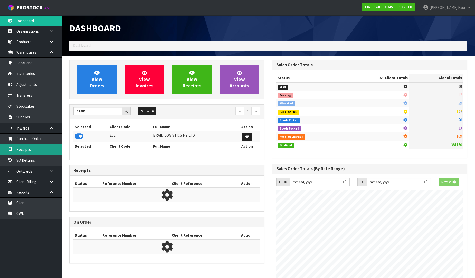
scroll to position [256503, 256614]
click at [45, 150] on link "Receipts" at bounding box center [31, 149] width 62 height 11
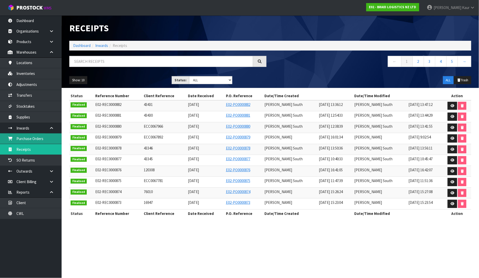
drag, startPoint x: 24, startPoint y: 140, endPoint x: 27, endPoint y: 139, distance: 3.0
click at [24, 140] on link "Purchase Orders" at bounding box center [31, 139] width 62 height 11
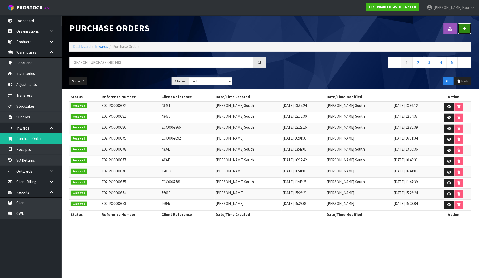
click at [463, 30] on link at bounding box center [464, 28] width 13 height 11
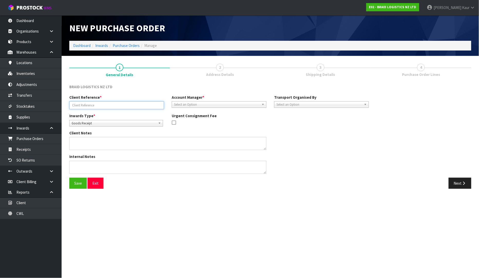
click at [90, 106] on input "text" at bounding box center [116, 105] width 95 height 8
type input "ECC0068008"
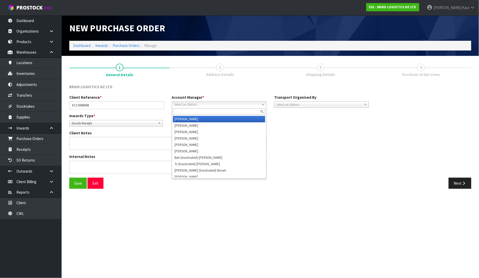
click at [185, 106] on span "Select an Option" at bounding box center [217, 105] width 86 height 6
type input "D"
click at [183, 120] on li "D ivjot Kaur" at bounding box center [219, 119] width 92 height 6
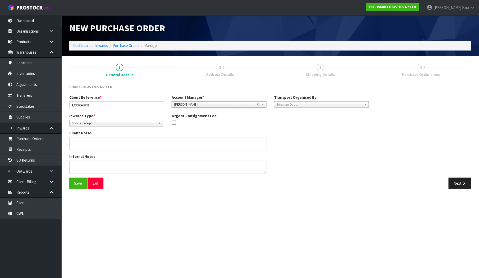
click at [285, 102] on span "Select an Option" at bounding box center [320, 105] width 86 height 6
click at [284, 130] on li "Client" at bounding box center [322, 132] width 92 height 6
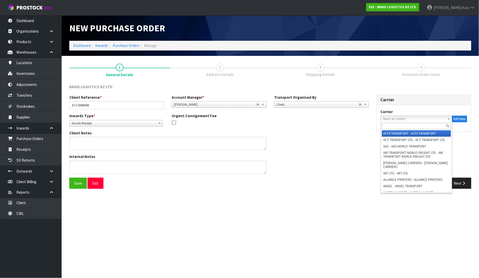
click at [416, 117] on span "Select an Option" at bounding box center [414, 119] width 62 height 6
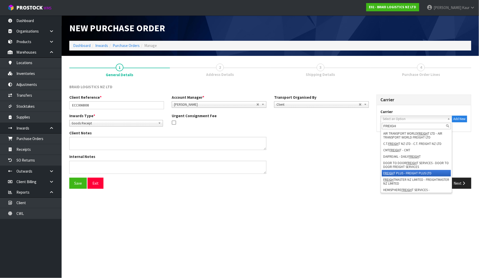
type input "FREIGH"
click at [410, 171] on li "FREIGH T PLUS - FREIGHT PLUS LTD" at bounding box center [416, 173] width 69 height 6
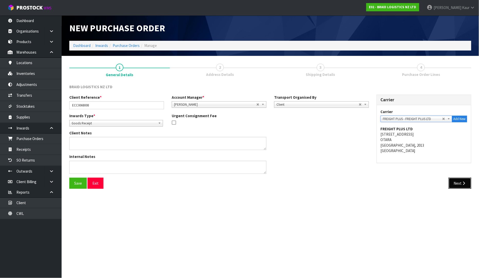
click at [460, 187] on button "Next" at bounding box center [460, 183] width 23 height 11
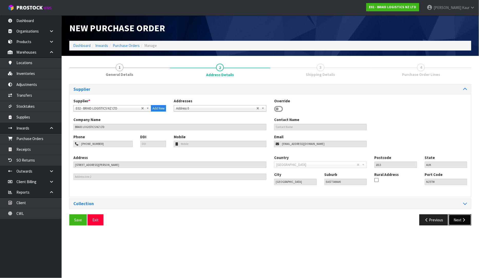
click at [457, 218] on button "Next" at bounding box center [460, 220] width 23 height 11
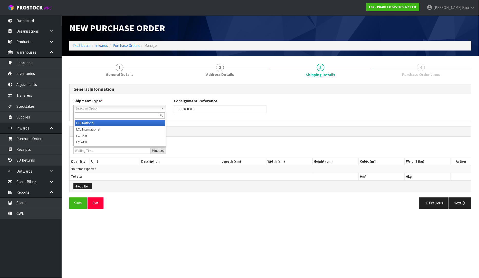
click at [79, 107] on span "Select an Option" at bounding box center [117, 109] width 83 height 6
click at [90, 124] on li "LCL National" at bounding box center [120, 123] width 90 height 6
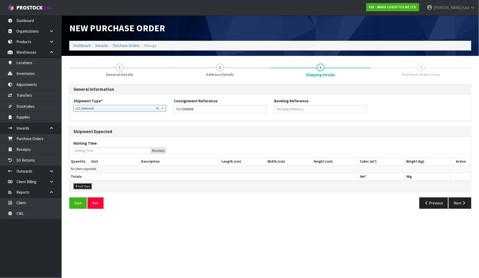
click at [81, 188] on button "Add Item" at bounding box center [82, 187] width 18 height 6
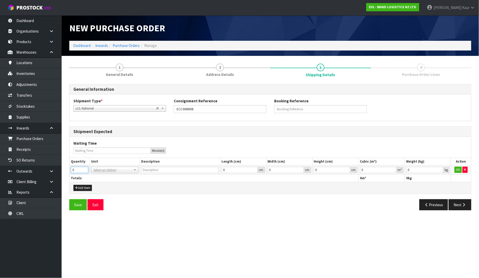
drag, startPoint x: 74, startPoint y: 170, endPoint x: 70, endPoint y: 171, distance: 4.2
click at [70, 171] on td "0" at bounding box center [80, 170] width 20 height 9
type input "2"
type input "BAG"
type input "0.000001"
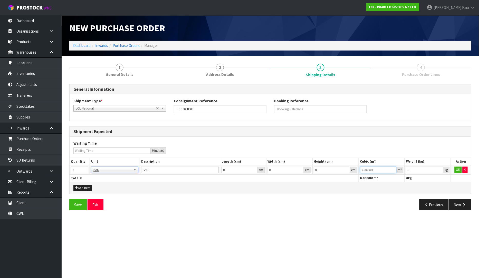
click at [394, 169] on input "0.000001" at bounding box center [378, 170] width 36 height 6
type input "0.001"
click at [440, 170] on input "0.001" at bounding box center [424, 170] width 37 height 6
click at [457, 170] on button "OK" at bounding box center [458, 170] width 7 height 6
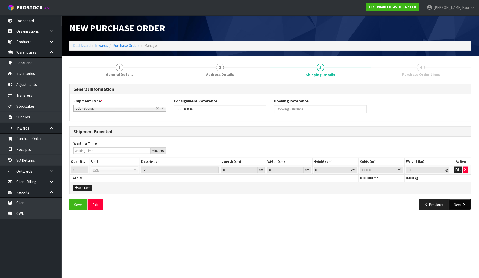
click at [467, 204] on button "Next" at bounding box center [460, 205] width 23 height 11
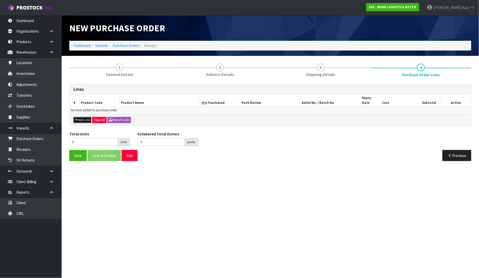
click at [81, 117] on button "Add Line" at bounding box center [82, 120] width 18 height 6
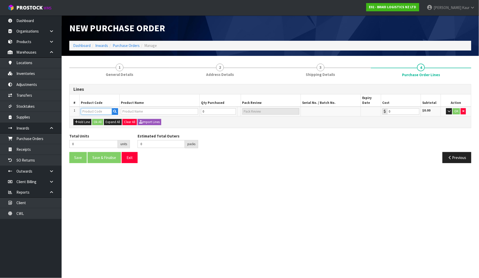
click at [96, 108] on input "text" at bounding box center [96, 111] width 31 height 6
type input "BR"
click at [99, 127] on link "BR -ROT-BAG" at bounding box center [101, 129] width 41 height 7
type input "BR-ROT-BAG"
type input "BS ROTORUA-BAG RUBBER CHIPS"
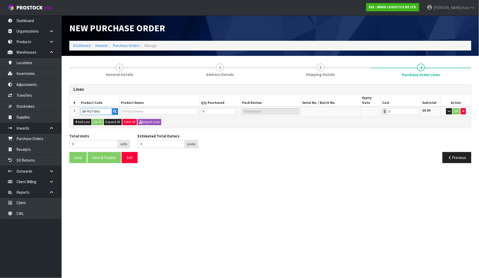
type input "0.00"
click at [205, 108] on input "0" at bounding box center [215, 111] width 31 height 6
type input "2"
type input "2 PLT"
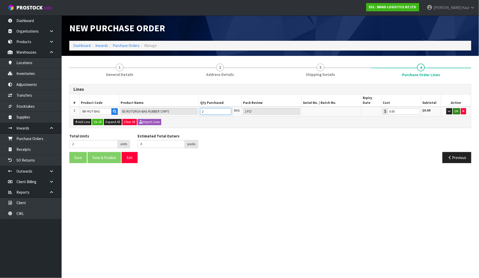
type input "2"
click at [453, 108] on button "OK" at bounding box center [456, 111] width 7 height 6
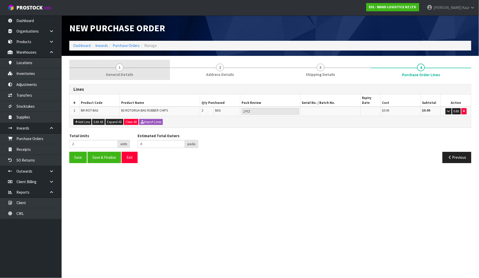
click at [133, 72] on link "1 General Details" at bounding box center [119, 70] width 101 height 20
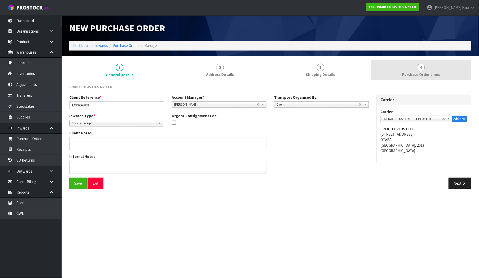
click at [428, 74] on span "Purchase Order Lines" at bounding box center [421, 74] width 38 height 5
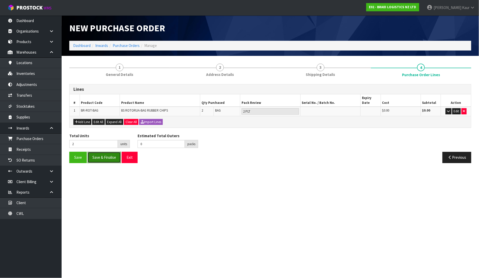
click at [106, 153] on button "Save & Finalise" at bounding box center [104, 157] width 33 height 11
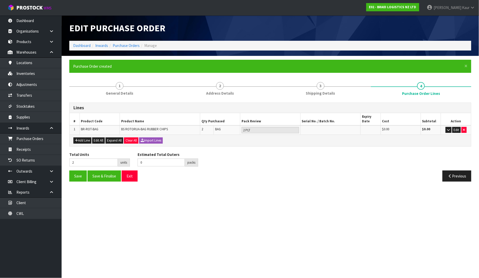
type input "0"
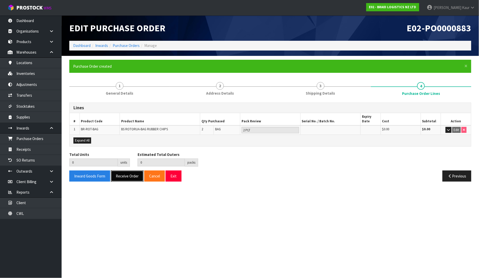
click at [129, 174] on button "Receive Order" at bounding box center [127, 176] width 33 height 11
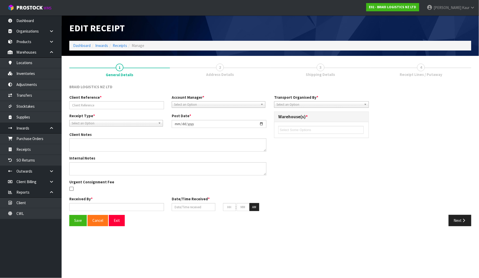
type input "ECC0068008"
type input "[DATE]"
type input "[PERSON_NAME]"
type input "[DATE]"
type input "03"
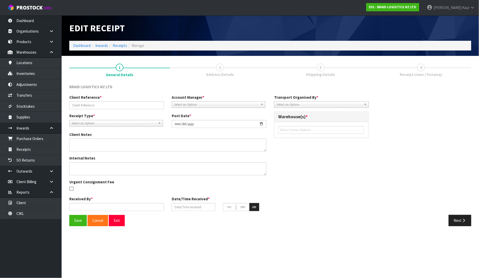
type input "49"
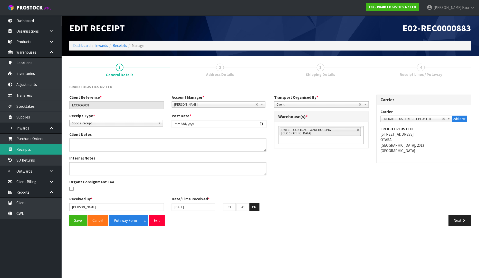
click at [30, 152] on link "Receipts" at bounding box center [31, 149] width 62 height 11
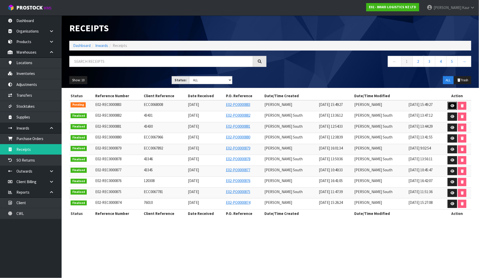
click at [451, 105] on icon at bounding box center [453, 105] width 4 height 3
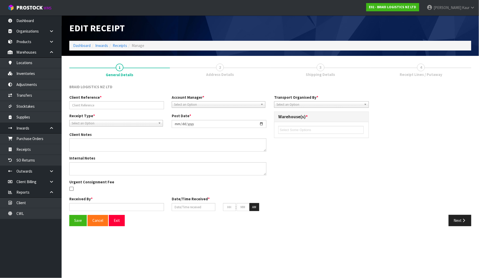
type input "ECC0068008"
type input "[DATE]"
type input "[PERSON_NAME]"
type input "[DATE]"
type input "03"
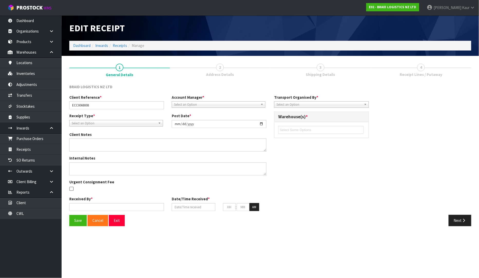
type input "49"
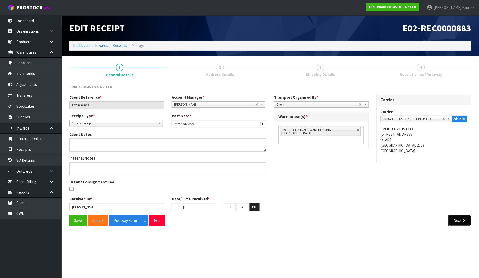
click at [459, 222] on button "Next" at bounding box center [460, 220] width 23 height 11
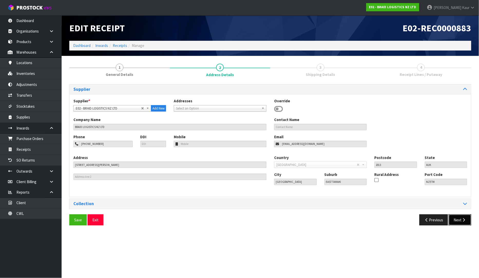
click at [459, 222] on button "Next" at bounding box center [460, 220] width 23 height 11
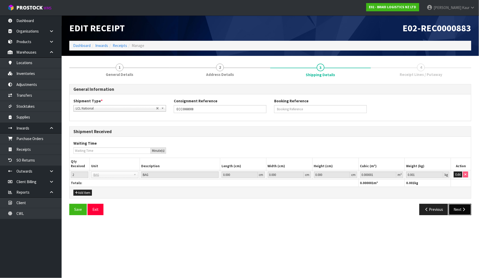
click at [465, 212] on button "Next" at bounding box center [460, 209] width 23 height 11
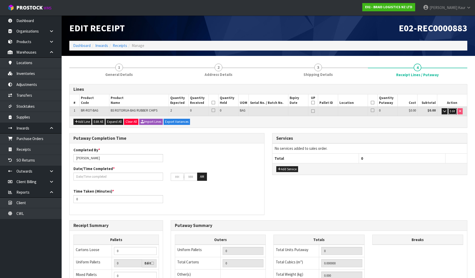
click at [452, 110] on span "Edit" at bounding box center [452, 111] width 5 height 4
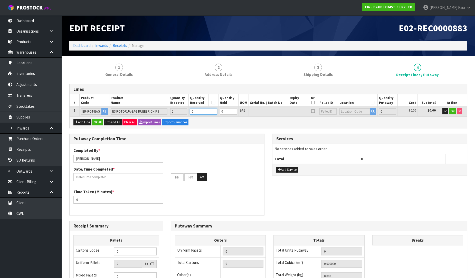
click at [196, 110] on input "0" at bounding box center [203, 111] width 27 height 6
type input "2"
type input "1400"
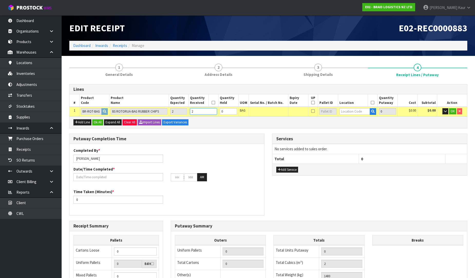
type input "2"
click at [344, 111] on input "text" at bounding box center [355, 111] width 31 height 6
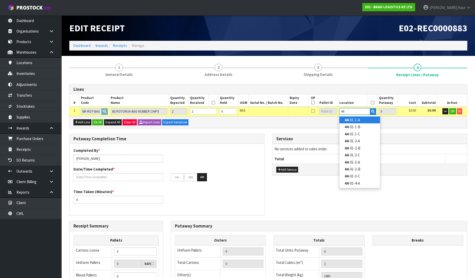
type input "44"
click at [348, 121] on strong "44" at bounding box center [347, 120] width 4 height 5
type input "2"
type input "44-01-1-A"
type input "2"
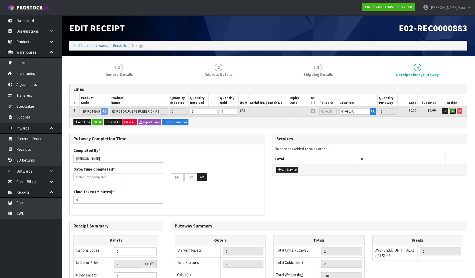
click at [452, 111] on span "OK" at bounding box center [453, 111] width 4 height 4
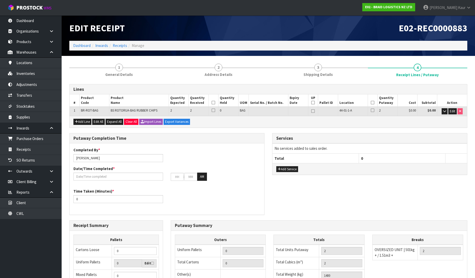
drag, startPoint x: 212, startPoint y: 104, endPoint x: 225, endPoint y: 103, distance: 12.9
click at [212, 103] on icon at bounding box center [214, 103] width 4 height 0
click at [373, 103] on icon at bounding box center [373, 103] width 4 height 0
click at [88, 176] on input "text" at bounding box center [118, 177] width 90 height 8
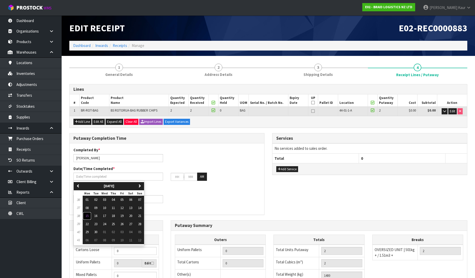
click at [85, 215] on button "15" at bounding box center [87, 216] width 9 height 8
type input "[DATE]"
type input "12"
type input "00"
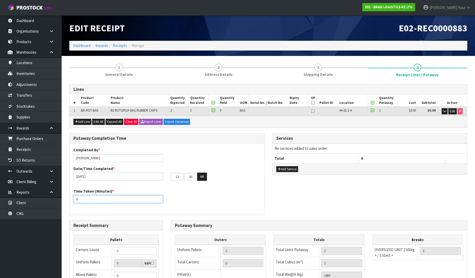
drag, startPoint x: 88, startPoint y: 204, endPoint x: 77, endPoint y: 196, distance: 14.3
click at [77, 196] on div "Time Taken (Minutes) * 0" at bounding box center [167, 198] width 195 height 18
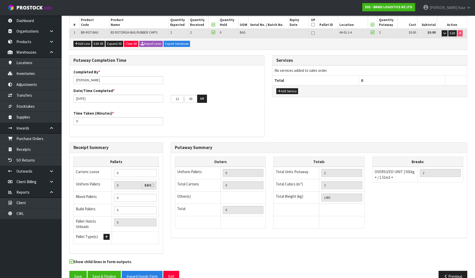
scroll to position [86, 0]
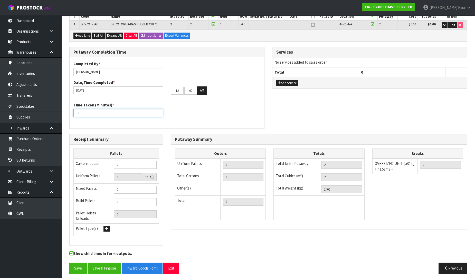
type input "10"
drag, startPoint x: 180, startPoint y: 91, endPoint x: 169, endPoint y: 91, distance: 10.8
click at [169, 91] on div "12 : 00 : 00 AM" at bounding box center [215, 91] width 97 height 8
type input "03"
drag, startPoint x: 195, startPoint y: 90, endPoint x: 185, endPoint y: 90, distance: 9.8
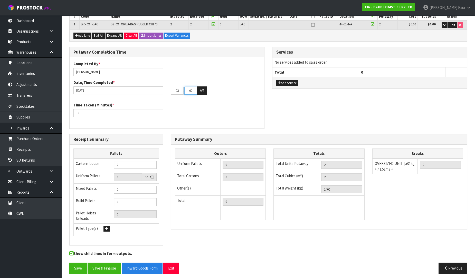
click at [185, 90] on input "00" at bounding box center [190, 91] width 13 height 8
type input "52"
click at [199, 91] on button "AM" at bounding box center [202, 91] width 10 height 8
click at [114, 265] on button "Save & Finalise" at bounding box center [104, 268] width 33 height 11
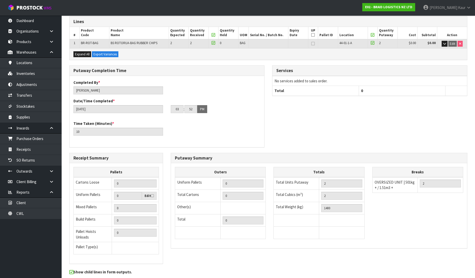
scroll to position [0, 0]
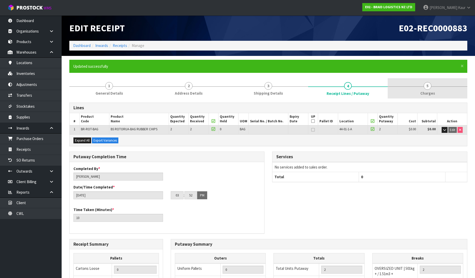
drag, startPoint x: 431, startPoint y: 88, endPoint x: 421, endPoint y: 95, distance: 12.2
click at [431, 88] on span "5" at bounding box center [428, 86] width 8 height 8
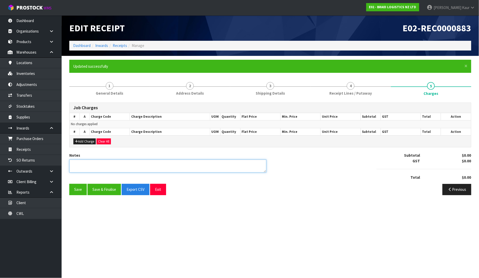
click at [159, 171] on textarea at bounding box center [167, 166] width 197 height 13
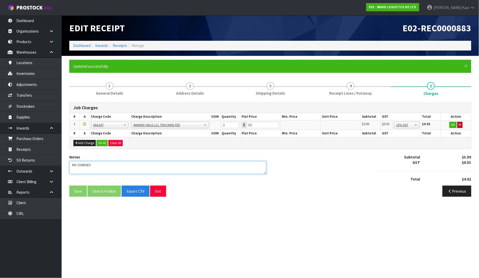
type textarea "NO CHARGES"
click at [463, 125] on button "button" at bounding box center [460, 125] width 5 height 6
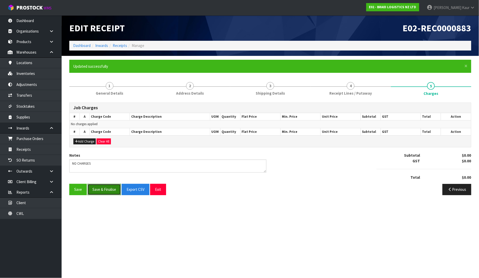
click at [99, 191] on button "Save & Finalise" at bounding box center [104, 189] width 33 height 11
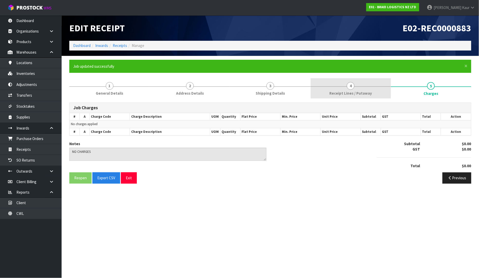
click at [325, 91] on link "4 Receipt Lines / Putaway" at bounding box center [351, 88] width 80 height 20
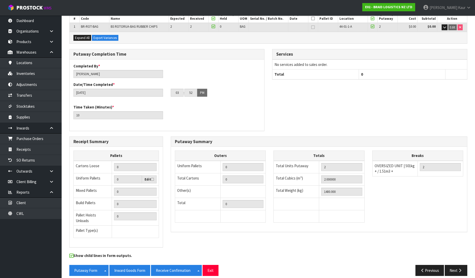
scroll to position [105, 0]
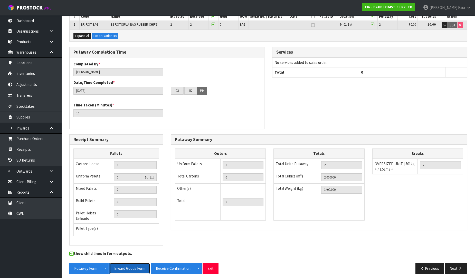
click at [128, 268] on button "Inward Goods Form" at bounding box center [129, 268] width 41 height 11
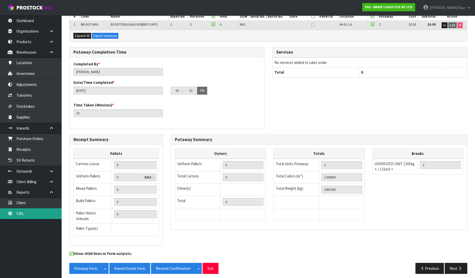
click at [32, 219] on link "CWL" at bounding box center [31, 214] width 62 height 11
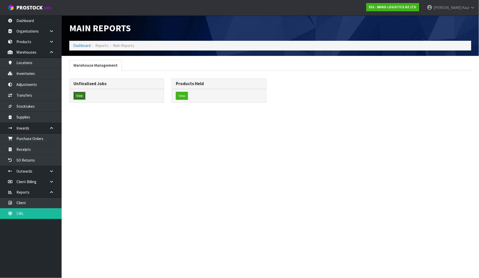
click at [81, 99] on button "View" at bounding box center [79, 96] width 12 height 8
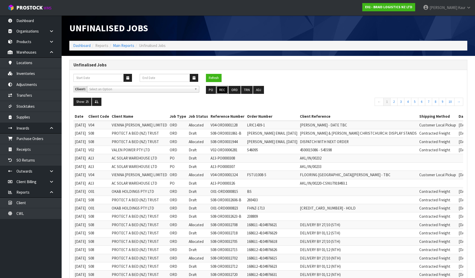
click at [222, 92] on button "REC" at bounding box center [222, 90] width 12 height 8
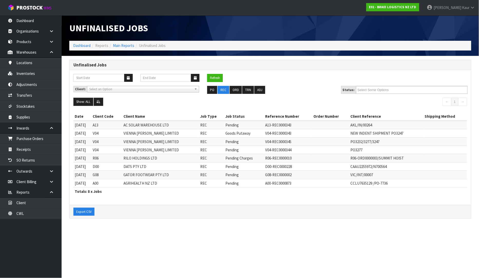
click at [294, 21] on div at bounding box center [372, 19] width 205 height 8
click at [24, 18] on link "Dashboard" at bounding box center [31, 20] width 62 height 11
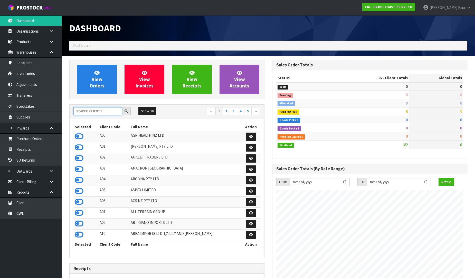
click at [110, 114] on input "text" at bounding box center [97, 111] width 49 height 8
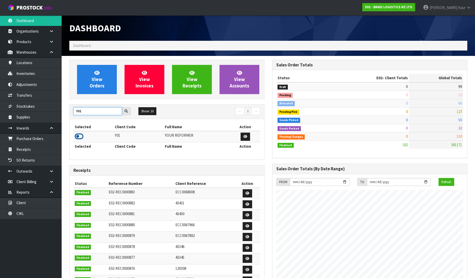
type input "Y01"
click at [82, 136] on icon at bounding box center [79, 137] width 9 height 8
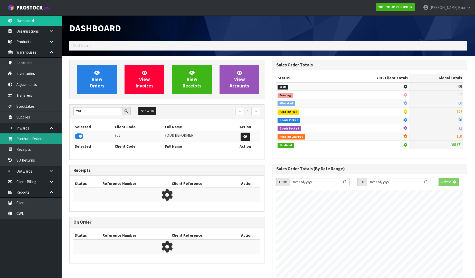
scroll to position [320, 203]
click at [48, 142] on link "Purchase Orders" at bounding box center [31, 139] width 62 height 11
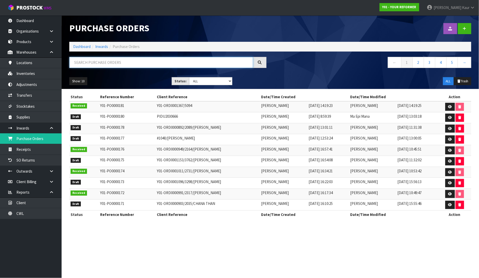
click at [123, 59] on input "text" at bounding box center [161, 62] width 184 height 11
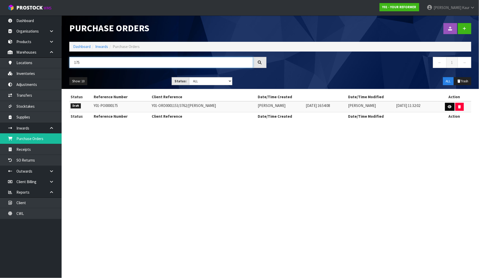
type input "175"
click at [450, 105] on link at bounding box center [450, 107] width 10 height 8
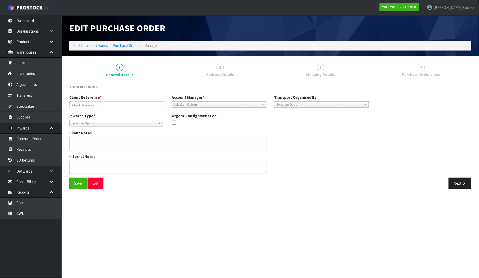
type input "Y01-ORD0001153/3762/[PERSON_NAME]"
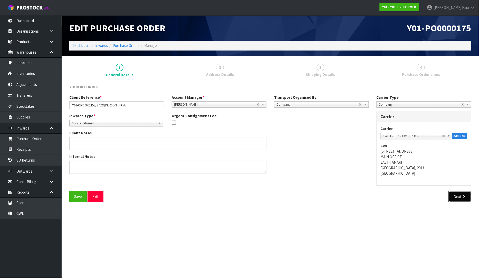
click at [456, 197] on button "Next" at bounding box center [460, 196] width 23 height 11
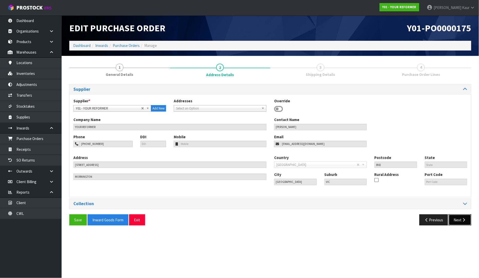
click at [457, 220] on button "Next" at bounding box center [460, 220] width 23 height 11
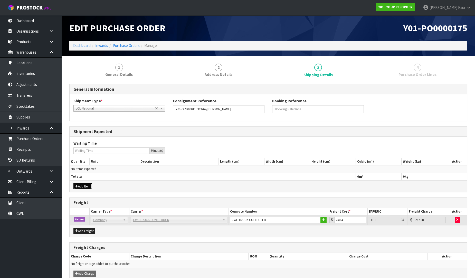
click at [83, 186] on button "Add Item" at bounding box center [82, 187] width 18 height 6
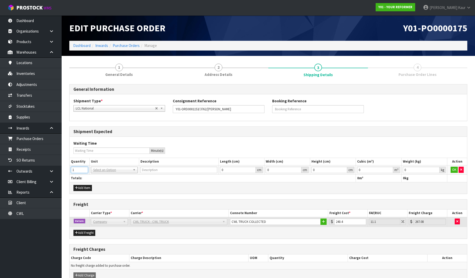
type input "1"
click at [85, 170] on input "1" at bounding box center [79, 170] width 17 height 6
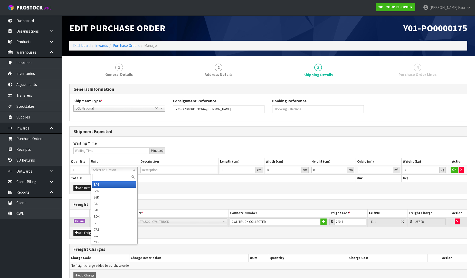
click at [93, 175] on input "text" at bounding box center [114, 177] width 44 height 6
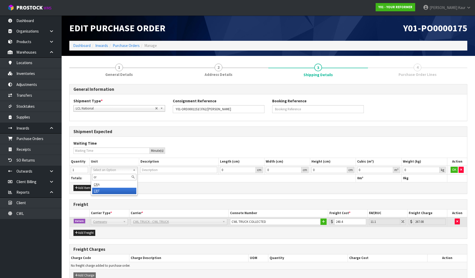
type input "cr"
type input "CRATE"
type input "0.000001"
click at [389, 168] on input "0.000001" at bounding box center [375, 170] width 36 height 6
type input "0.001"
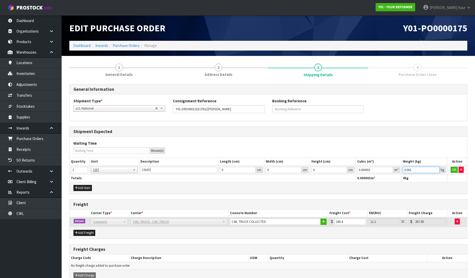
click at [435, 168] on input "0.001" at bounding box center [421, 170] width 37 height 6
click at [452, 169] on button "OK" at bounding box center [454, 170] width 7 height 6
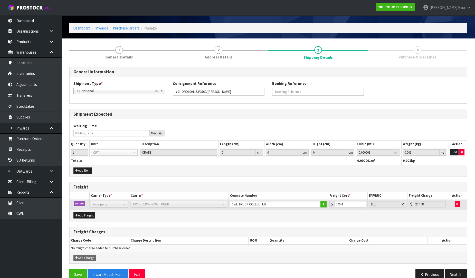
scroll to position [27, 0]
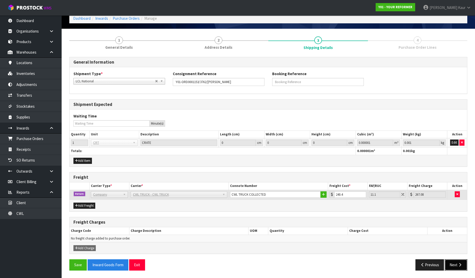
click at [451, 261] on button "Next" at bounding box center [456, 265] width 23 height 11
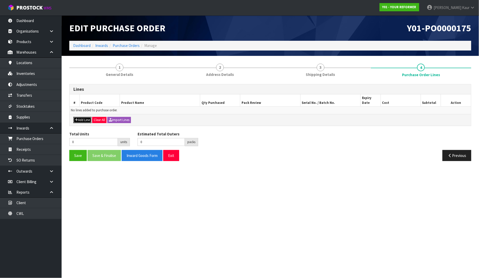
click at [83, 117] on button "Add Line" at bounding box center [82, 120] width 18 height 6
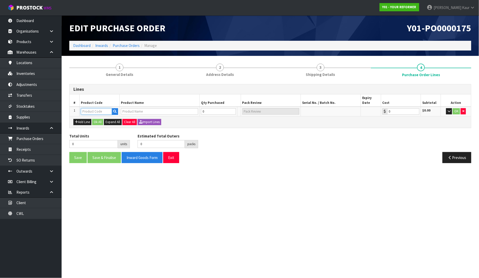
click at [86, 108] on input "text" at bounding box center [96, 111] width 31 height 6
type input "EN"
click at [105, 126] on link "EN VY-R EN T-01-ASS" at bounding box center [101, 129] width 41 height 7
type input "ENVY-RENT-01-ASS"
type input "ENVY RENTAL ASSEMBLED"
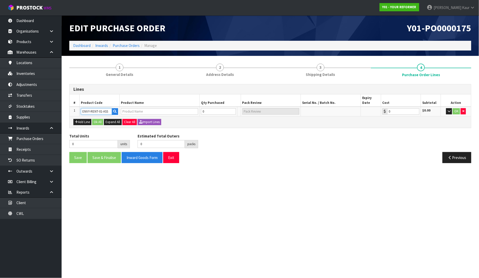
type input "0.00"
click at [220, 108] on input "0" at bounding box center [215, 111] width 31 height 6
type input "1"
type input "1 PLT"
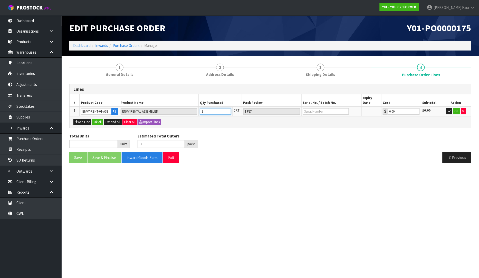
type input "1"
click at [319, 108] on input "text" at bounding box center [326, 111] width 46 height 6
type input "YRENV240011423"
click at [455, 108] on button "OK" at bounding box center [456, 111] width 7 height 6
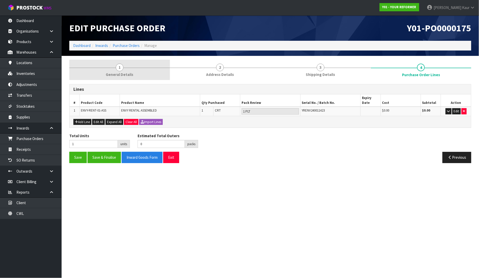
click at [132, 65] on link "1 General Details" at bounding box center [119, 70] width 101 height 20
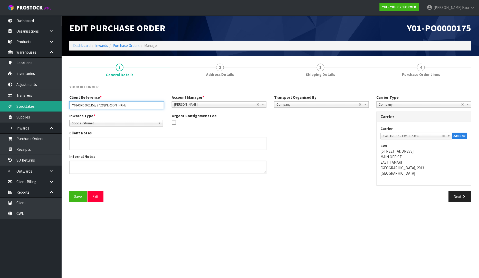
drag, startPoint x: 139, startPoint y: 107, endPoint x: 59, endPoint y: 103, distance: 80.0
click at [59, 103] on body "Toggle navigation ProStock WMS Y01 - YOUR REFORMER Prabhneet Kaur Logout Dashbo…" at bounding box center [239, 139] width 479 height 278
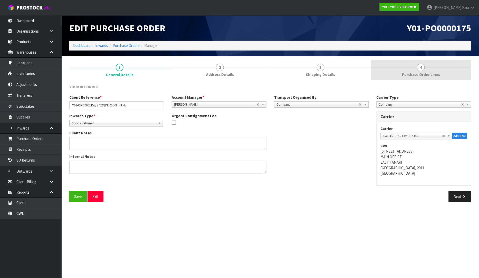
click at [434, 74] on span "Purchase Order Lines" at bounding box center [421, 74] width 38 height 5
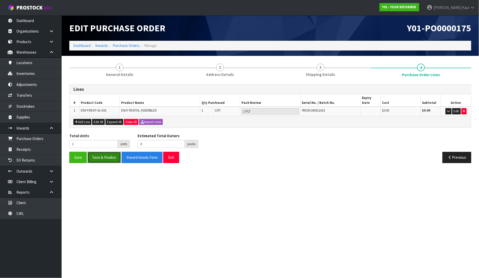
click at [102, 153] on button "Save & Finalise" at bounding box center [104, 157] width 33 height 11
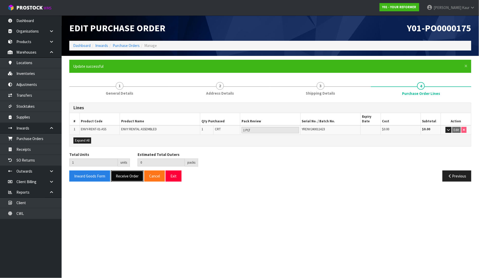
click at [123, 173] on button "Receive Order" at bounding box center [127, 176] width 33 height 11
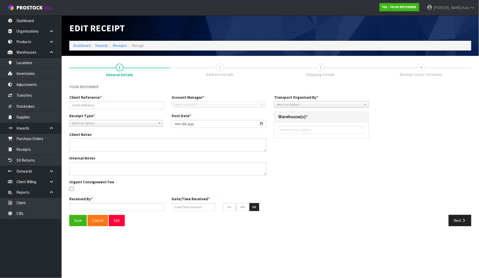
type input "Y01-ORD0001153/3762/[PERSON_NAME]"
type input "[DATE]"
type input "[PERSON_NAME]"
type input "[DATE]"
type input "04"
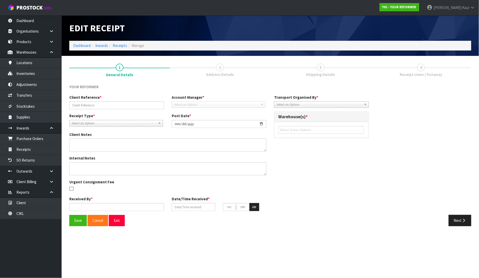
type input "02"
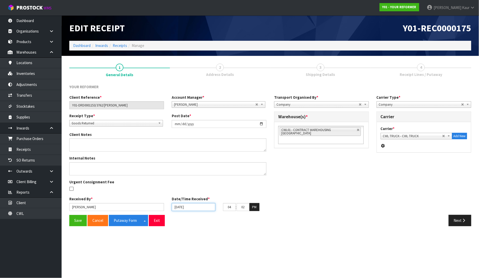
click at [179, 207] on input "[DATE]" at bounding box center [194, 207] width 44 height 8
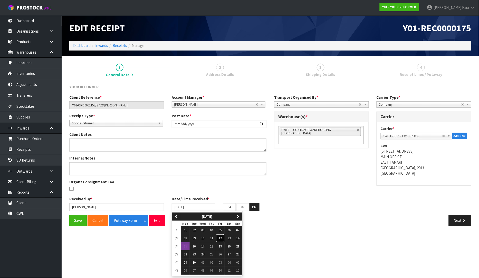
drag, startPoint x: 222, startPoint y: 239, endPoint x: 217, endPoint y: 239, distance: 4.4
click at [220, 239] on span "12" at bounding box center [220, 238] width 3 height 4
type input "[DATE]"
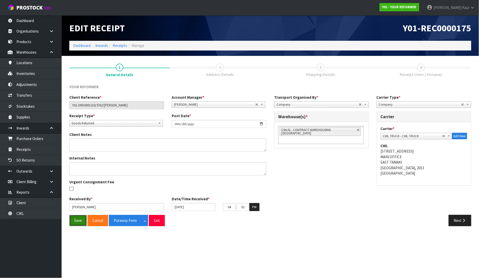
click at [73, 220] on button "Save" at bounding box center [77, 220] width 17 height 11
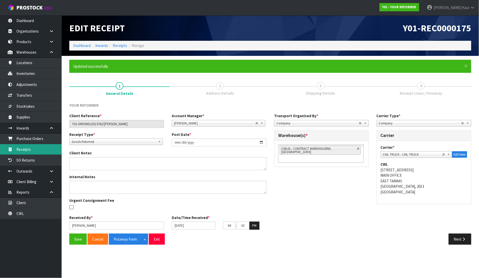
drag, startPoint x: 26, startPoint y: 152, endPoint x: 243, endPoint y: 145, distance: 217.1
click at [26, 153] on link "Receipts" at bounding box center [31, 149] width 62 height 11
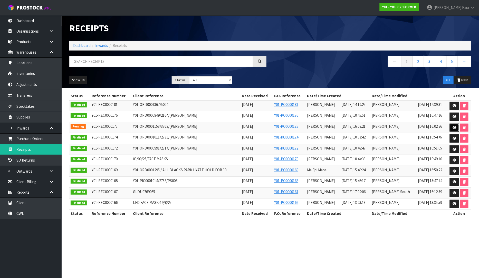
click at [456, 128] on icon at bounding box center [455, 127] width 4 height 3
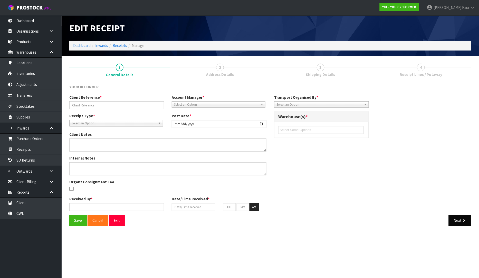
type input "Y01-ORD0001153/3762/[PERSON_NAME]"
type input "[DATE]"
type input "[PERSON_NAME]"
type input "[DATE]"
type input "04"
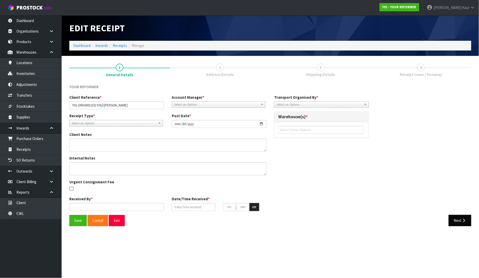
type input "02"
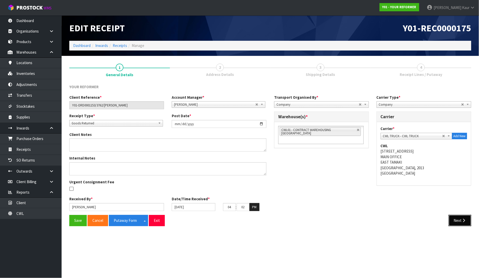
click at [459, 222] on button "Next" at bounding box center [460, 220] width 23 height 11
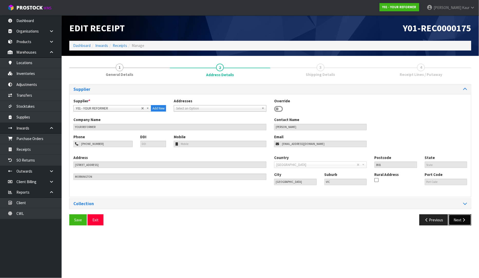
click at [464, 225] on button "Next" at bounding box center [460, 220] width 23 height 11
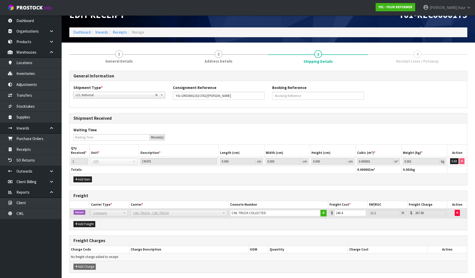
scroll to position [32, 0]
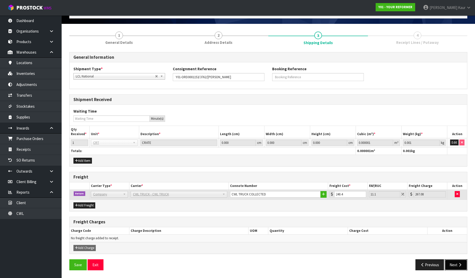
click at [455, 263] on button "Next" at bounding box center [456, 265] width 23 height 11
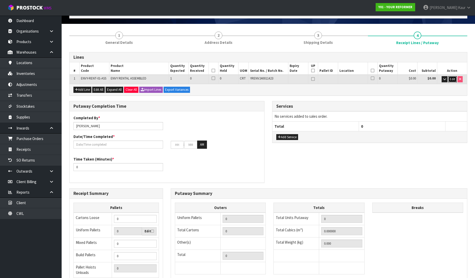
click at [451, 79] on span "Edit" at bounding box center [452, 79] width 5 height 4
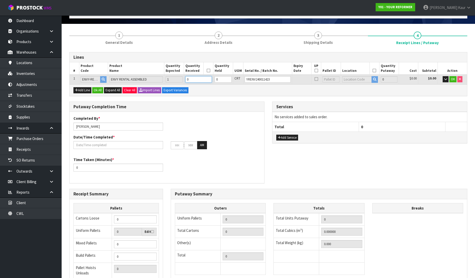
click at [195, 81] on input "0" at bounding box center [198, 79] width 26 height 6
type input "1"
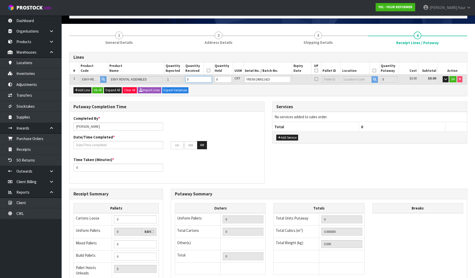
type input "0.825484"
type input "112"
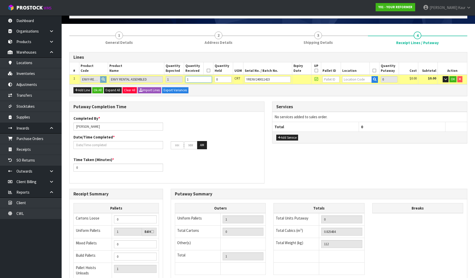
type input "1"
click at [349, 80] on input "text" at bounding box center [357, 79] width 30 height 6
type input "54"
click at [357, 88] on link "54 -01-1-A" at bounding box center [361, 87] width 41 height 7
type input "1"
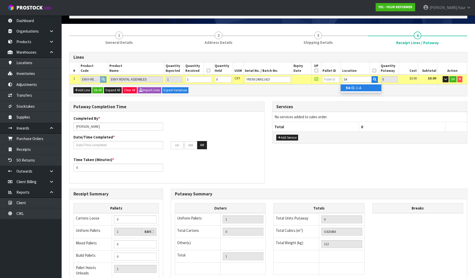
type input "54-01-1-A"
type input "1"
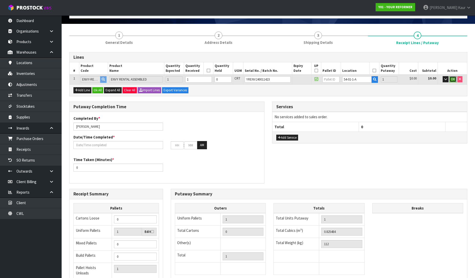
click at [453, 77] on span "OK" at bounding box center [453, 79] width 4 height 4
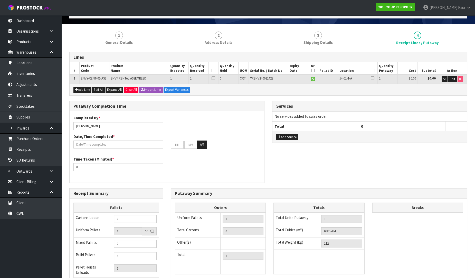
click at [213, 71] on icon at bounding box center [214, 71] width 4 height 0
click at [372, 71] on icon at bounding box center [373, 71] width 4 height 0
click at [110, 128] on input "[PERSON_NAME]" at bounding box center [118, 126] width 90 height 8
drag, startPoint x: 89, startPoint y: 127, endPoint x: 68, endPoint y: 124, distance: 20.7
click at [68, 124] on div "Putaway Completion Time Completed By * Prabhnee RUSSELL Date/Time Completed * :…" at bounding box center [166, 144] width 203 height 87
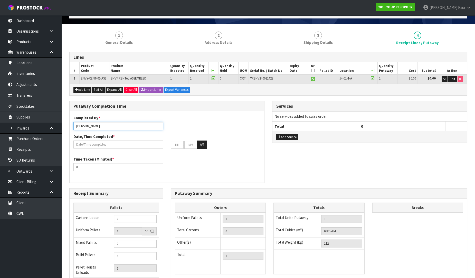
type input "[PERSON_NAME]"
click at [80, 140] on div "Date/Time Completed * : : AM" at bounding box center [167, 141] width 195 height 15
click at [80, 142] on input "text" at bounding box center [118, 145] width 90 height 8
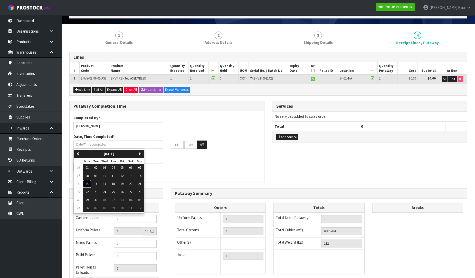
click at [88, 184] on span "15" at bounding box center [87, 184] width 3 height 4
type input "[DATE]"
type input "12"
type input "00"
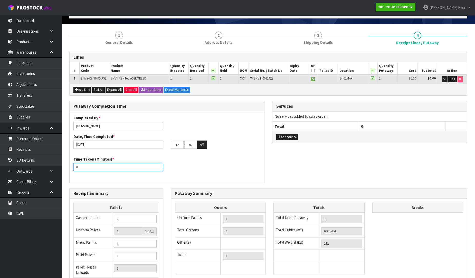
drag, startPoint x: 82, startPoint y: 169, endPoint x: 74, endPoint y: 168, distance: 7.3
click at [74, 168] on input "0" at bounding box center [118, 167] width 90 height 8
type input "15"
drag, startPoint x: 179, startPoint y: 145, endPoint x: 170, endPoint y: 145, distance: 9.3
click at [170, 145] on div "12 : 00 : 00 AM" at bounding box center [215, 145] width 97 height 8
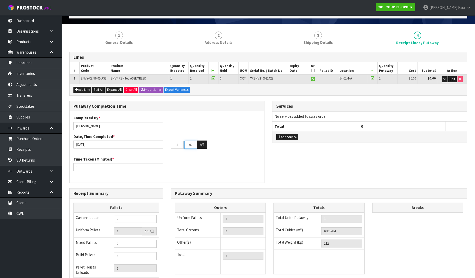
type input "04"
click at [183, 145] on tr "04 : 00 : 00 AM" at bounding box center [189, 145] width 36 height 8
type input "04"
click at [199, 144] on button "AM" at bounding box center [202, 145] width 10 height 8
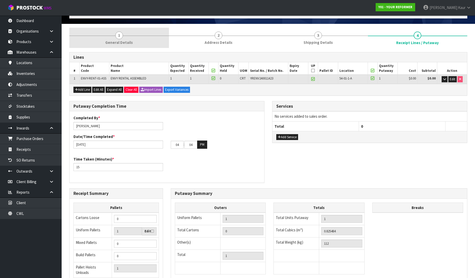
click at [119, 39] on span "1" at bounding box center [119, 36] width 8 height 8
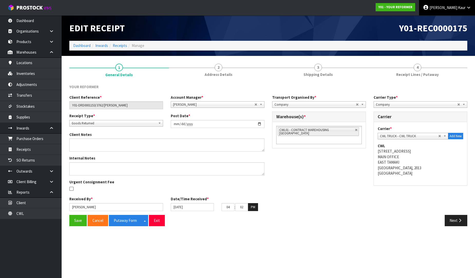
scroll to position [0, 0]
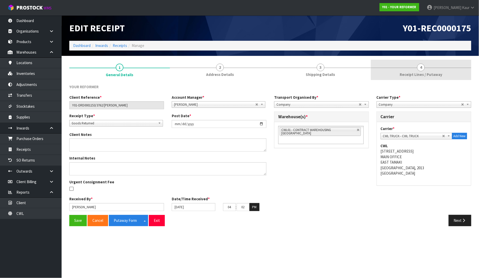
click at [420, 69] on span "4" at bounding box center [421, 68] width 8 height 8
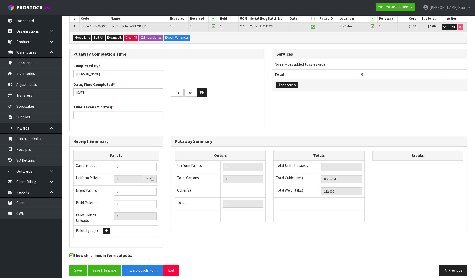
scroll to position [86, 0]
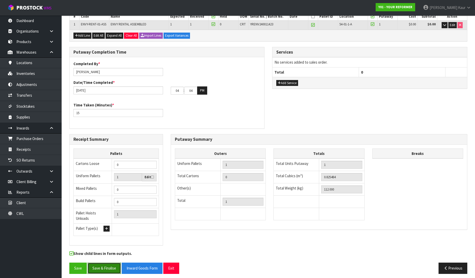
click at [105, 263] on button "Save & Finalise" at bounding box center [104, 268] width 33 height 11
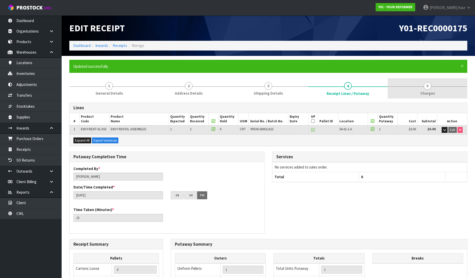
click at [424, 92] on span "Charges" at bounding box center [427, 93] width 15 height 5
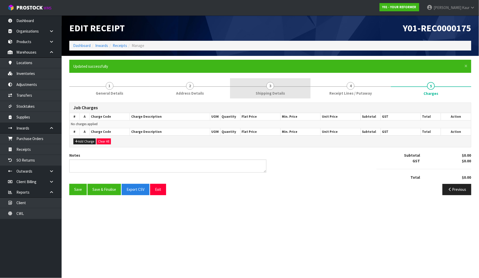
click at [270, 91] on span "Shipping Details" at bounding box center [270, 93] width 29 height 5
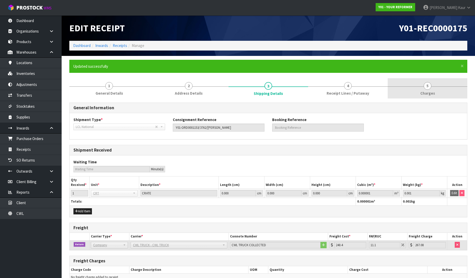
click at [428, 88] on span "5" at bounding box center [428, 86] width 8 height 8
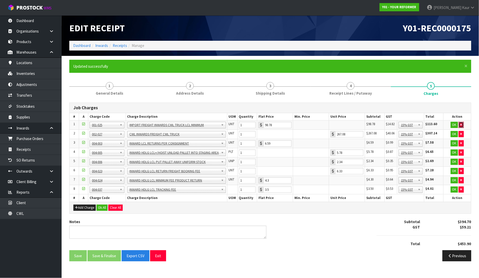
click at [462, 124] on icon "button" at bounding box center [461, 124] width 2 height 3
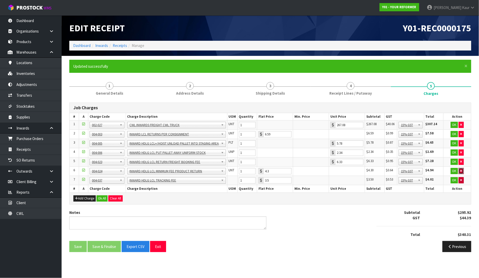
click at [462, 171] on icon "button" at bounding box center [461, 170] width 2 height 3
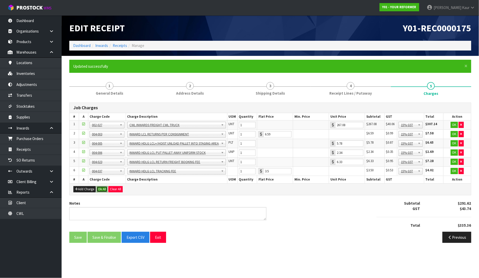
drag, startPoint x: 106, startPoint y: 188, endPoint x: 102, endPoint y: 202, distance: 14.5
click at [106, 188] on button "Ok All" at bounding box center [102, 189] width 11 height 6
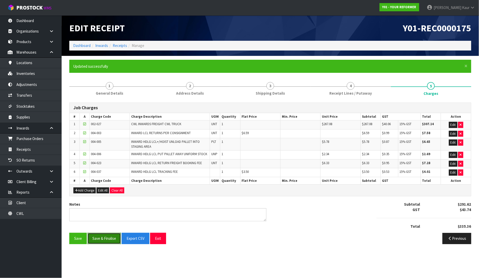
click at [99, 239] on button "Save & Finalise" at bounding box center [104, 238] width 33 height 11
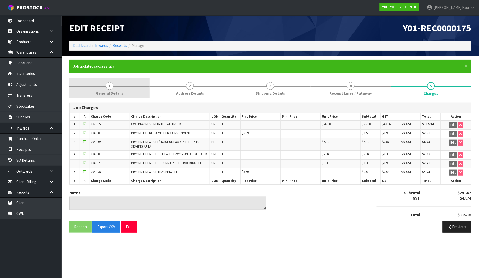
click at [101, 90] on link "1 General Details" at bounding box center [109, 88] width 80 height 20
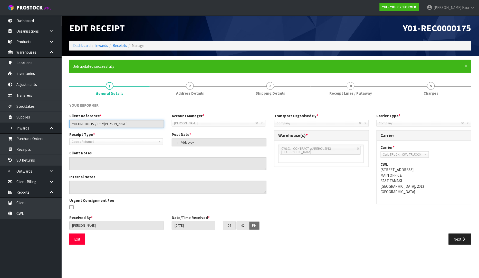
drag, startPoint x: 135, startPoint y: 127, endPoint x: 70, endPoint y: 127, distance: 65.5
click at [70, 127] on input "Y01-ORD0001153/3762/[PERSON_NAME]" at bounding box center [116, 124] width 95 height 8
drag, startPoint x: 330, startPoint y: 92, endPoint x: 319, endPoint y: 102, distance: 14.2
click at [330, 92] on link "4 Receipt Lines / Putaway" at bounding box center [351, 88] width 80 height 20
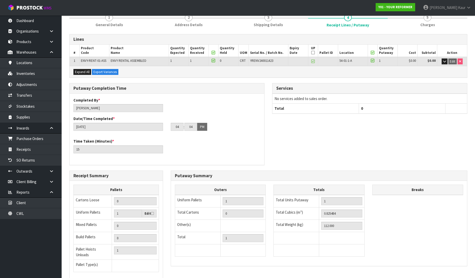
scroll to position [105, 0]
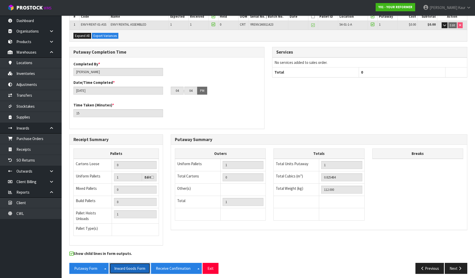
drag, startPoint x: 128, startPoint y: 266, endPoint x: 468, endPoint y: 6, distance: 428.1
click at [129, 265] on button "Inward Goods Form" at bounding box center [129, 268] width 41 height 11
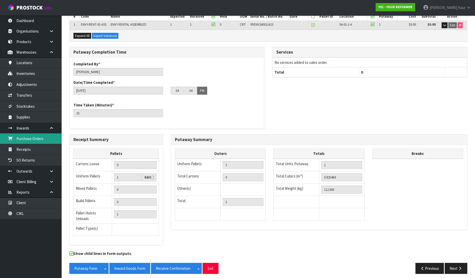
click at [48, 140] on link "Purchase Orders" at bounding box center [31, 139] width 62 height 11
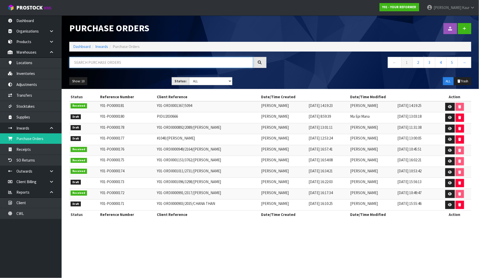
click at [88, 60] on input "text" at bounding box center [161, 62] width 184 height 11
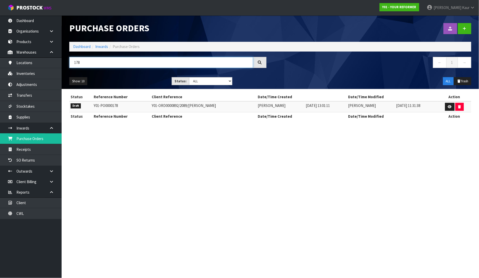
type input "178"
drag, startPoint x: 228, startPoint y: 105, endPoint x: 142, endPoint y: 110, distance: 86.2
click at [150, 110] on td "Y01-ORD0000892/2089/[PERSON_NAME]" at bounding box center [203, 106] width 106 height 11
copy td "Y01-ORD0000892/2089/[PERSON_NAME]"
click at [448, 107] on link at bounding box center [450, 107] width 10 height 8
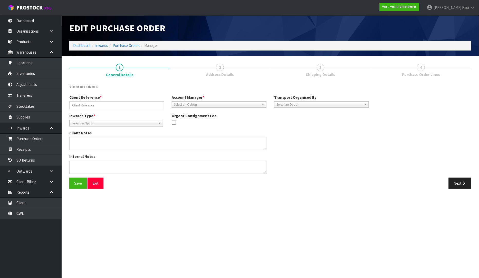
type input "Y01-ORD0000892/2089/[PERSON_NAME]"
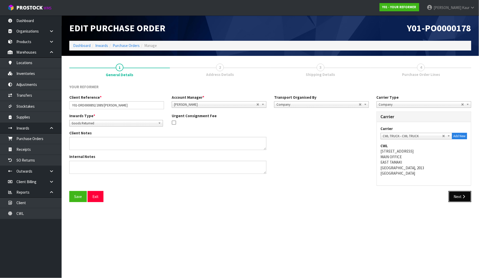
click at [449, 193] on button "Next" at bounding box center [460, 196] width 23 height 11
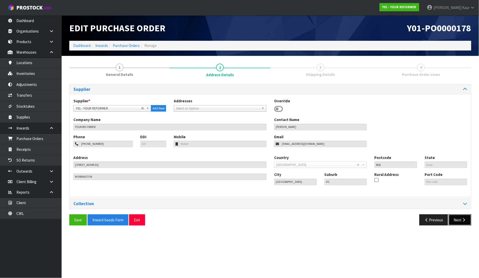
click at [458, 224] on button "Next" at bounding box center [460, 220] width 23 height 11
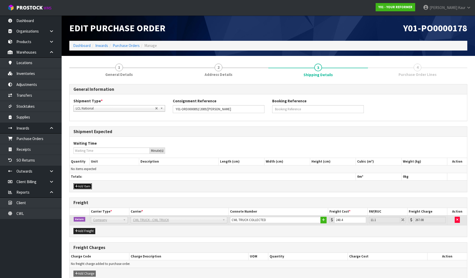
click at [76, 186] on icon "button" at bounding box center [76, 186] width 3 height 3
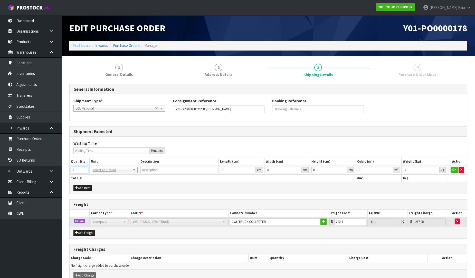
type input "1"
click at [84, 168] on input "1" at bounding box center [79, 170] width 17 height 6
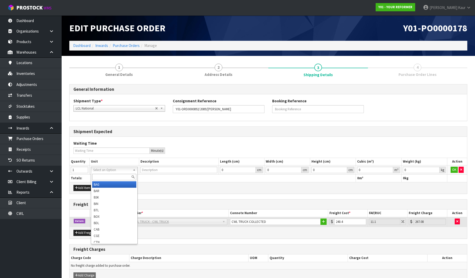
click at [95, 176] on input "text" at bounding box center [114, 177] width 44 height 6
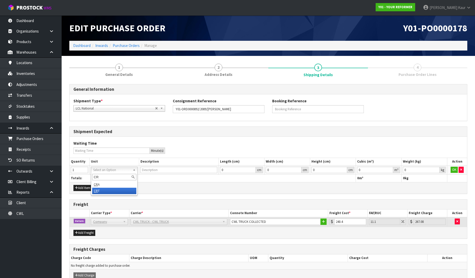
type input "CR"
drag, startPoint x: 100, startPoint y: 193, endPoint x: 127, endPoint y: 193, distance: 27.2
type input "CRATE"
type input "0.000001"
click at [390, 168] on input "0.000001" at bounding box center [375, 170] width 36 height 6
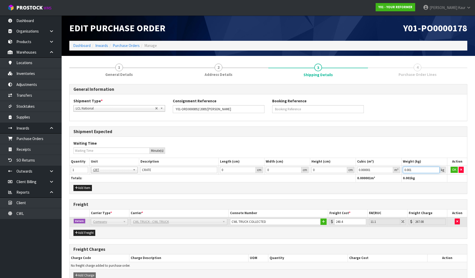
type input "0.001"
click at [436, 169] on input "0.001" at bounding box center [421, 170] width 37 height 6
click at [453, 171] on button "OK" at bounding box center [454, 170] width 7 height 6
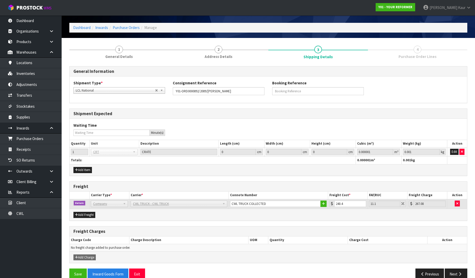
scroll to position [27, 0]
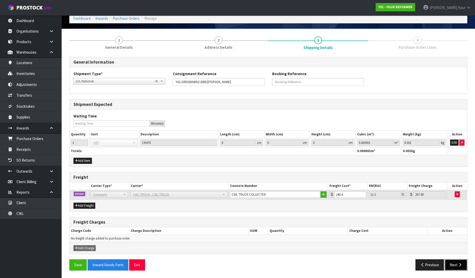
click at [455, 266] on button "Next" at bounding box center [456, 265] width 23 height 11
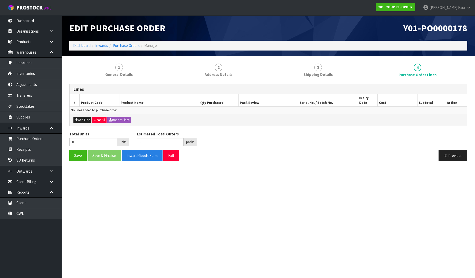
scroll to position [0, 0]
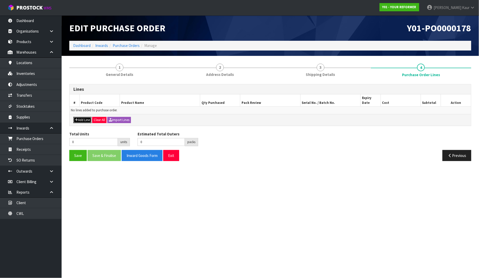
click at [82, 117] on button "Add Line" at bounding box center [82, 120] width 18 height 6
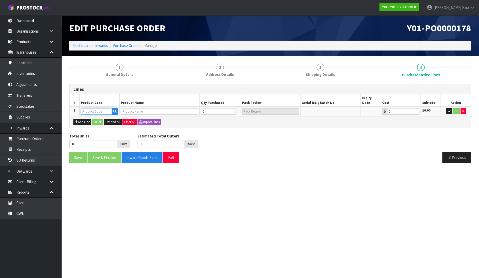
click at [87, 108] on input "text" at bounding box center [96, 111] width 31 height 6
type input "ENVY"
click at [97, 129] on link "ENVY -RENT-01-ASS" at bounding box center [102, 129] width 42 height 7
type input "ENVY-RENT-01-ASS"
type input "ENVY RENTAL ASSEMBLED"
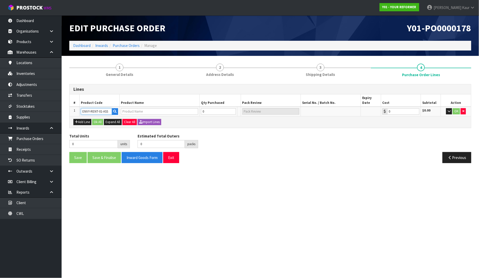
type input "0.00"
click at [204, 108] on input "0" at bounding box center [215, 111] width 31 height 6
type input "1"
type input "1 PLT"
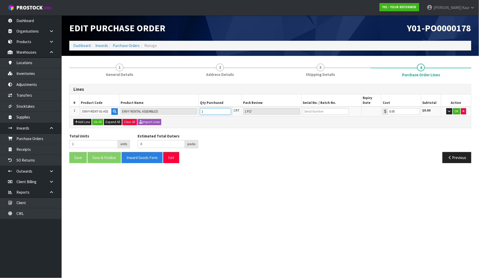
type input "1"
click at [306, 109] on input "text" at bounding box center [326, 111] width 46 height 6
type input "YRENV240011444"
click at [457, 108] on button "OK" at bounding box center [456, 111] width 7 height 6
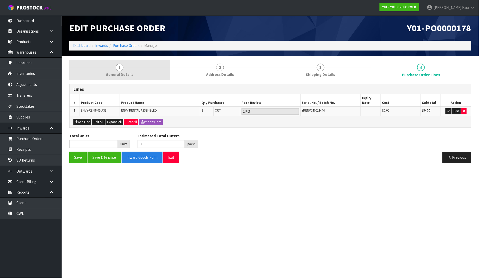
click at [104, 73] on link "1 General Details" at bounding box center [119, 70] width 101 height 20
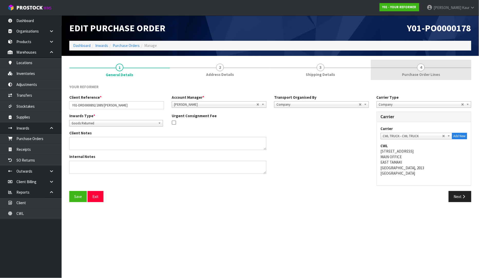
click at [433, 76] on span "Purchase Order Lines" at bounding box center [421, 74] width 38 height 5
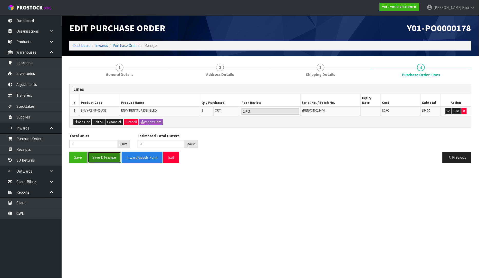
click at [116, 158] on button "Save & Finalise" at bounding box center [104, 157] width 33 height 11
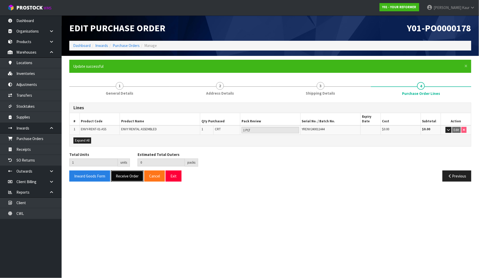
click at [119, 174] on button "Receive Order" at bounding box center [127, 176] width 33 height 11
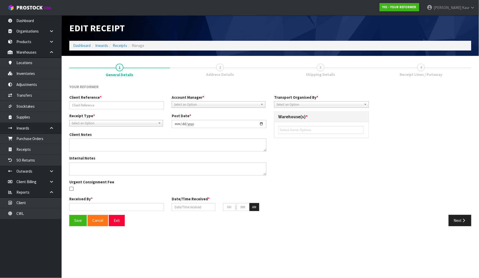
type input "Y01-ORD0000892/2089/[PERSON_NAME]"
type input "[DATE]"
type input "[PERSON_NAME]"
type input "[DATE]"
type input "04"
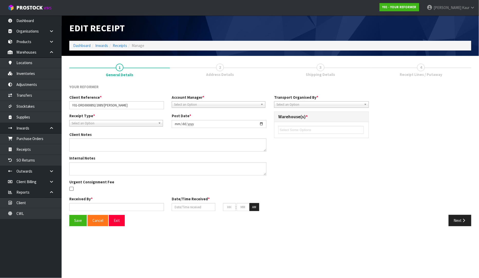
type input "06"
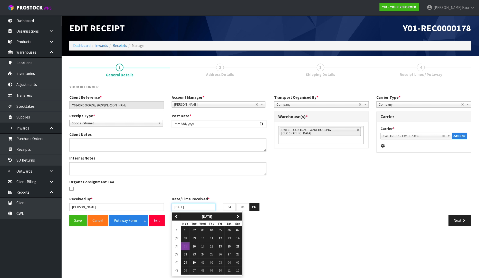
click at [178, 206] on input "[DATE]" at bounding box center [194, 207] width 44 height 8
click at [222, 238] on span "12" at bounding box center [220, 238] width 3 height 4
type input "[DATE]"
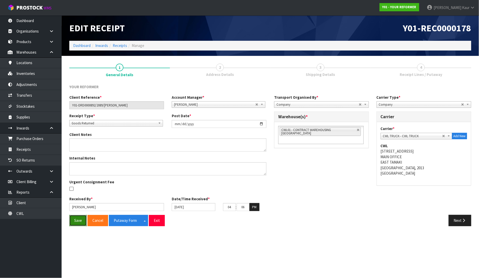
click at [77, 219] on button "Save" at bounding box center [77, 220] width 17 height 11
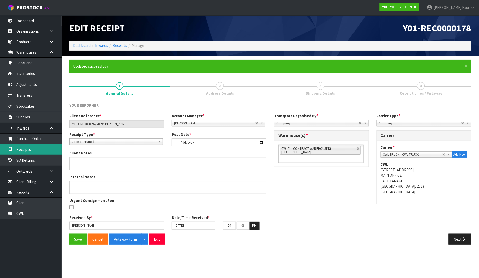
click at [43, 153] on link "Receipts" at bounding box center [31, 149] width 62 height 11
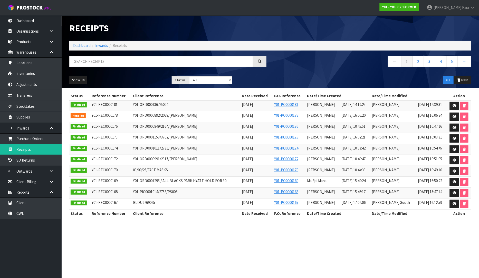
click at [453, 121] on td at bounding box center [459, 116] width 24 height 11
click at [454, 116] on icon at bounding box center [455, 116] width 4 height 3
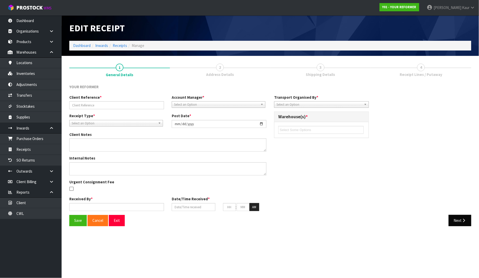
type input "Y01-ORD0000892/2089/[PERSON_NAME]"
type input "[DATE]"
type input "[PERSON_NAME]"
type input "[DATE]"
type input "04"
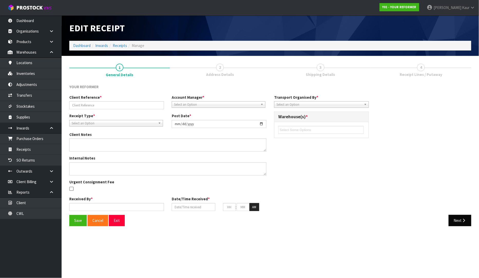
type input "06"
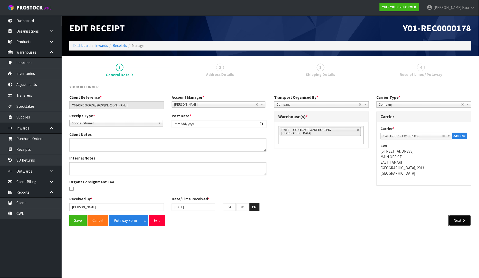
click at [459, 220] on button "Next" at bounding box center [460, 220] width 23 height 11
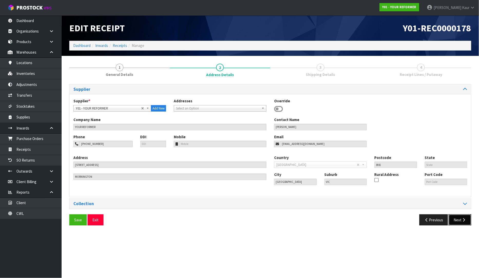
click at [461, 222] on button "Next" at bounding box center [460, 220] width 23 height 11
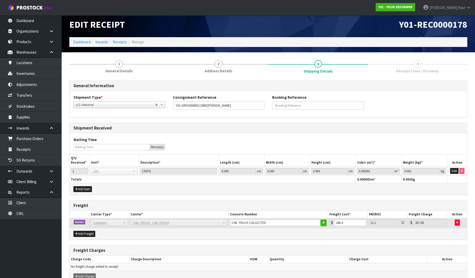
scroll to position [32, 0]
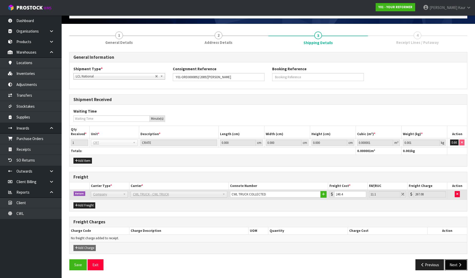
click at [460, 268] on button "Next" at bounding box center [456, 265] width 23 height 11
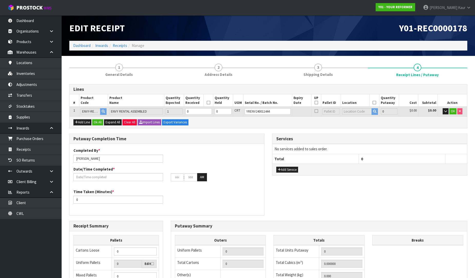
scroll to position [32, 0]
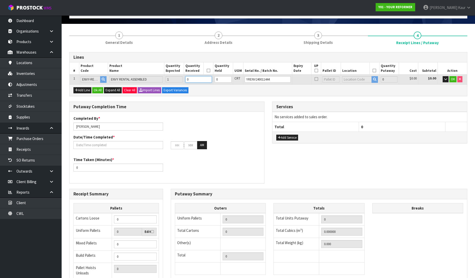
click at [199, 82] on input "0" at bounding box center [198, 79] width 26 height 6
type input "1"
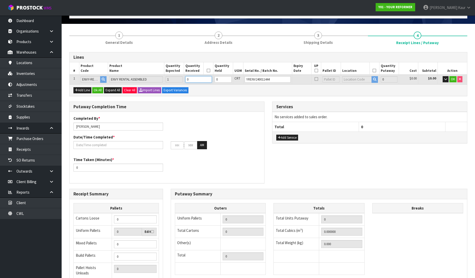
type input "1"
type input "0.825484"
type input "112"
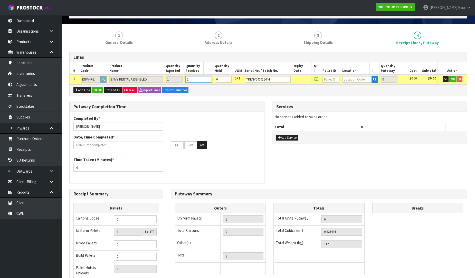
type input "1"
click at [348, 79] on input "text" at bounding box center [357, 79] width 30 height 6
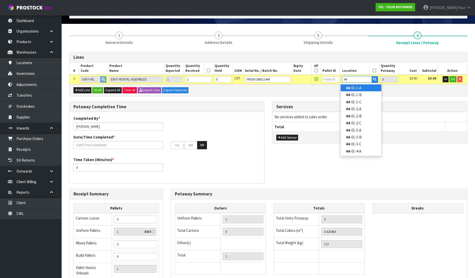
type input "44"
click at [353, 89] on link "44 -01-1-A" at bounding box center [361, 87] width 41 height 7
type input "44-01-1-A"
type input "1"
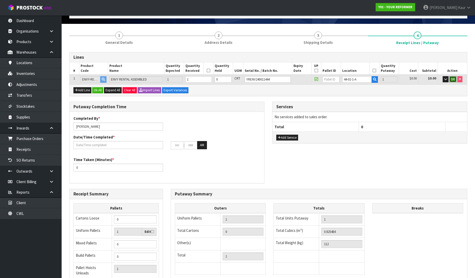
drag, startPoint x: 450, startPoint y: 79, endPoint x: 380, endPoint y: 74, distance: 70.8
click at [450, 79] on button "OK" at bounding box center [452, 79] width 7 height 6
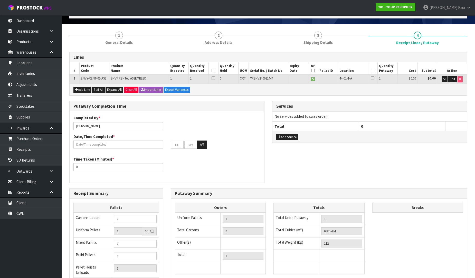
click at [212, 71] on icon at bounding box center [214, 71] width 4 height 0
click at [313, 71] on icon at bounding box center [313, 71] width 4 height 0
drag, startPoint x: 374, startPoint y: 69, endPoint x: 369, endPoint y: 75, distance: 8.0
click at [374, 69] on th at bounding box center [373, 68] width 10 height 12
click at [374, 71] on icon at bounding box center [373, 71] width 4 height 0
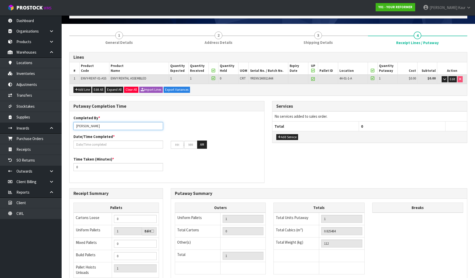
click at [106, 124] on input "[PERSON_NAME]" at bounding box center [118, 126] width 90 height 8
drag, startPoint x: 89, startPoint y: 128, endPoint x: 72, endPoint y: 129, distance: 17.0
click at [72, 129] on div "Completed By * PrabhneetRUSSELL" at bounding box center [118, 122] width 97 height 15
type input "[PERSON_NAME]"
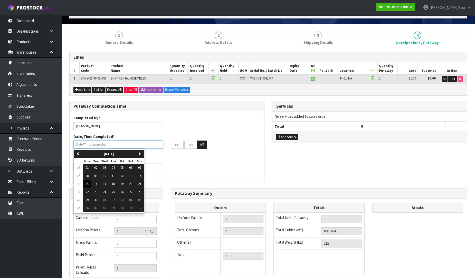
click at [87, 146] on input "text" at bounding box center [118, 145] width 90 height 8
click at [87, 183] on span "15" at bounding box center [87, 184] width 3 height 4
type input "[DATE]"
type input "12"
type input "00"
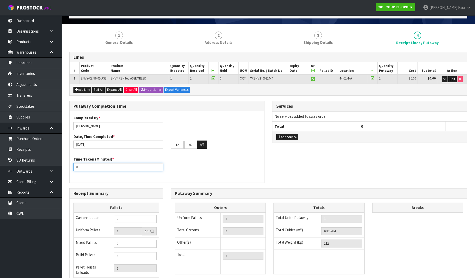
drag, startPoint x: 85, startPoint y: 168, endPoint x: 71, endPoint y: 168, distance: 13.9
click at [71, 168] on div "Time Taken (Minutes) * 0" at bounding box center [118, 164] width 97 height 15
type input "15"
drag, startPoint x: 181, startPoint y: 146, endPoint x: 176, endPoint y: 146, distance: 4.6
click at [176, 146] on input "12" at bounding box center [177, 145] width 13 height 8
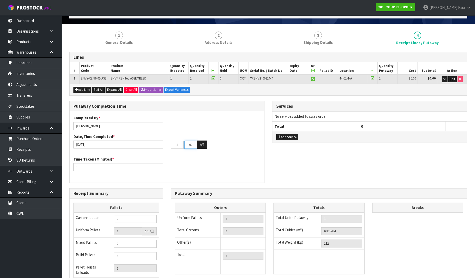
type input "04"
click at [183, 148] on tr "04 : 00 : 00 AM" at bounding box center [189, 145] width 36 height 8
type input "08"
click at [201, 142] on button "AM" at bounding box center [202, 145] width 10 height 8
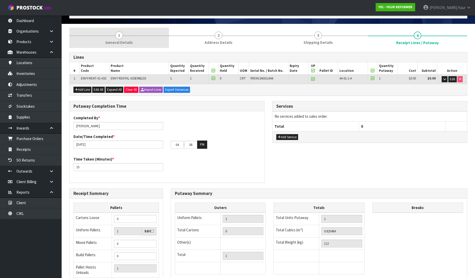
click at [108, 36] on link "1 General Details" at bounding box center [119, 38] width 100 height 20
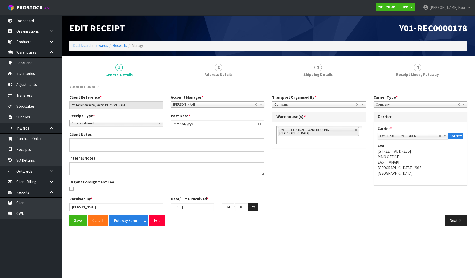
scroll to position [0, 0]
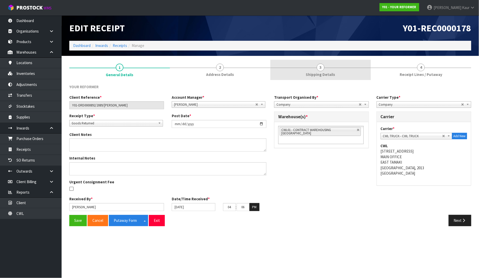
click at [331, 66] on link "3 Shipping Details" at bounding box center [320, 70] width 101 height 20
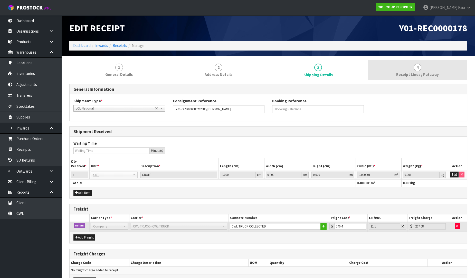
click at [431, 73] on span "Receipt Lines / Putaway" at bounding box center [417, 74] width 43 height 5
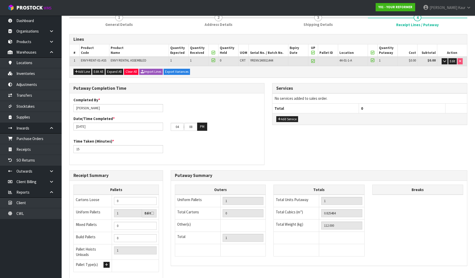
scroll to position [86, 0]
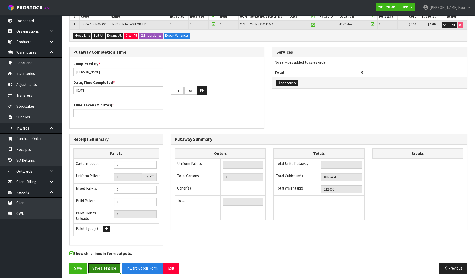
click at [99, 265] on button "Save & Finalise" at bounding box center [104, 268] width 33 height 11
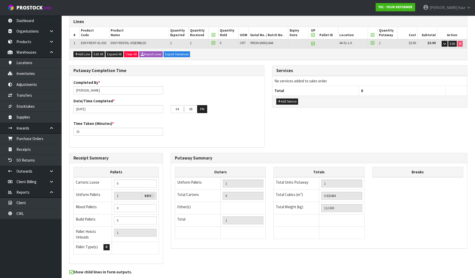
scroll to position [0, 0]
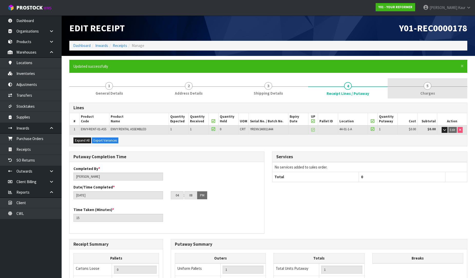
click at [426, 92] on span "Charges" at bounding box center [427, 93] width 15 height 5
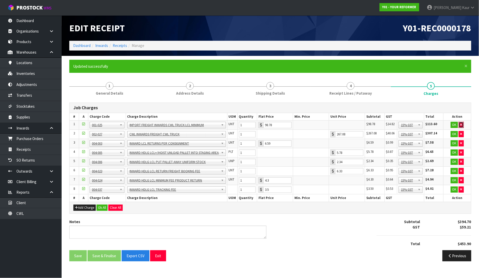
click at [461, 124] on icon "button" at bounding box center [461, 124] width 2 height 3
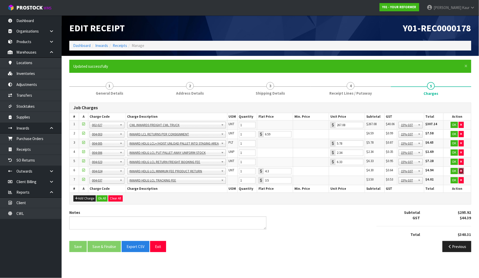
click at [461, 171] on icon "button" at bounding box center [461, 170] width 2 height 3
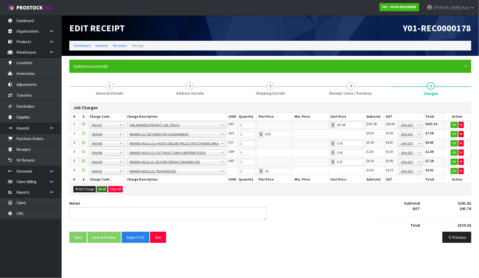
click at [102, 189] on button "Ok All" at bounding box center [102, 189] width 11 height 6
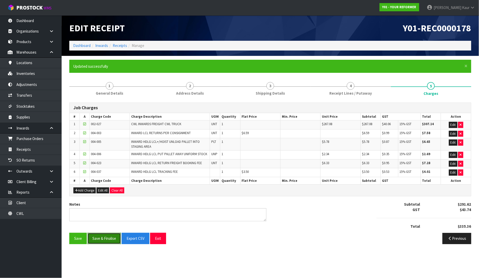
click at [98, 238] on button "Save & Finalise" at bounding box center [104, 238] width 33 height 11
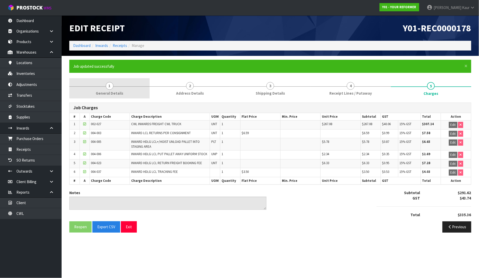
click at [105, 91] on span "General Details" at bounding box center [109, 93] width 27 height 5
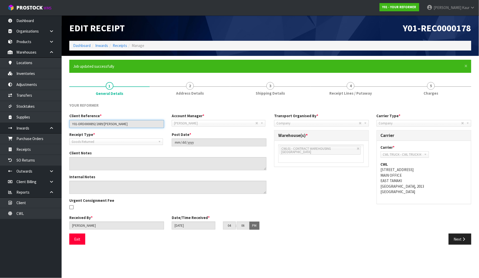
drag, startPoint x: 144, startPoint y: 124, endPoint x: 71, endPoint y: 130, distance: 72.9
click at [71, 130] on div "Client Reference * Y01-ORD0000892/2089/[PERSON_NAME] Account Manager * [PERSON_…" at bounding box center [167, 122] width 205 height 18
drag, startPoint x: 326, startPoint y: 94, endPoint x: 305, endPoint y: 131, distance: 43.2
click at [326, 94] on link "4 Receipt Lines / Putaway" at bounding box center [351, 88] width 80 height 20
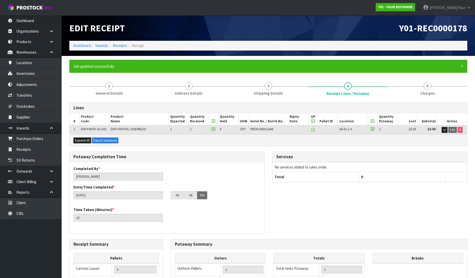
scroll to position [105, 0]
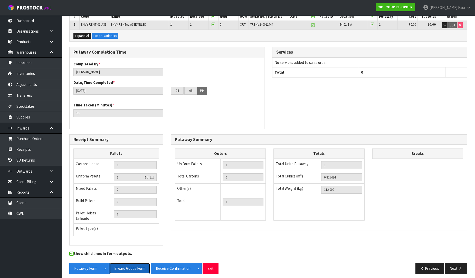
click at [131, 263] on button "Inward Goods Form" at bounding box center [129, 268] width 41 height 11
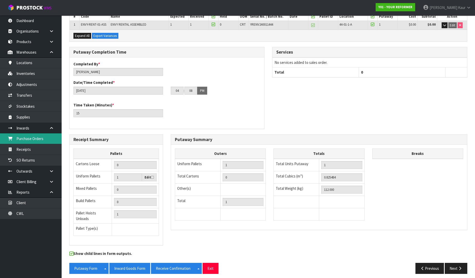
click at [41, 139] on link "Purchase Orders" at bounding box center [31, 139] width 62 height 11
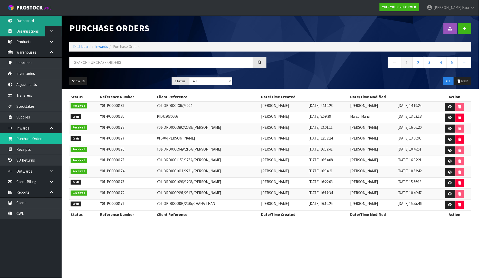
drag, startPoint x: 29, startPoint y: 21, endPoint x: 39, endPoint y: 32, distance: 15.1
click at [29, 21] on link "Dashboard" at bounding box center [31, 20] width 62 height 11
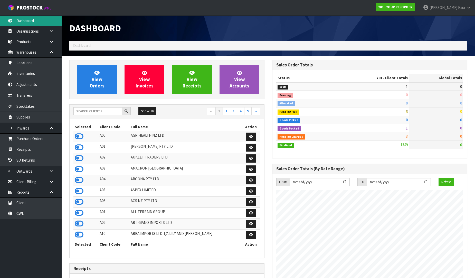
scroll to position [373, 203]
click at [106, 116] on div "Show: 10 5 10 25 50 ← 1 2 3 4 5 →" at bounding box center [167, 111] width 195 height 9
click at [105, 114] on input "text" at bounding box center [97, 111] width 49 height 8
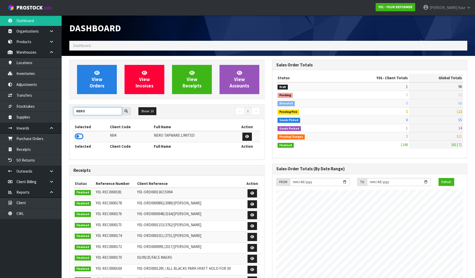
type input "NERO"
click at [83, 136] on td at bounding box center [90, 136] width 35 height 11
click at [83, 136] on icon at bounding box center [79, 137] width 9 height 8
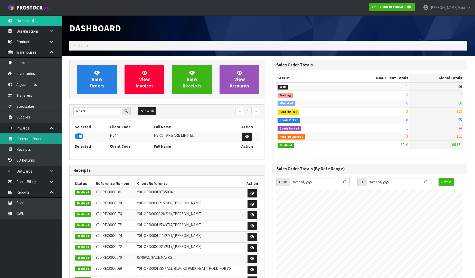
scroll to position [320, 203]
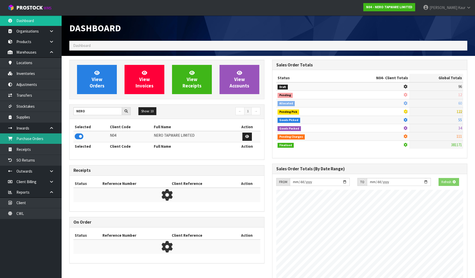
click at [60, 139] on link "Purchase Orders" at bounding box center [31, 139] width 62 height 11
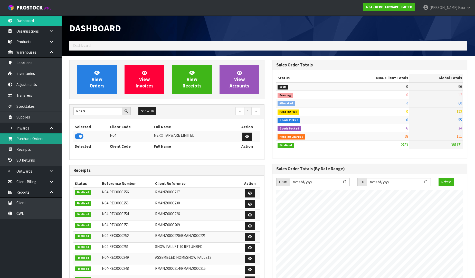
scroll to position [389, 203]
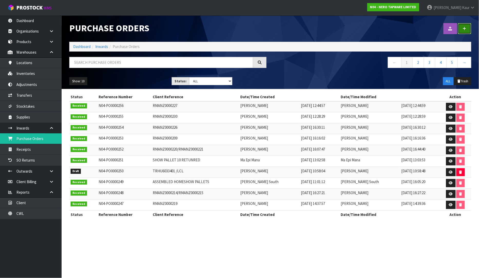
click at [470, 25] on link at bounding box center [464, 28] width 13 height 11
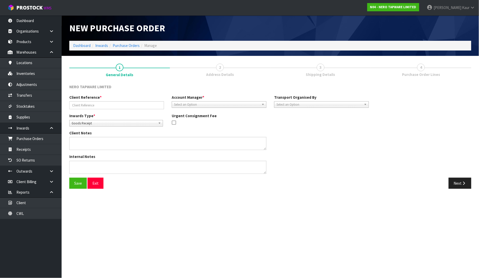
click at [100, 125] on span "Goods Receipt" at bounding box center [114, 123] width 84 height 6
click at [99, 142] on li "Goods Returned" at bounding box center [116, 144] width 91 height 6
click at [98, 107] on input "text" at bounding box center [116, 105] width 95 height 8
type input "RMANZ0000228"
click at [191, 104] on span "Select an Option" at bounding box center [217, 105] width 86 height 6
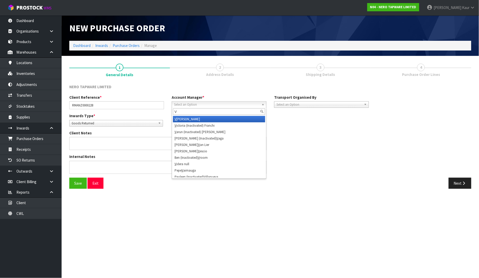
type input "V"
click at [192, 119] on li "V [PERSON_NAME]" at bounding box center [219, 119] width 92 height 6
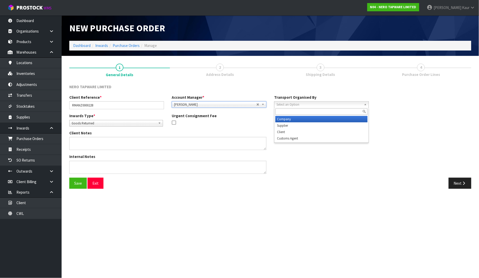
click at [298, 104] on span "Select an Option" at bounding box center [320, 105] width 86 height 6
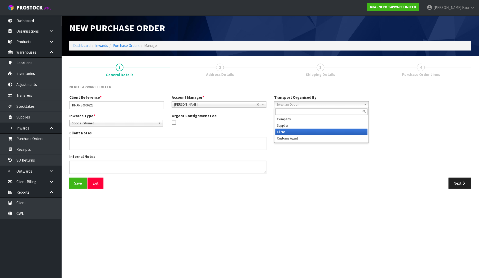
click at [304, 129] on li "Client" at bounding box center [322, 132] width 92 height 6
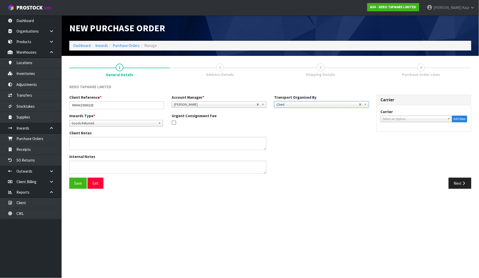
click at [398, 118] on span "Select an Option" at bounding box center [414, 119] width 62 height 6
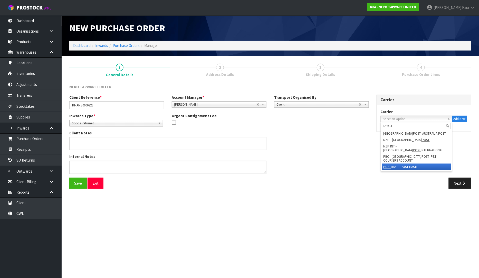
type input "POST"
click at [408, 166] on li "POST HAST - POST HASTE" at bounding box center [416, 167] width 69 height 6
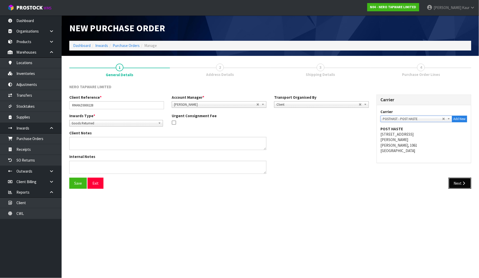
click at [465, 184] on icon "button" at bounding box center [464, 184] width 5 height 4
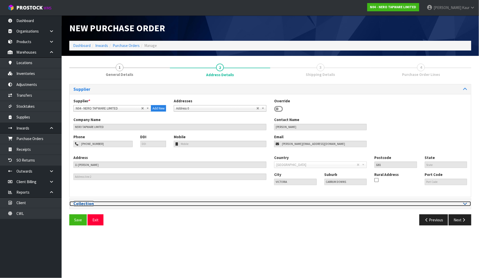
click at [465, 204] on icon at bounding box center [466, 204] width 4 height 4
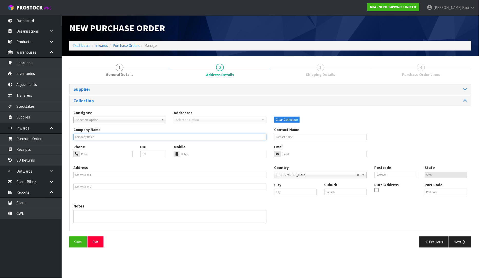
click at [94, 135] on input "text" at bounding box center [169, 137] width 193 height 6
type input "[PERSON_NAME]"
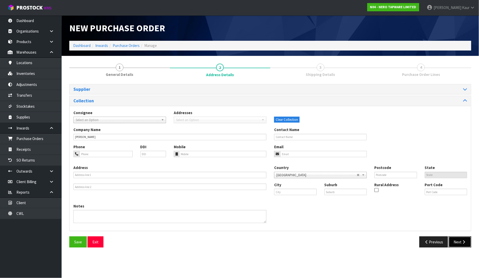
click at [458, 240] on button "Next" at bounding box center [460, 242] width 23 height 11
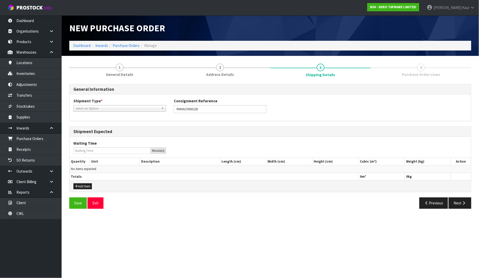
click at [95, 108] on span "Select an Option" at bounding box center [117, 109] width 83 height 6
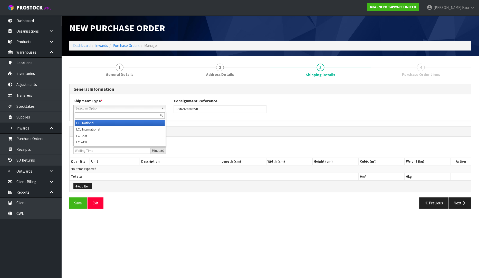
click at [90, 124] on li "LCL National" at bounding box center [120, 123] width 90 height 6
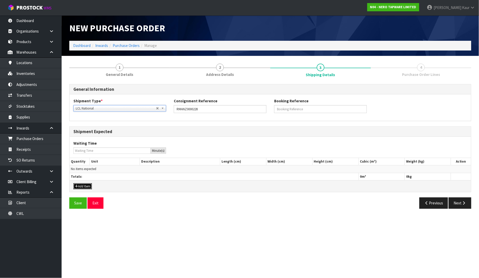
click at [81, 187] on button "Add Item" at bounding box center [82, 187] width 18 height 6
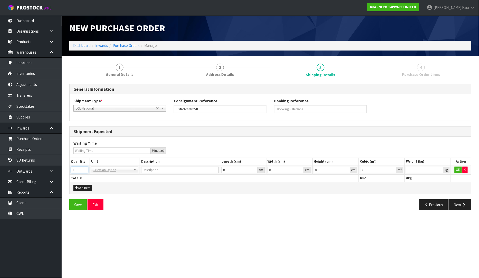
type input "1"
click at [85, 169] on input "1" at bounding box center [79, 170] width 17 height 6
click at [99, 175] on input "text" at bounding box center [114, 177] width 45 height 6
type input "CTN"
type input "CARTON"
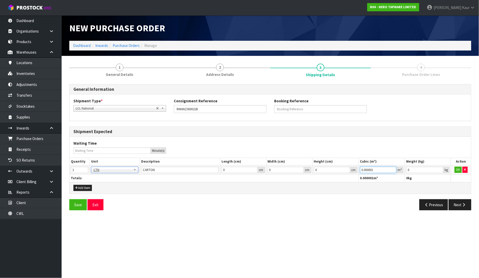
type input "0.000001"
click at [393, 170] on input "0.000001" at bounding box center [378, 170] width 36 height 6
type input "0.001"
click at [440, 169] on input "0.001" at bounding box center [424, 170] width 37 height 6
click at [461, 169] on button "OK" at bounding box center [458, 170] width 7 height 6
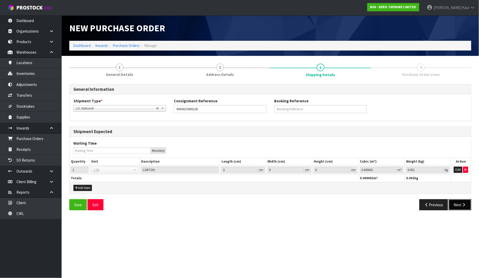
click at [461, 205] on button "Next" at bounding box center [460, 205] width 23 height 11
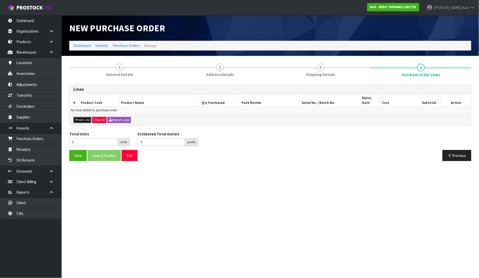
click at [81, 117] on button "Add Line" at bounding box center [82, 120] width 18 height 6
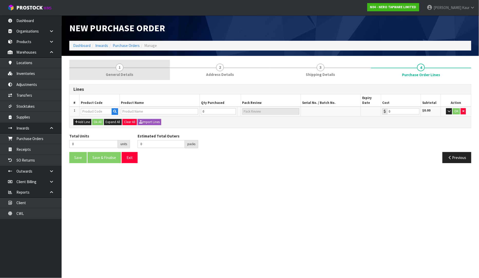
click at [125, 73] on span "General Details" at bounding box center [119, 74] width 27 height 5
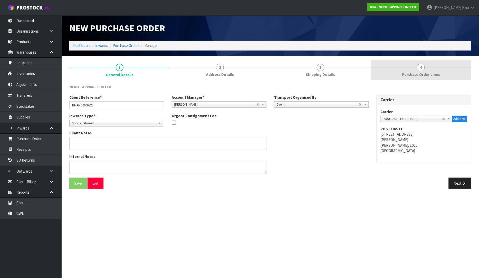
click at [415, 71] on link "4 Purchase Order Lines" at bounding box center [421, 70] width 101 height 20
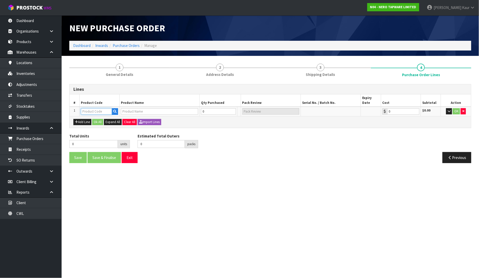
click at [86, 108] on input "text" at bounding box center [96, 111] width 31 height 6
type input "NR251905GBG"
type input "OPAL SHOWER RAIL WITH AIR SHOWER II BRUSHED GOLD"
type input "0.00"
type input "NR251905GBG"
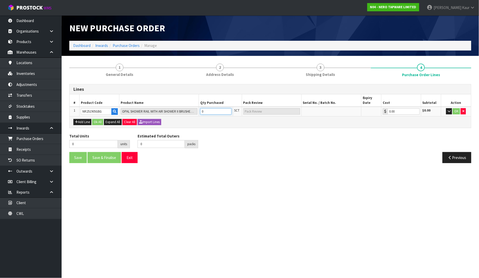
click at [210, 108] on input "0" at bounding box center [215, 111] width 31 height 6
type input "1"
type input "1 SCT"
type input "1"
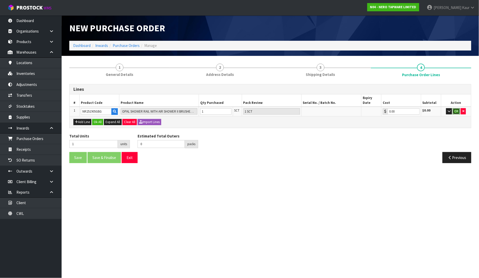
click at [456, 108] on button "OK" at bounding box center [456, 111] width 7 height 6
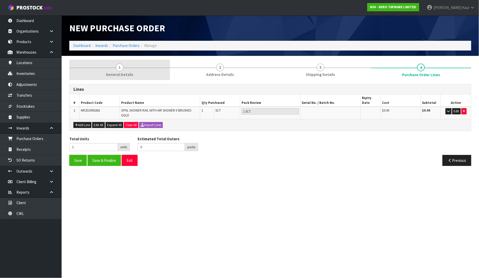
click at [125, 71] on link "1 General Details" at bounding box center [119, 70] width 101 height 20
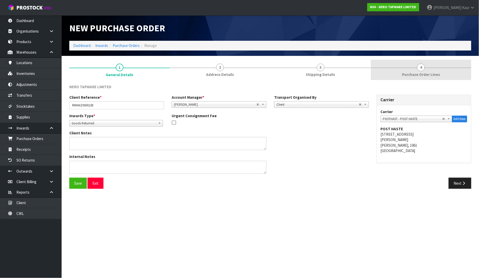
click at [427, 73] on span "Purchase Order Lines" at bounding box center [421, 74] width 38 height 5
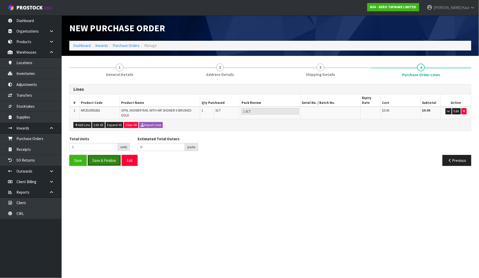
click at [97, 159] on button "Save & Finalise" at bounding box center [104, 160] width 33 height 11
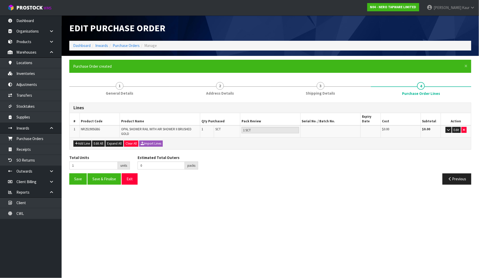
type input "0"
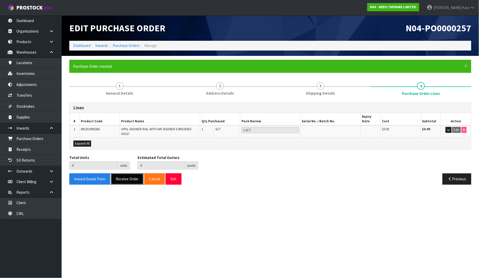
click at [126, 178] on button "Receive Order" at bounding box center [127, 179] width 33 height 11
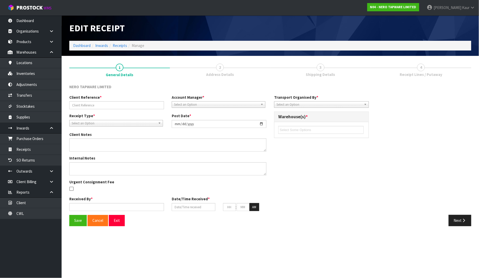
type input "RMANZ0000228"
type input "[DATE]"
type input "[PERSON_NAME]"
type input "[DATE]"
type input "04"
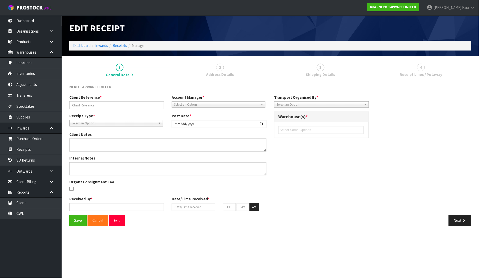
type input "22"
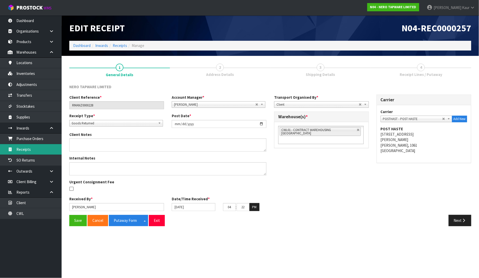
click at [29, 147] on link "Receipts" at bounding box center [31, 149] width 62 height 11
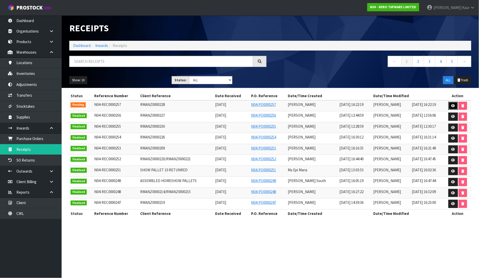
click at [450, 107] on link at bounding box center [454, 106] width 10 height 8
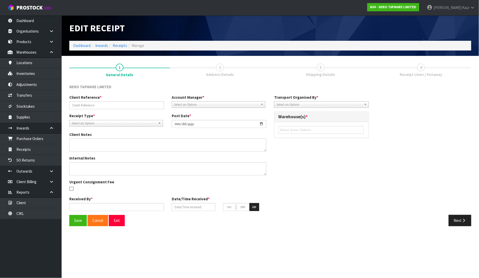
type input "RMANZ0000228"
type input "[DATE]"
type input "[PERSON_NAME]"
type input "[DATE]"
type input "04"
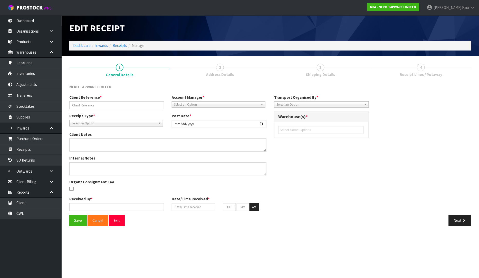
type input "22"
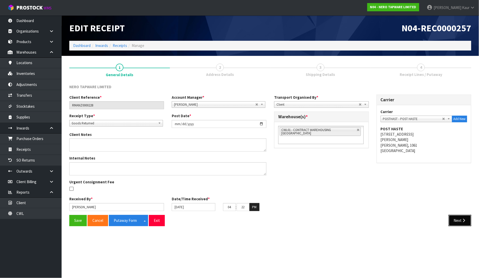
click at [465, 223] on button "Next" at bounding box center [460, 220] width 23 height 11
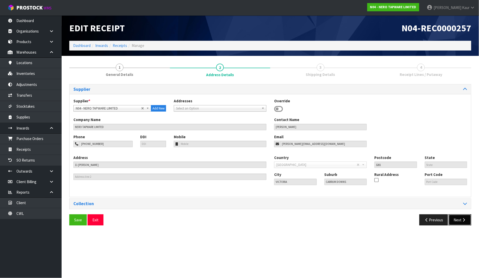
click at [465, 223] on button "Next" at bounding box center [460, 220] width 23 height 11
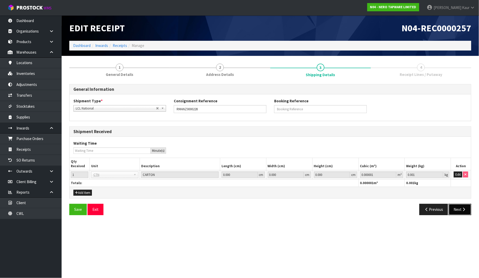
click at [463, 211] on icon "button" at bounding box center [464, 210] width 5 height 4
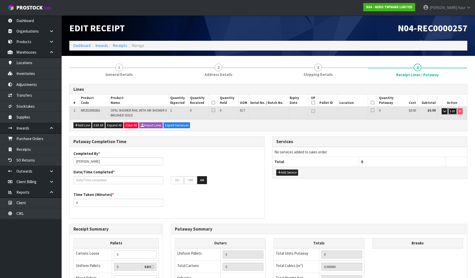
click at [451, 112] on span "Edit" at bounding box center [452, 111] width 5 height 4
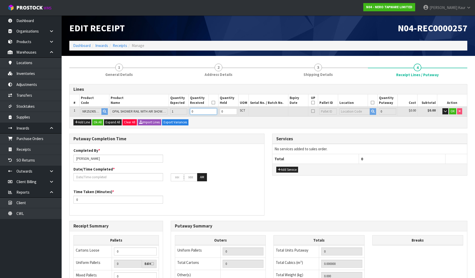
click at [204, 112] on input "0" at bounding box center [203, 111] width 27 height 6
type input "0.01872"
type input "2.56"
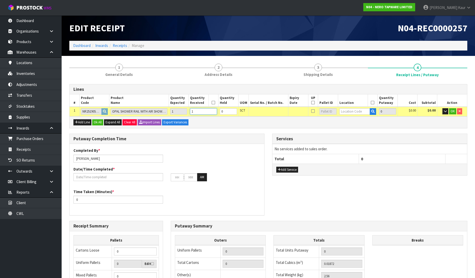
type input "1"
click at [354, 114] on input "text" at bounding box center [355, 111] width 31 height 6
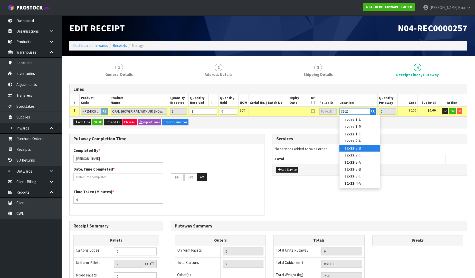
type input "32-22"
click at [374, 149] on link "32-22 -2-B" at bounding box center [360, 148] width 41 height 7
type input "1"
type input "32-22-2-B"
type input "1"
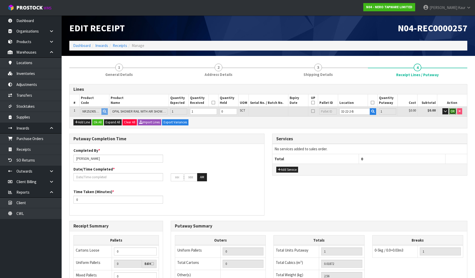
click at [453, 111] on span "OK" at bounding box center [453, 111] width 4 height 4
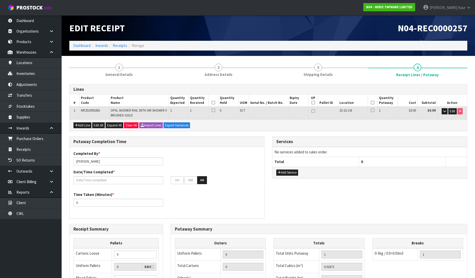
click at [214, 103] on icon at bounding box center [214, 103] width 4 height 0
drag, startPoint x: 373, startPoint y: 102, endPoint x: 368, endPoint y: 108, distance: 8.2
click at [373, 103] on icon at bounding box center [373, 103] width 4 height 0
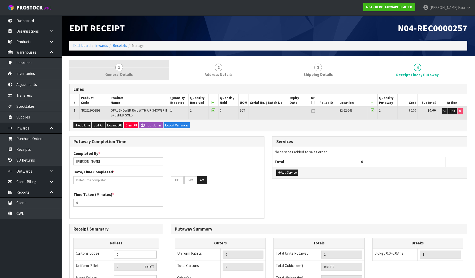
click at [118, 75] on span "General Details" at bounding box center [118, 74] width 27 height 5
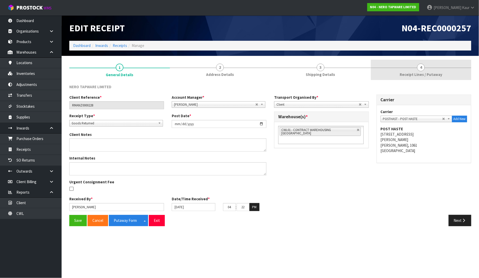
click at [424, 70] on link "4 Receipt Lines / Putaway" at bounding box center [421, 70] width 101 height 20
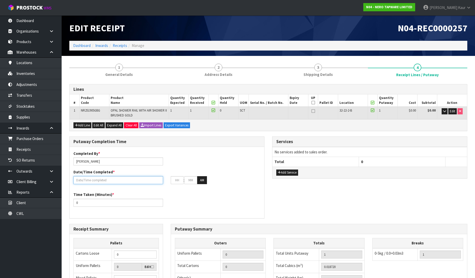
click at [115, 178] on input "text" at bounding box center [118, 180] width 90 height 8
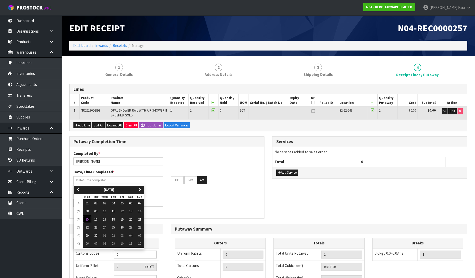
click at [86, 220] on span "15" at bounding box center [87, 220] width 3 height 4
type input "[DATE]"
type input "12"
type input "00"
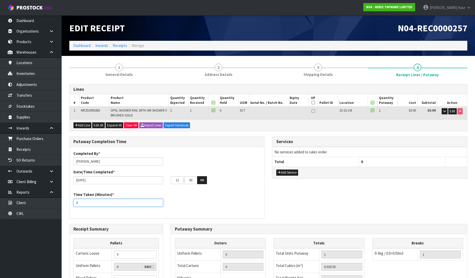
drag, startPoint x: 86, startPoint y: 201, endPoint x: 75, endPoint y: 201, distance: 11.0
click at [75, 201] on input "0" at bounding box center [118, 203] width 90 height 8
type input "10"
drag, startPoint x: 181, startPoint y: 182, endPoint x: 168, endPoint y: 183, distance: 12.6
click at [168, 183] on div "12 : 00 : 00 AM" at bounding box center [215, 180] width 97 height 8
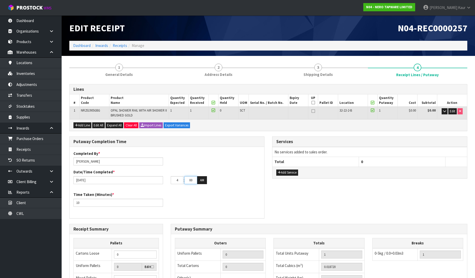
type input "04"
drag, startPoint x: 195, startPoint y: 182, endPoint x: 183, endPoint y: 181, distance: 12.2
click at [183, 181] on tr "04 : 00 : 00 AM" at bounding box center [189, 180] width 36 height 8
type input "25"
click at [204, 181] on button "AM" at bounding box center [202, 180] width 10 height 8
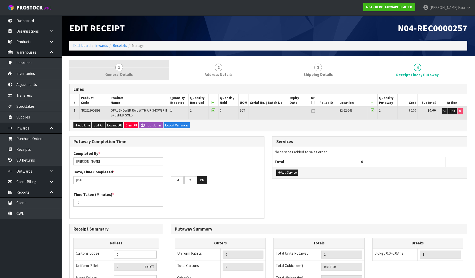
click at [112, 71] on link "1 General Details" at bounding box center [119, 70] width 100 height 20
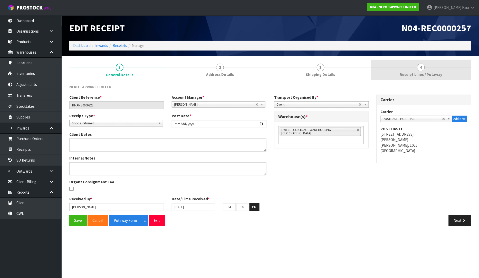
click at [422, 69] on span "4" at bounding box center [421, 68] width 8 height 8
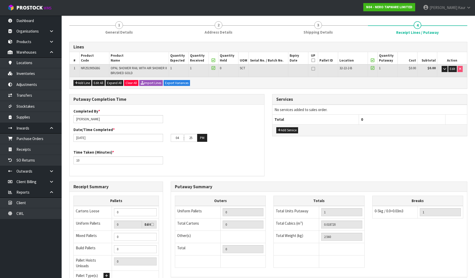
scroll to position [90, 0]
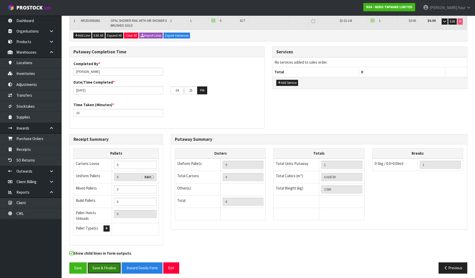
drag, startPoint x: 101, startPoint y: 266, endPoint x: 157, endPoint y: 231, distance: 65.6
click at [101, 266] on button "Save & Finalise" at bounding box center [104, 268] width 33 height 11
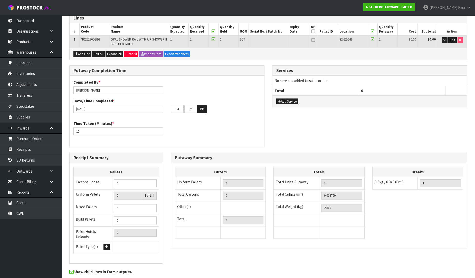
scroll to position [0, 0]
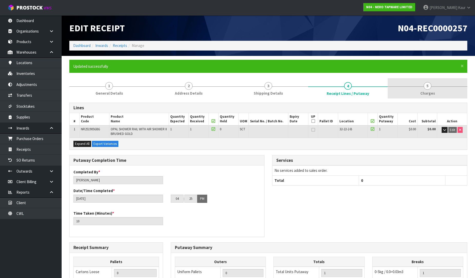
click at [426, 90] on link "5 [GEOGRAPHIC_DATA]" at bounding box center [428, 88] width 80 height 20
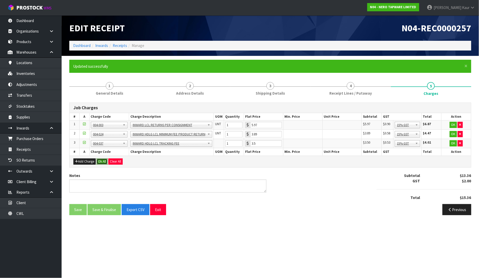
click at [99, 162] on button "Ok All" at bounding box center [102, 162] width 11 height 6
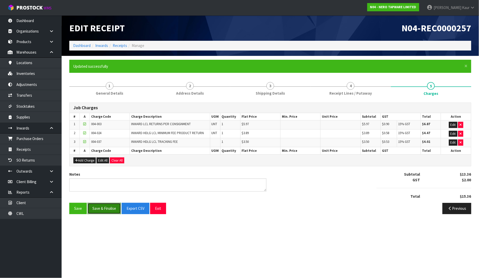
click at [98, 208] on button "Save & Finalise" at bounding box center [104, 208] width 33 height 11
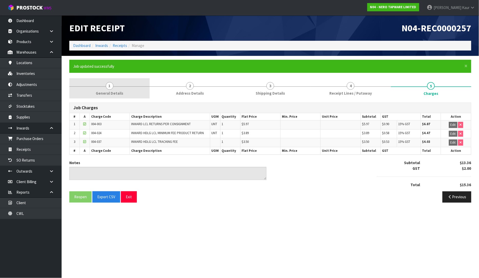
click at [95, 93] on link "1 General Details" at bounding box center [109, 88] width 80 height 20
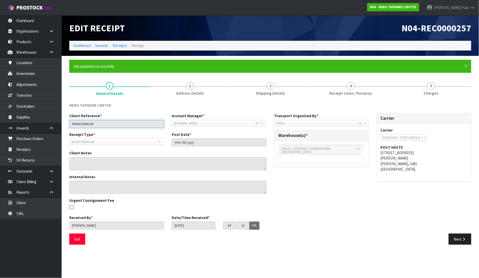
drag, startPoint x: 104, startPoint y: 125, endPoint x: 68, endPoint y: 126, distance: 36.7
click at [68, 126] on div "Client Reference * RMANZ0000228" at bounding box center [116, 120] width 102 height 15
drag, startPoint x: 327, startPoint y: 92, endPoint x: 314, endPoint y: 108, distance: 20.3
click at [327, 92] on link "4 Receipt Lines / Putaway" at bounding box center [351, 88] width 80 height 20
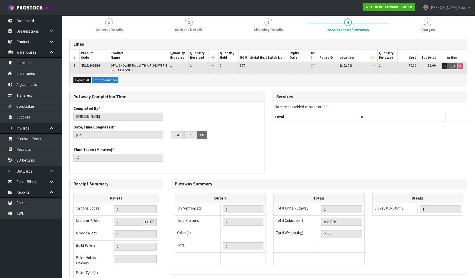
scroll to position [108, 0]
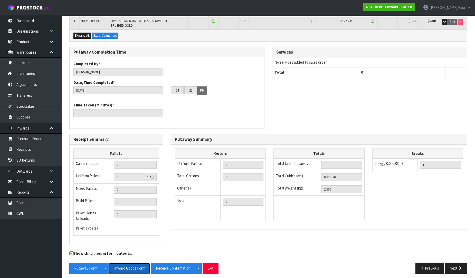
click at [135, 269] on button "Inward Goods Form" at bounding box center [129, 268] width 41 height 11
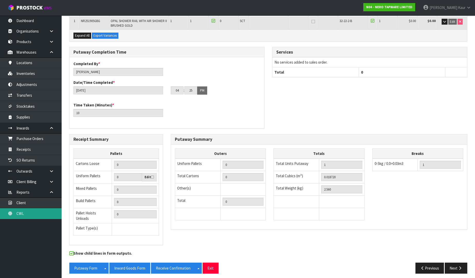
click at [21, 213] on link "CWL" at bounding box center [31, 214] width 62 height 11
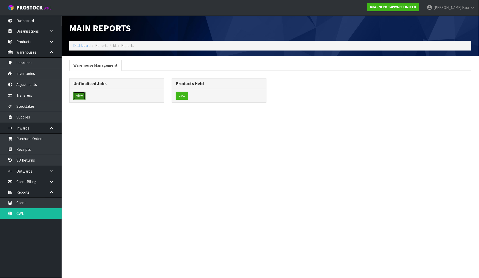
click at [84, 98] on button "View" at bounding box center [79, 96] width 12 height 8
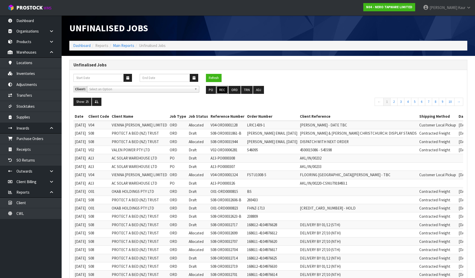
click at [224, 88] on button "REC" at bounding box center [222, 90] width 12 height 8
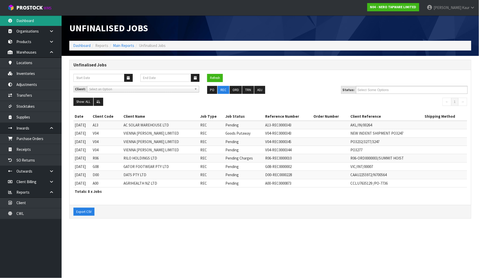
click at [25, 18] on link "Dashboard" at bounding box center [31, 20] width 62 height 11
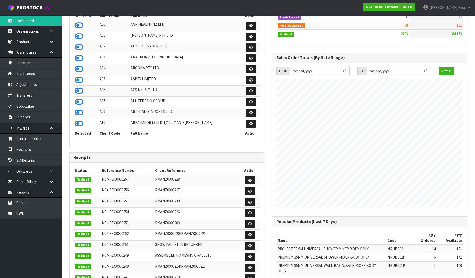
scroll to position [114, 0]
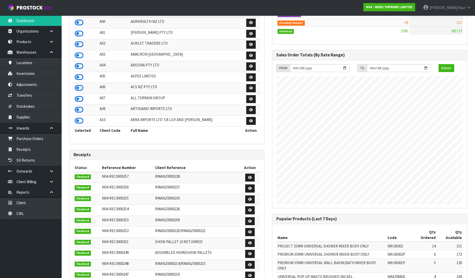
click at [309, 5] on nav "Toggle navigation ProStock WMS N04 - NERO TAPWARE LIMITED [PERSON_NAME] Logout" at bounding box center [237, 8] width 475 height 16
click at [41, 216] on link "CWL" at bounding box center [31, 214] width 62 height 11
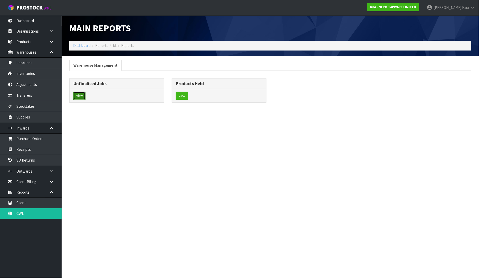
click at [81, 94] on button "View" at bounding box center [79, 96] width 12 height 8
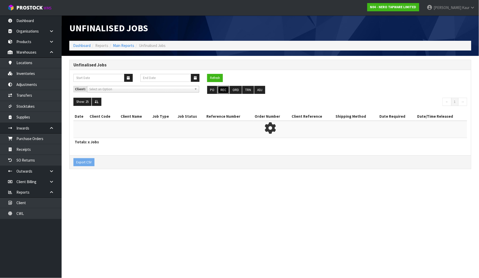
click at [224, 91] on button "REC" at bounding box center [224, 90] width 12 height 8
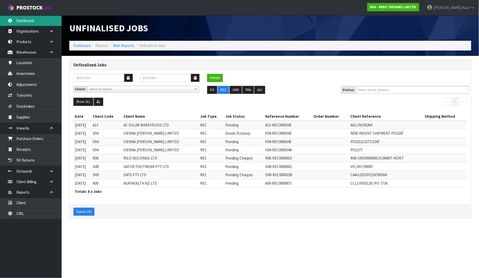
click at [24, 21] on link "Dashboard" at bounding box center [31, 20] width 62 height 11
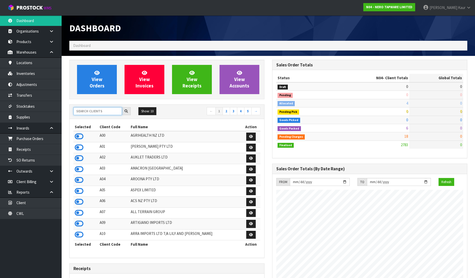
click at [88, 112] on input "text" at bounding box center [97, 111] width 49 height 8
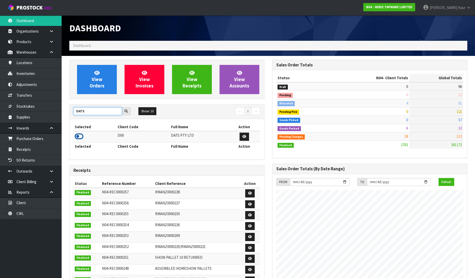
type input "DATS"
click at [81, 135] on icon at bounding box center [79, 137] width 9 height 8
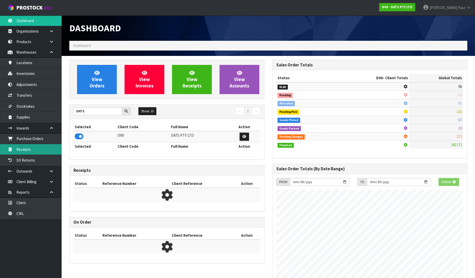
scroll to position [256497, 256614]
click at [36, 147] on link "Receipts" at bounding box center [31, 149] width 62 height 11
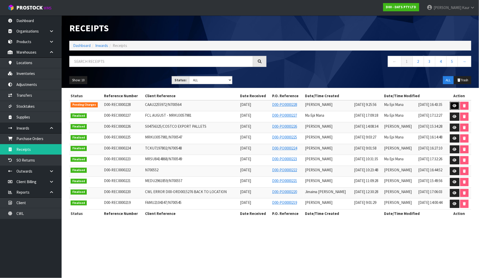
click at [453, 106] on icon at bounding box center [455, 105] width 4 height 3
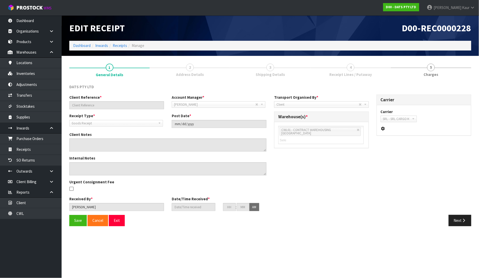
type input "CAAU2255972/N700564"
type input "[DATE]"
type textarea "VARIANCES BELOW 68175, EXPECTED QTY: 300 UNITS, RECEIVED QTY: 432 UNITS, VARIAN…"
type textarea "VARIANCES BELOW - 2ND CHECK BY MA 68175, EXPECTED QTY: 300 UNITS, RECEIVED QTY:…"
type input "[PERSON_NAME]"
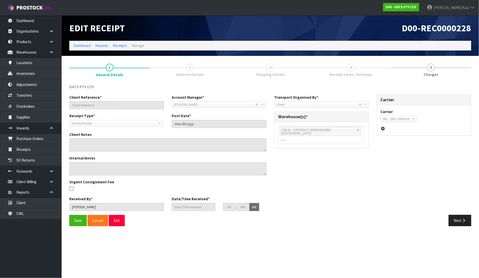
type input "[DATE]"
type input "09"
type input "25"
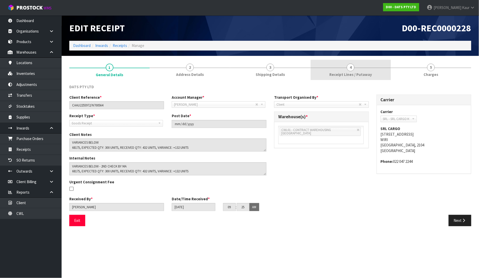
click at [333, 71] on link "4 Receipt Lines / Putaway" at bounding box center [351, 70] width 80 height 20
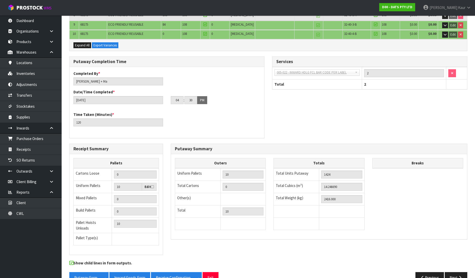
scroll to position [171, 0]
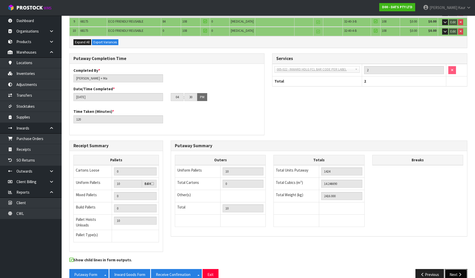
click at [456, 272] on button "Next" at bounding box center [456, 274] width 23 height 11
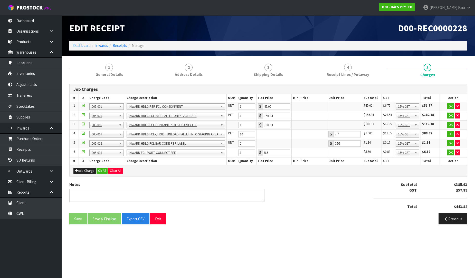
scroll to position [0, 0]
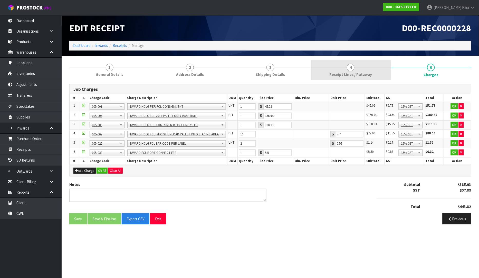
click at [340, 67] on link "4 Receipt Lines / Putaway" at bounding box center [351, 70] width 80 height 20
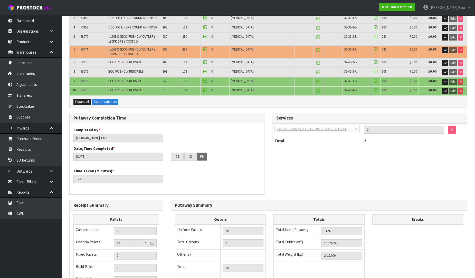
scroll to position [171, 0]
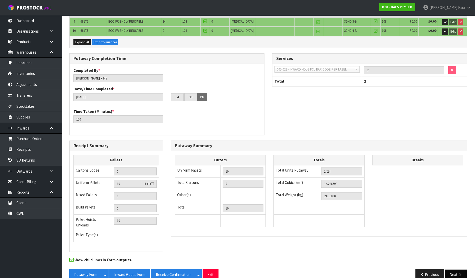
click at [448, 269] on button "Next" at bounding box center [456, 274] width 23 height 11
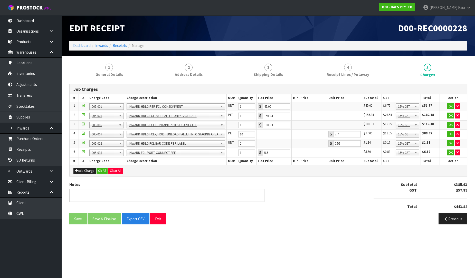
scroll to position [0, 0]
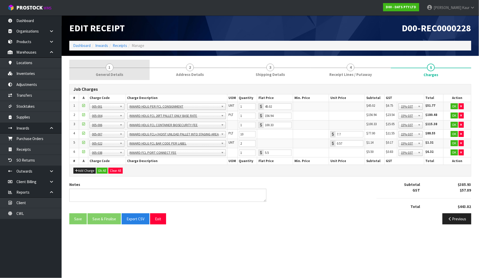
click at [107, 75] on span "General Details" at bounding box center [109, 74] width 27 height 5
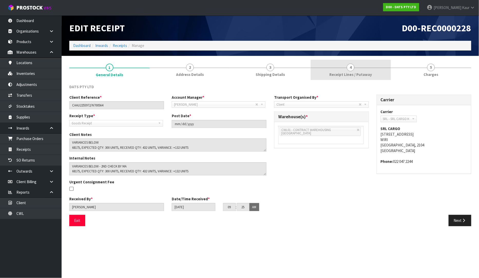
click at [364, 74] on span "Receipt Lines / Putaway" at bounding box center [350, 74] width 43 height 5
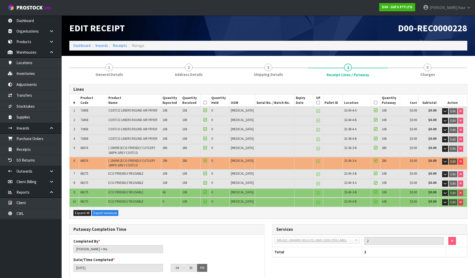
scroll to position [171, 0]
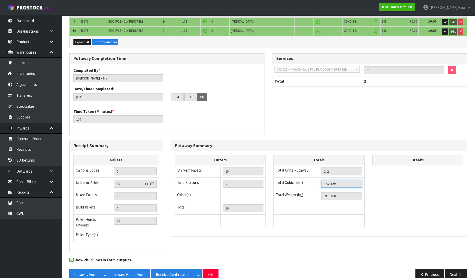
drag, startPoint x: 344, startPoint y: 181, endPoint x: 315, endPoint y: 180, distance: 29.3
click at [315, 180] on tr "Total Cubics (m³) 14.246690" at bounding box center [319, 184] width 91 height 12
drag, startPoint x: 342, startPoint y: 194, endPoint x: 322, endPoint y: 193, distance: 20.3
click at [322, 193] on input "2416.000" at bounding box center [341, 196] width 41 height 8
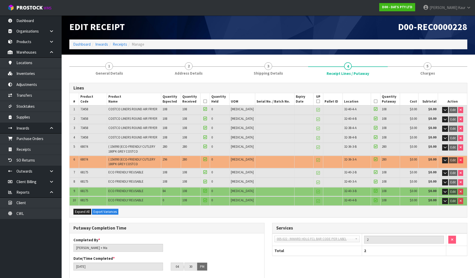
scroll to position [0, 0]
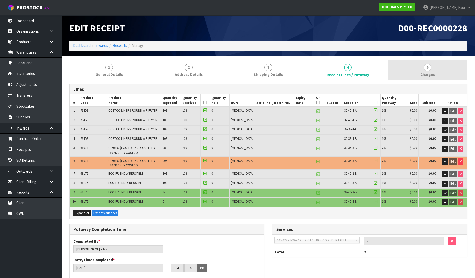
click at [423, 76] on span "Charges" at bounding box center [427, 74] width 15 height 5
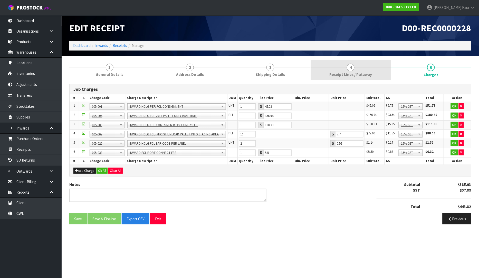
click at [327, 79] on link "4 Receipt Lines / Putaway" at bounding box center [351, 70] width 80 height 20
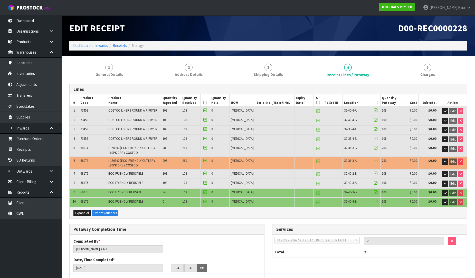
click at [429, 80] on div "Lines # Product Code Product Name Quantity Expected Quantity Received Quantity …" at bounding box center [268, 267] width 398 height 375
click at [428, 75] on span "Charges" at bounding box center [427, 74] width 15 height 5
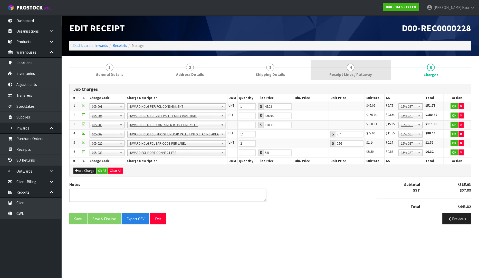
click at [352, 71] on span "4" at bounding box center [351, 68] width 8 height 8
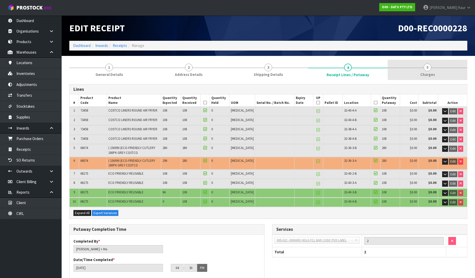
click at [420, 74] on link "5 [GEOGRAPHIC_DATA]" at bounding box center [428, 70] width 80 height 20
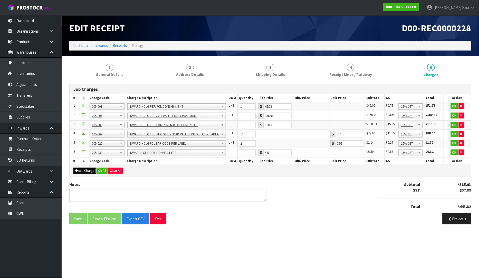
click at [82, 171] on button "Add Charge" at bounding box center [84, 171] width 22 height 6
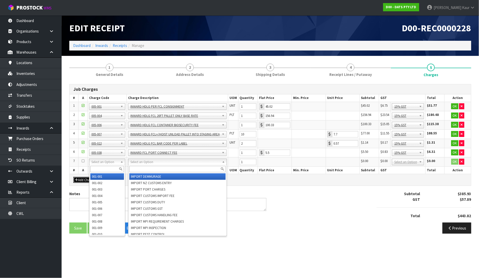
drag, startPoint x: 103, startPoint y: 160, endPoint x: 99, endPoint y: 164, distance: 5.1
click at [99, 169] on input "text" at bounding box center [107, 169] width 34 height 6
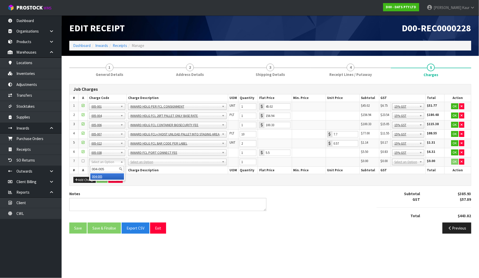
type input "004-005"
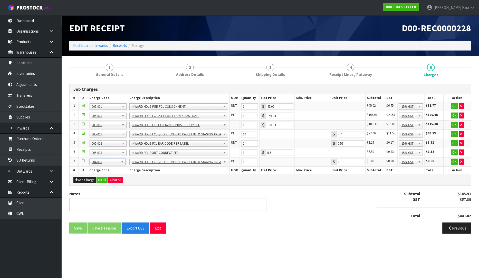
type input "8.49"
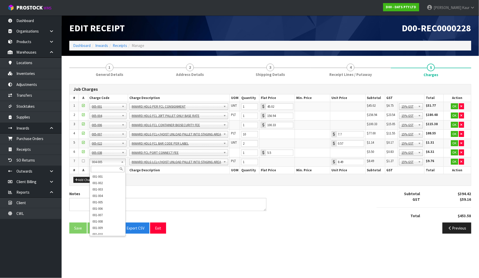
click at [107, 168] on input "text" at bounding box center [108, 169] width 34 height 6
click at [463, 163] on button "button" at bounding box center [461, 162] width 5 height 6
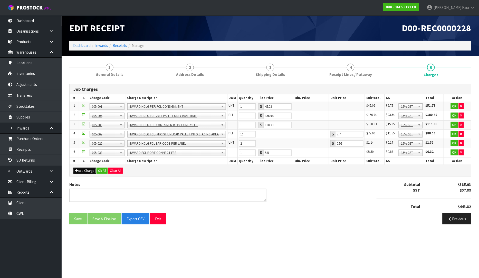
click at [82, 173] on button "Add Charge" at bounding box center [84, 171] width 22 height 6
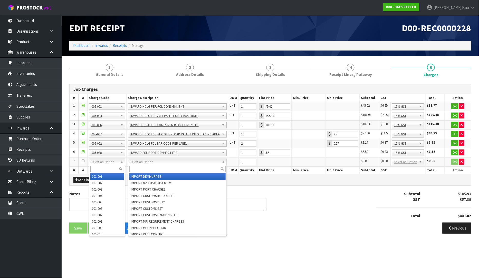
click at [135, 169] on input "text" at bounding box center [177, 169] width 96 height 6
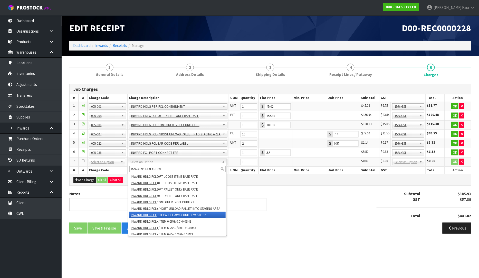
type input "INWARD HDLG FCL"
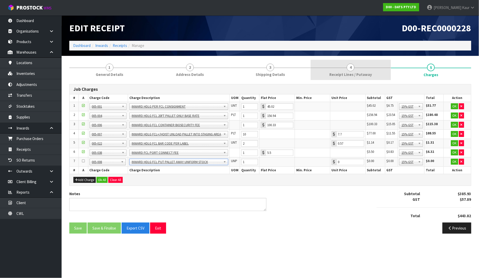
click at [353, 76] on span "Receipt Lines / Putaway" at bounding box center [350, 74] width 43 height 5
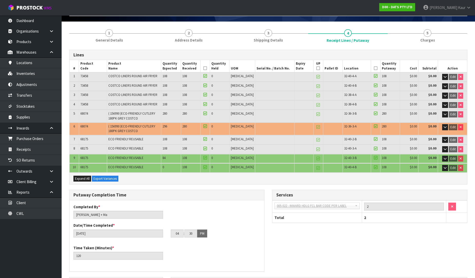
scroll to position [29, 0]
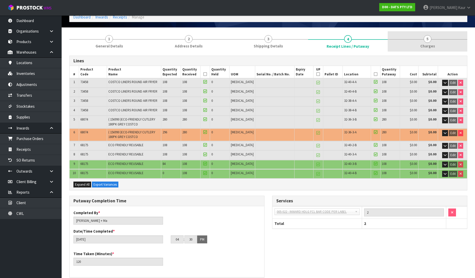
click at [427, 44] on span "Charges" at bounding box center [427, 45] width 15 height 5
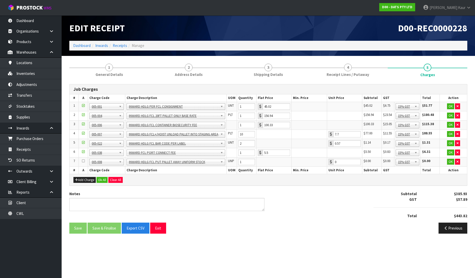
scroll to position [0, 0]
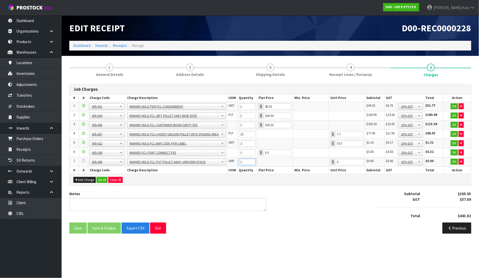
click at [244, 161] on input "1" at bounding box center [247, 162] width 17 height 6
type input "10"
click at [299, 221] on div "Notes Subtotal $385.93 GST $57.89 Total $443.82" at bounding box center [270, 206] width 410 height 31
drag, startPoint x: 474, startPoint y: 27, endPoint x: 394, endPoint y: 28, distance: 79.9
click at [394, 28] on div "D00-REC0000228" at bounding box center [372, 27] width 205 height 25
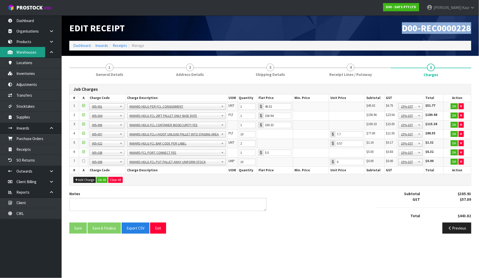
copy span "D00-REC0000228"
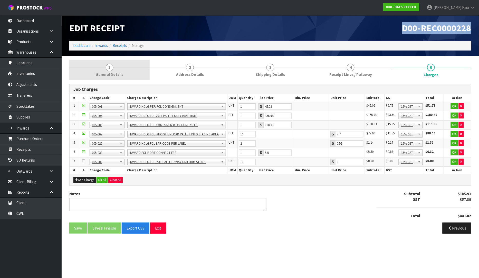
click at [124, 72] on link "1 General Details" at bounding box center [109, 70] width 80 height 20
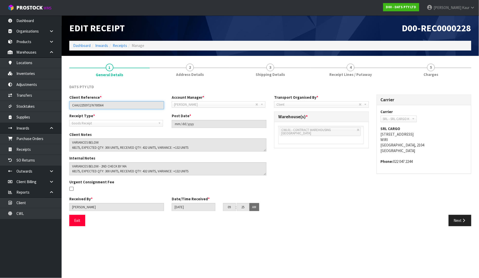
drag, startPoint x: 119, startPoint y: 108, endPoint x: 69, endPoint y: 108, distance: 50.3
click at [69, 108] on div "Client Reference * CAAU2255972/N700564" at bounding box center [116, 102] width 102 height 15
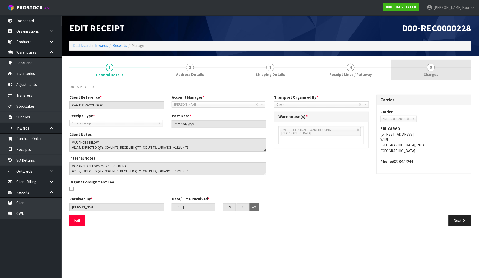
click at [427, 77] on span "Charges" at bounding box center [431, 74] width 15 height 5
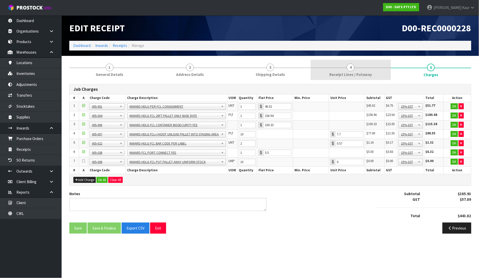
click at [347, 69] on link "4 Receipt Lines / Putaway" at bounding box center [351, 70] width 80 height 20
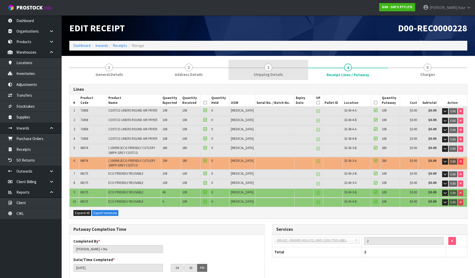
click at [294, 75] on link "3 Shipping Details" at bounding box center [269, 70] width 80 height 20
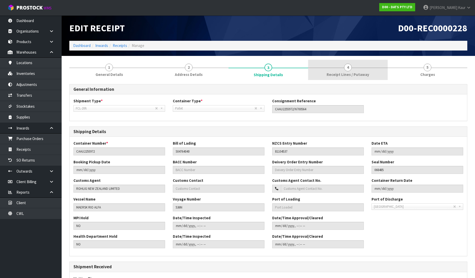
click at [368, 69] on link "4 Receipt Lines / Putaway" at bounding box center [348, 70] width 80 height 20
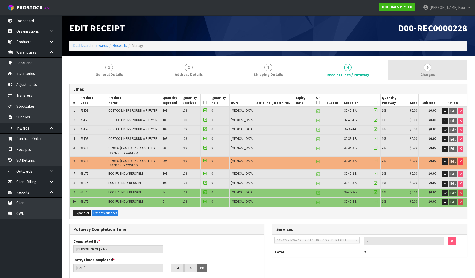
click at [434, 69] on link "5 [GEOGRAPHIC_DATA]" at bounding box center [428, 70] width 80 height 20
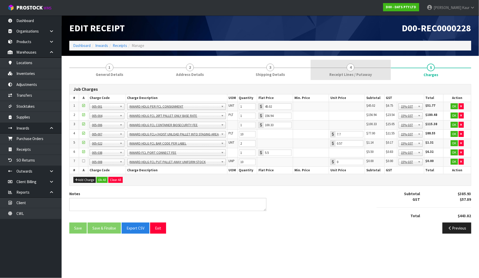
click at [369, 76] on span "Receipt Lines / Putaway" at bounding box center [350, 74] width 43 height 5
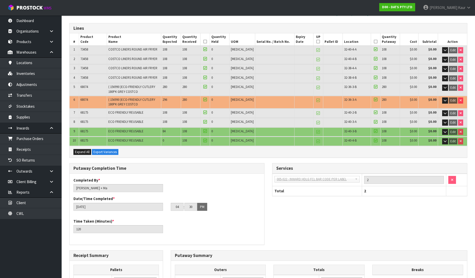
scroll to position [57, 0]
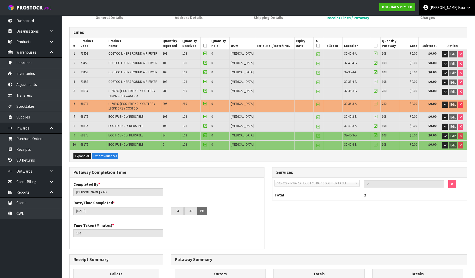
click at [433, 14] on link "[PERSON_NAME]" at bounding box center [447, 7] width 56 height 15
click at [431, 17] on span "Charges" at bounding box center [427, 17] width 15 height 5
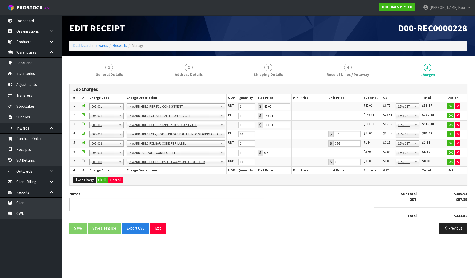
scroll to position [0, 0]
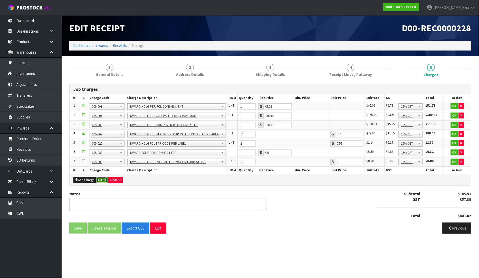
click at [98, 181] on button "Ok All" at bounding box center [102, 180] width 11 height 6
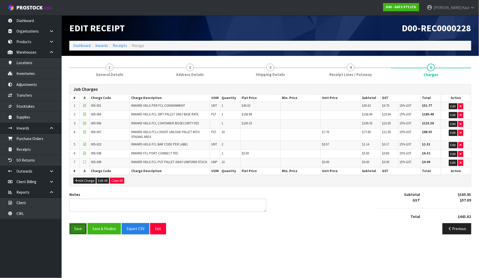
click at [76, 230] on button "Save" at bounding box center [77, 228] width 17 height 11
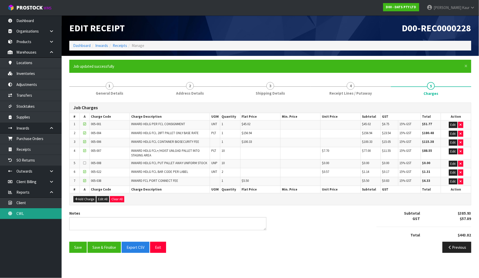
drag, startPoint x: 19, startPoint y: 215, endPoint x: 123, endPoint y: 215, distance: 103.8
click at [19, 215] on link "CWL" at bounding box center [31, 214] width 62 height 11
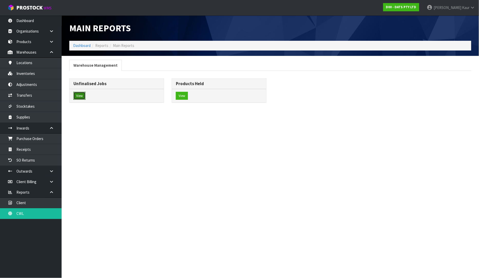
click at [79, 98] on button "View" at bounding box center [79, 96] width 12 height 8
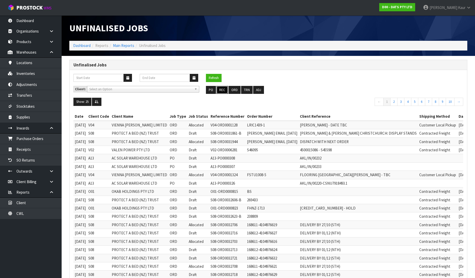
click at [224, 91] on button "REC" at bounding box center [222, 90] width 12 height 8
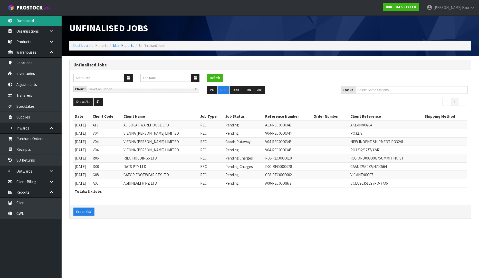
click at [45, 19] on link "Dashboard" at bounding box center [31, 20] width 62 height 11
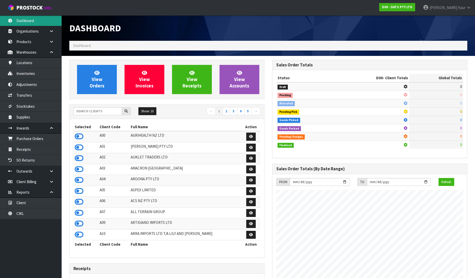
scroll to position [389, 203]
click at [108, 111] on input "text" at bounding box center [97, 111] width 49 height 8
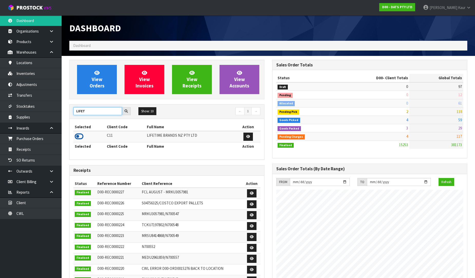
type input "LIFET"
click at [77, 138] on icon at bounding box center [79, 137] width 9 height 8
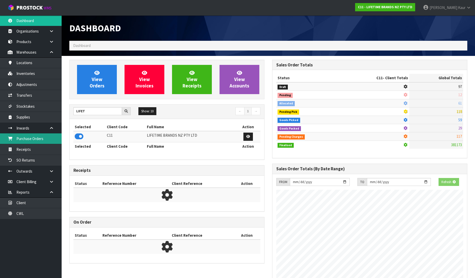
scroll to position [256497, 256614]
click at [39, 140] on link "Purchase Orders" at bounding box center [31, 139] width 62 height 11
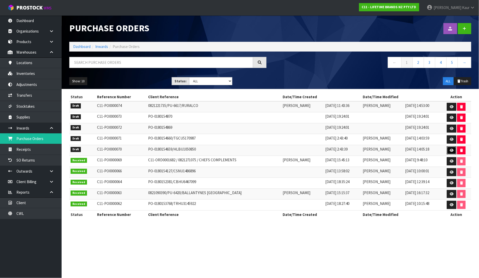
click at [450, 150] on icon at bounding box center [452, 150] width 4 height 3
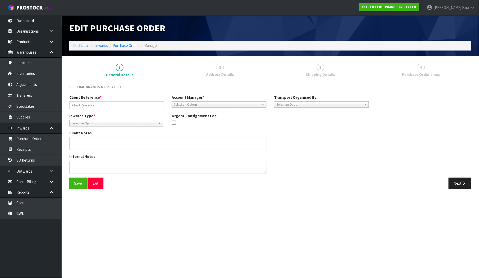
type input "PO-0180154659/HLBU1050850"
type textarea "PURCHASE ORDER: 4500345999-000010"
type textarea "CONTAINER NO:HLBU1050850"
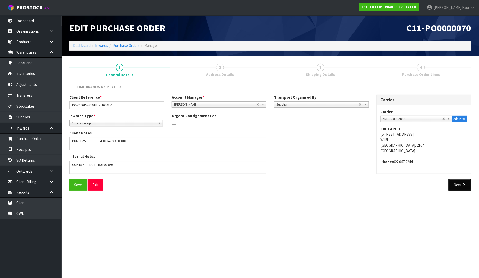
click at [452, 180] on button "Next" at bounding box center [460, 185] width 23 height 11
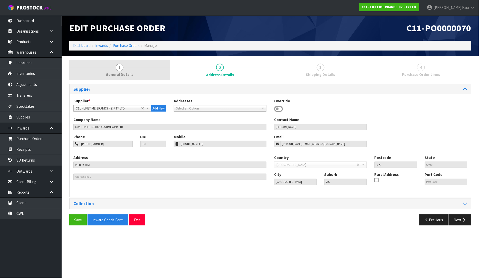
click at [104, 70] on link "1 General Details" at bounding box center [119, 70] width 101 height 20
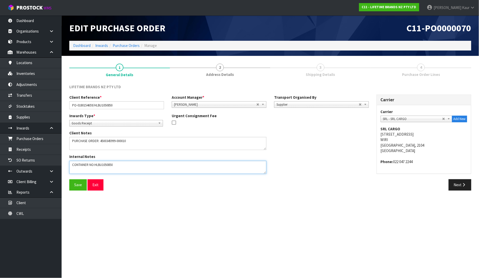
click at [133, 166] on textarea at bounding box center [167, 167] width 197 height 13
type textarea "CONTAINER NO:HLBU1050850-297 CARTONS"
click at [82, 185] on button "Save" at bounding box center [77, 185] width 17 height 11
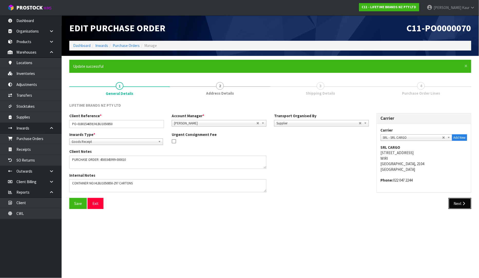
click at [466, 201] on button "Next" at bounding box center [460, 203] width 23 height 11
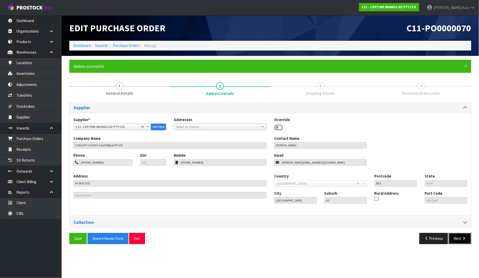
click at [461, 242] on button "Next" at bounding box center [460, 238] width 23 height 11
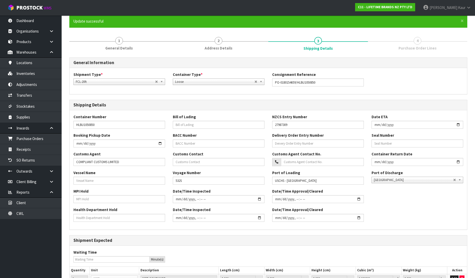
scroll to position [94, 0]
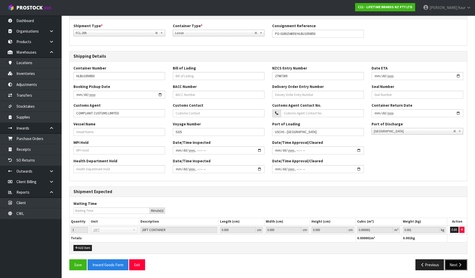
click at [457, 263] on button "Next" at bounding box center [456, 265] width 23 height 11
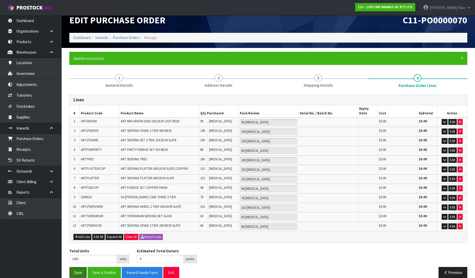
click at [72, 267] on button "Save" at bounding box center [77, 272] width 17 height 11
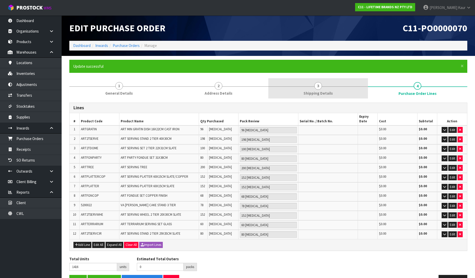
click at [306, 95] on span "Shipping Details" at bounding box center [318, 93] width 29 height 5
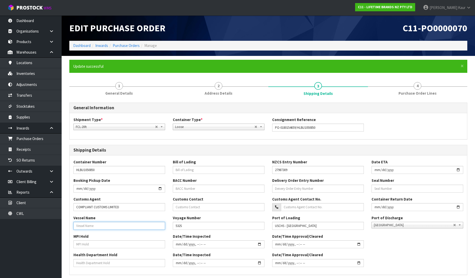
click at [93, 223] on input "text" at bounding box center [119, 226] width 92 height 8
paste input "MAERSK"
type input "MAERSK"
click at [89, 242] on input "text" at bounding box center [119, 245] width 92 height 8
type input "NO"
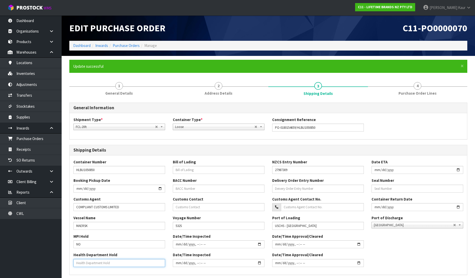
click at [88, 261] on input "text" at bounding box center [119, 263] width 92 height 8
type input "NO"
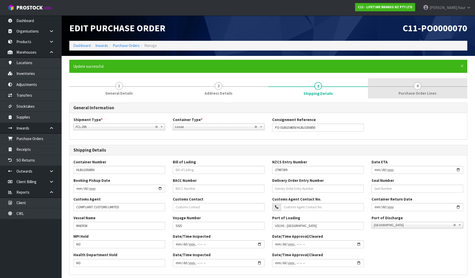
click at [435, 88] on link "4 Purchase Order Lines" at bounding box center [418, 88] width 100 height 20
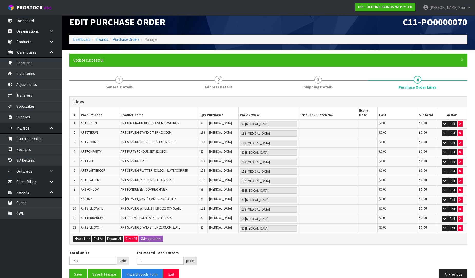
scroll to position [8, 0]
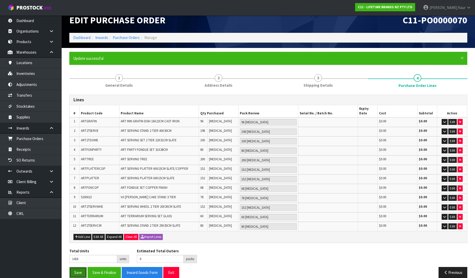
click at [74, 267] on button "Save" at bounding box center [77, 272] width 17 height 11
click at [103, 267] on button "Save & Finalise" at bounding box center [104, 272] width 33 height 11
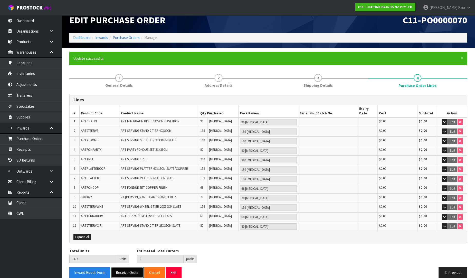
click at [119, 267] on button "Receive Order" at bounding box center [127, 272] width 33 height 11
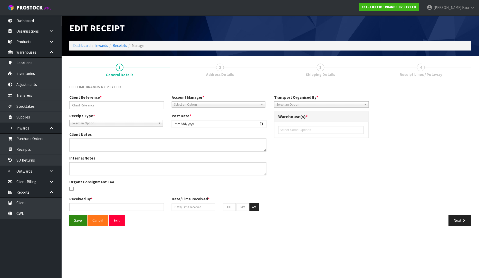
type input "PO-0180154659/HLBU1050850"
type input "[DATE]"
type textarea "PURCHASE ORDER: 4500345999-000010"
type textarea "CONTAINER NO:HLBU1050850-297 CARTONS"
type input "[PERSON_NAME]"
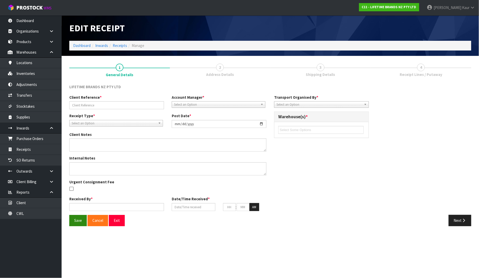
type input "[DATE]"
type input "05"
type input "02"
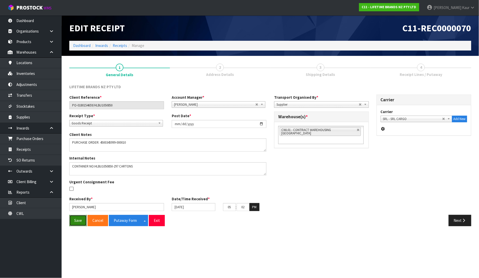
click at [71, 222] on button "Save" at bounding box center [77, 220] width 17 height 11
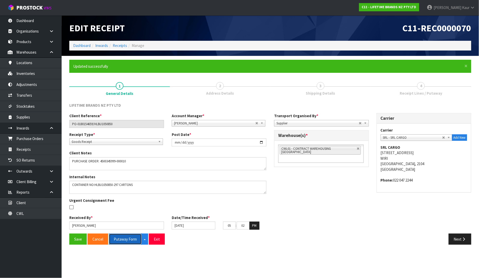
click at [123, 238] on button "Putaway Form" at bounding box center [125, 239] width 33 height 11
click at [26, 209] on link "CWL" at bounding box center [31, 214] width 62 height 11
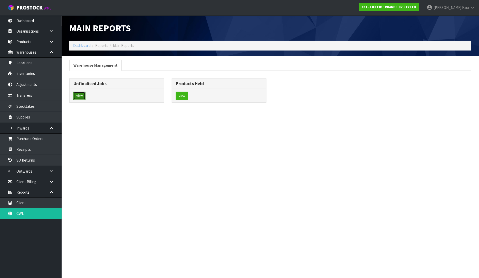
click at [83, 97] on button "View" at bounding box center [79, 96] width 12 height 8
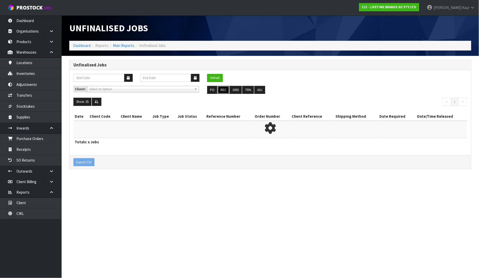
click at [225, 90] on button "REC" at bounding box center [224, 90] width 12 height 8
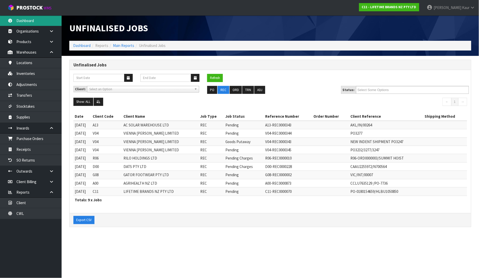
click at [35, 16] on link "Dashboard" at bounding box center [31, 20] width 62 height 11
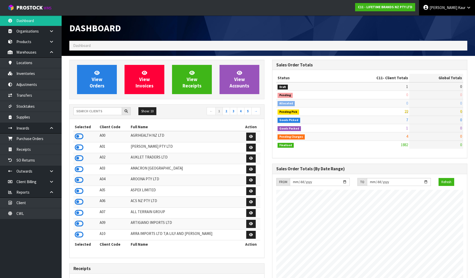
click at [463, 6] on span "Kaur" at bounding box center [461, 7] width 7 height 5
click at [446, 23] on link "Logout" at bounding box center [454, 20] width 41 height 7
